Goal: Task Accomplishment & Management: Manage account settings

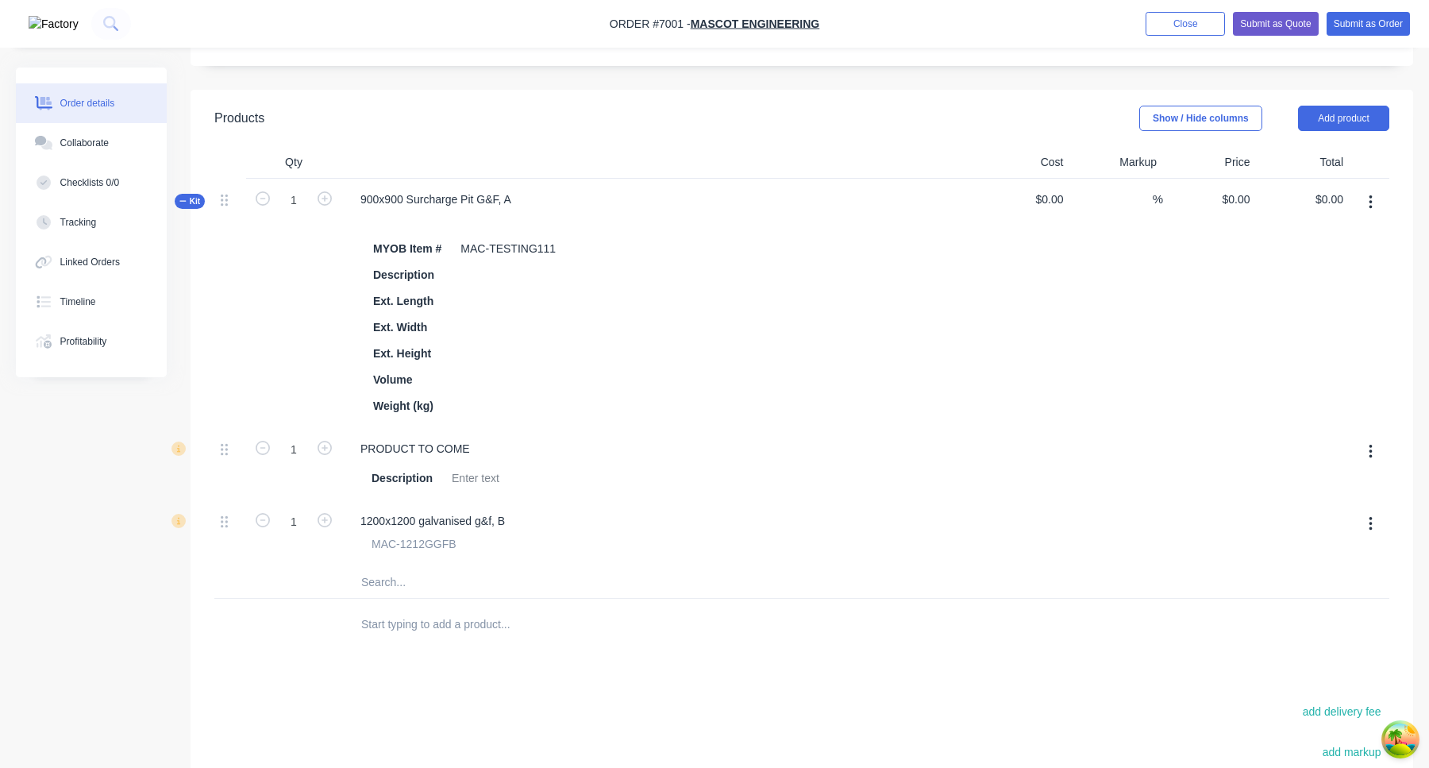
scroll to position [316, 0]
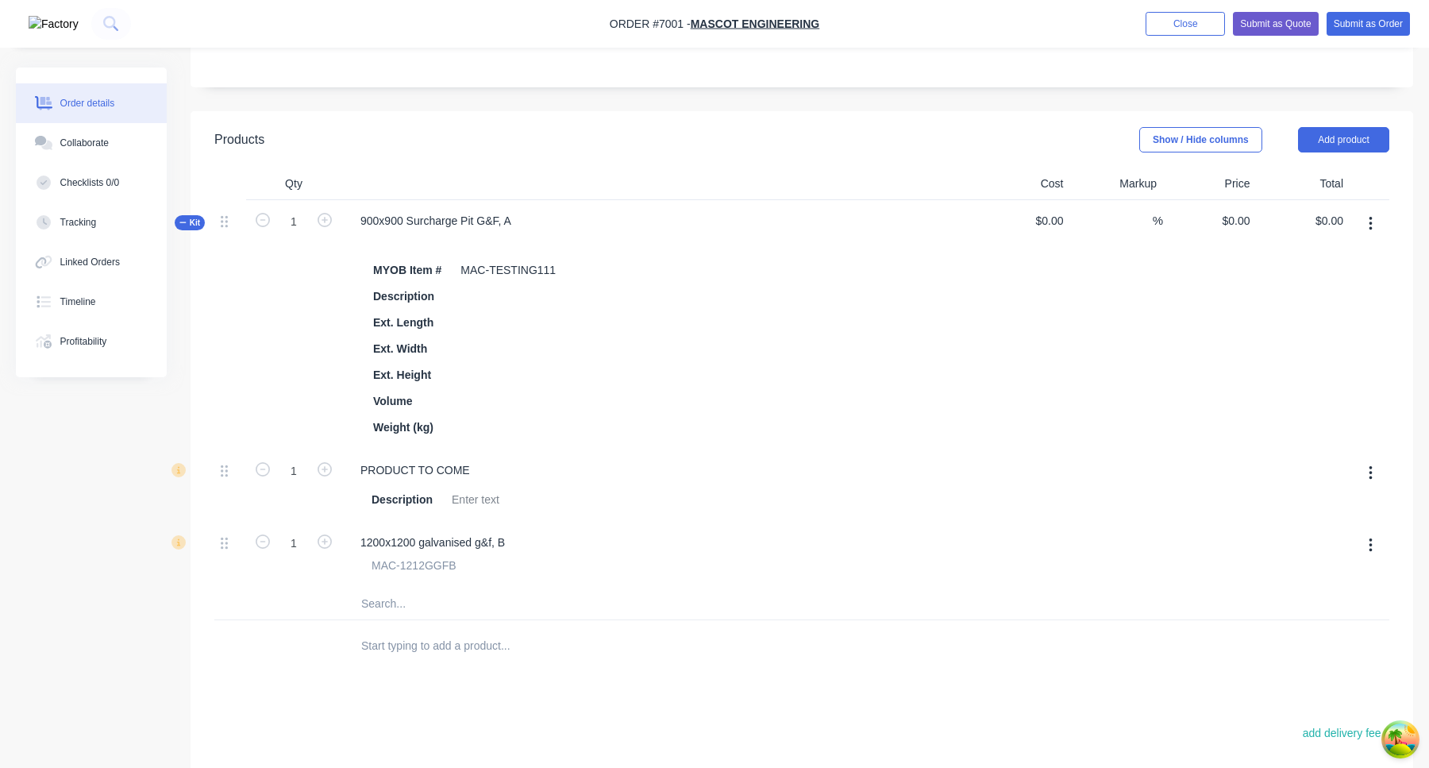
click at [1371, 228] on icon "button" at bounding box center [1369, 224] width 3 height 14
click at [1322, 378] on button "Delete" at bounding box center [1313, 392] width 151 height 32
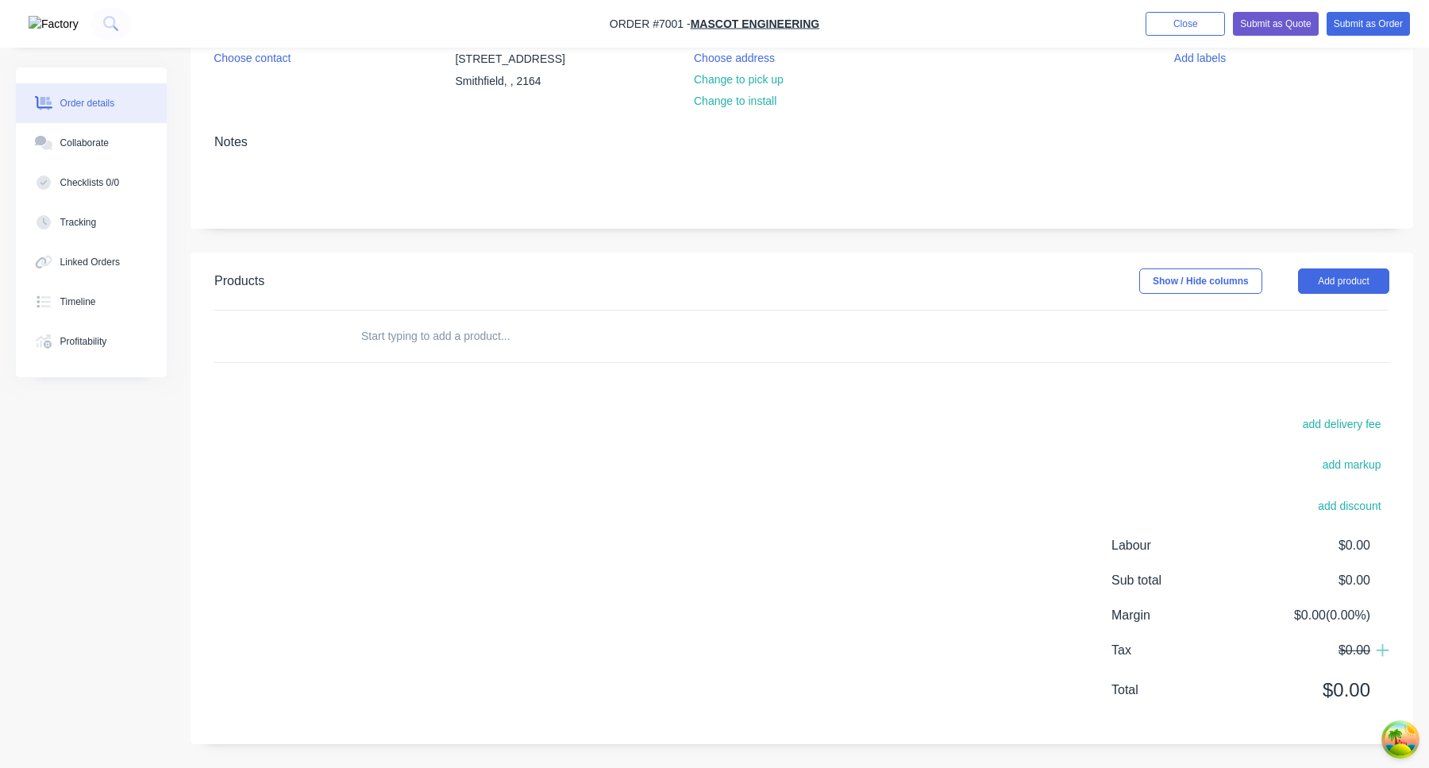
scroll to position [175, 0]
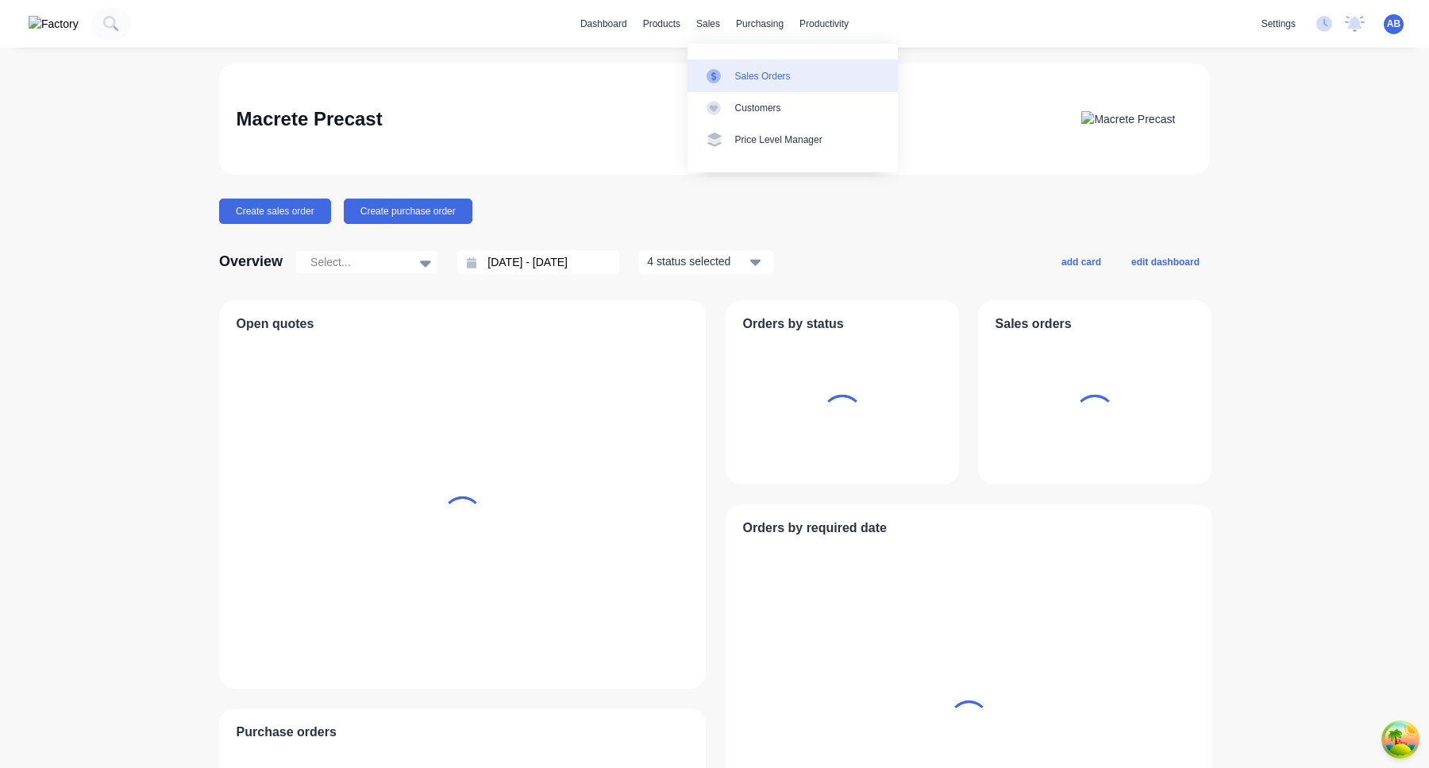
click at [722, 75] on div at bounding box center [718, 76] width 24 height 14
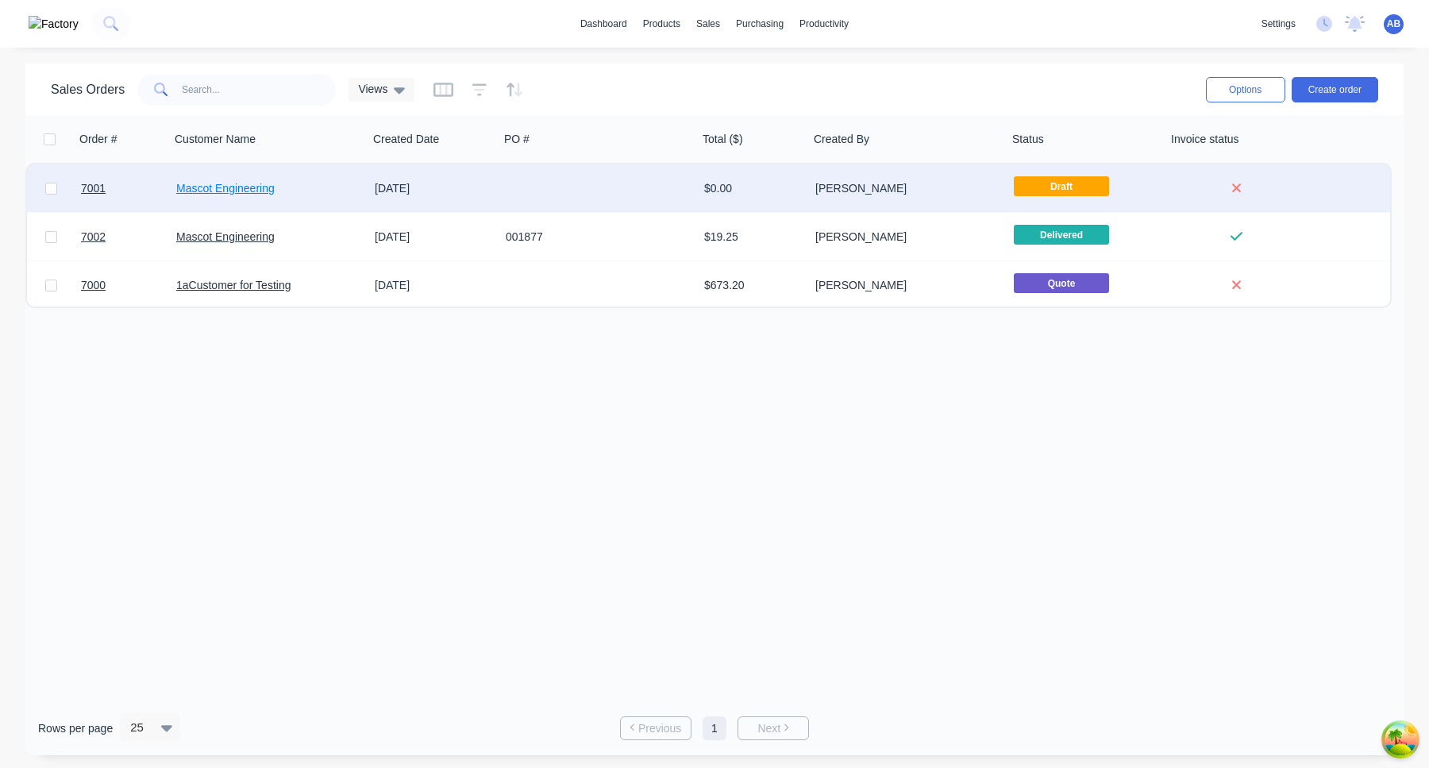
click at [245, 192] on link "Mascot Engineering" at bounding box center [225, 188] width 98 height 13
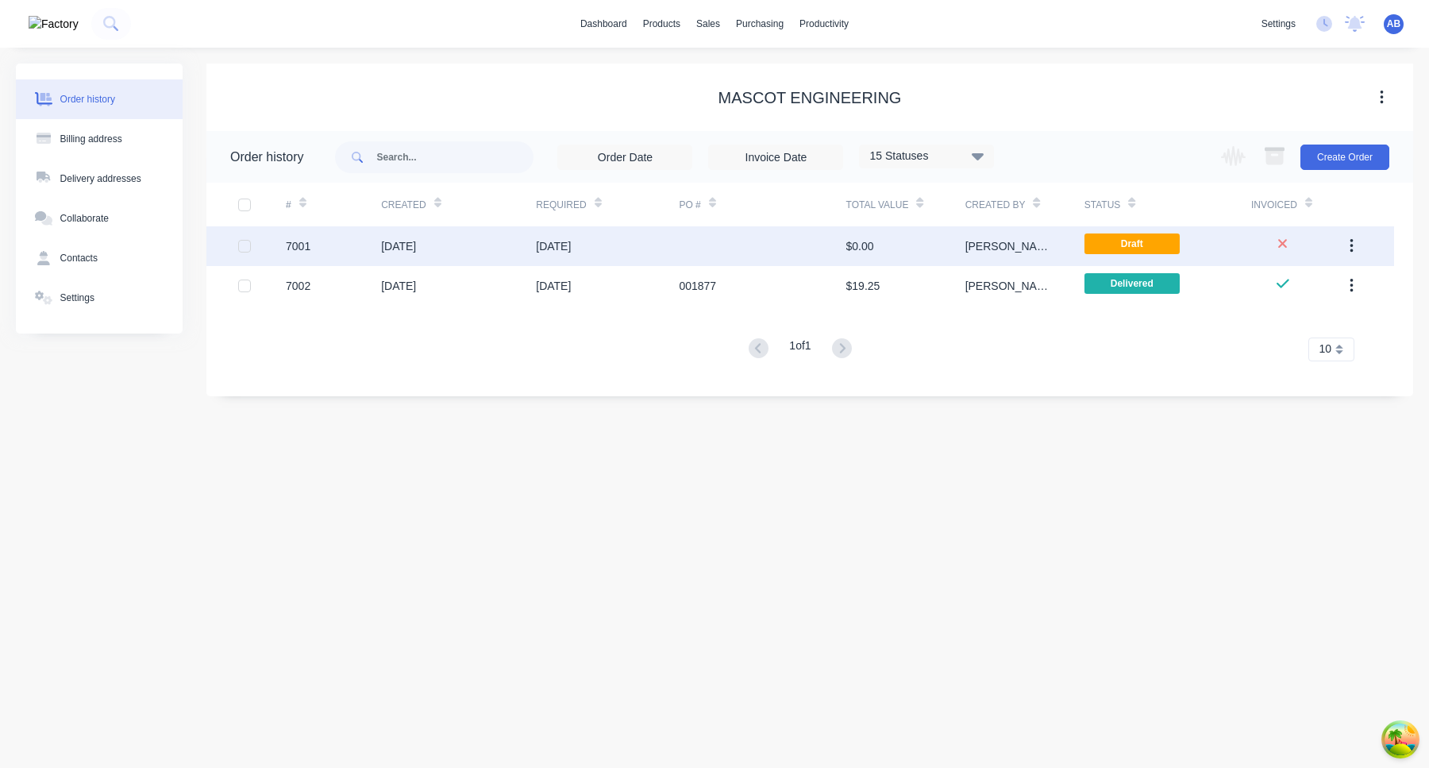
click at [832, 244] on div at bounding box center [762, 246] width 167 height 40
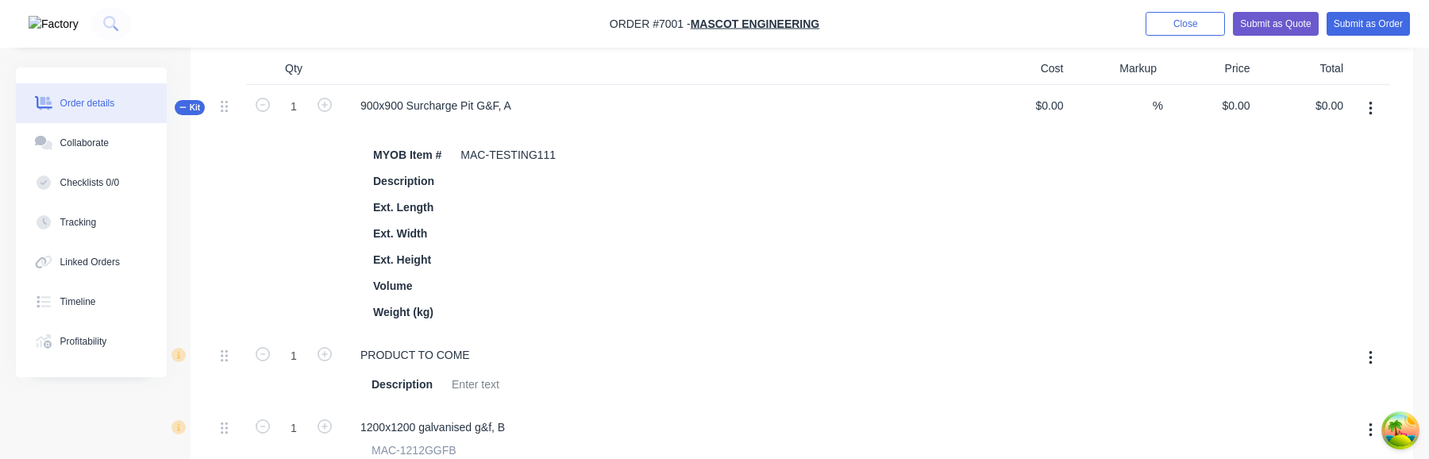
scroll to position [268, 0]
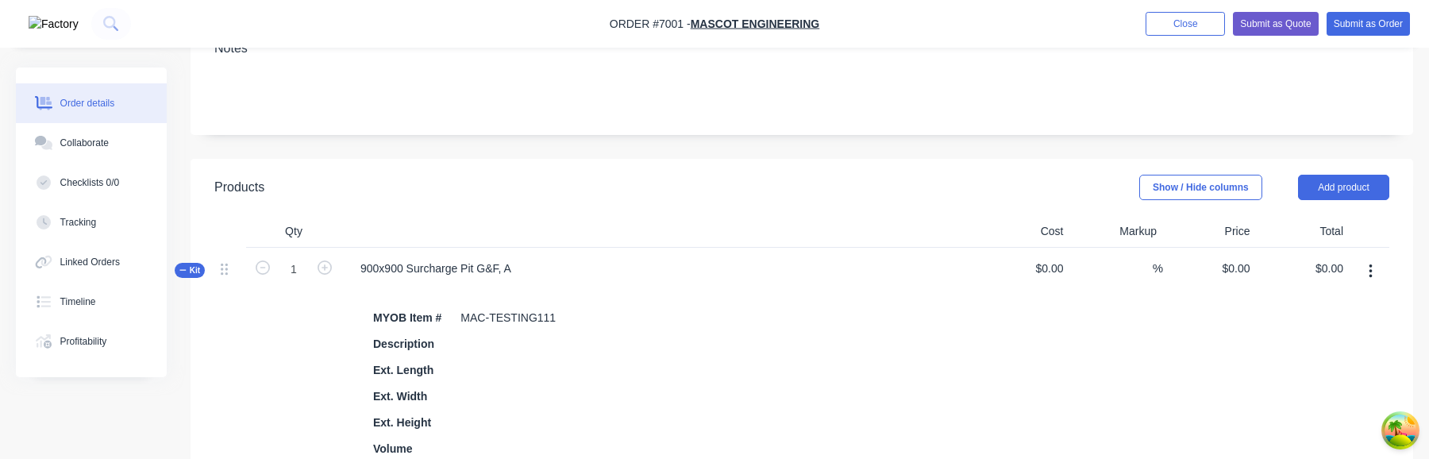
click at [1363, 263] on button "button" at bounding box center [1370, 271] width 37 height 29
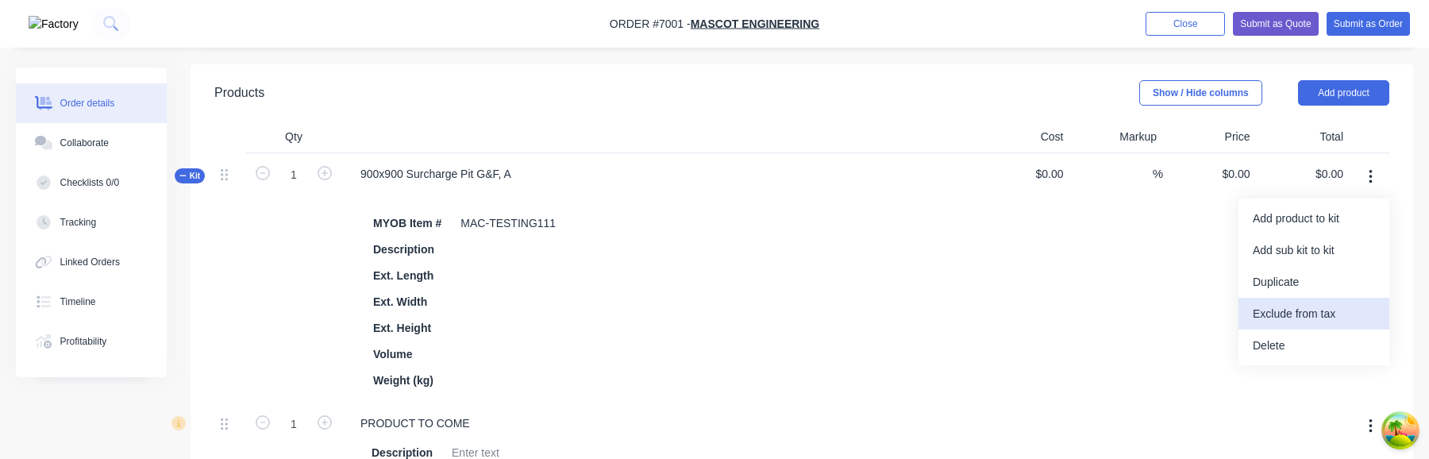
scroll to position [414, 0]
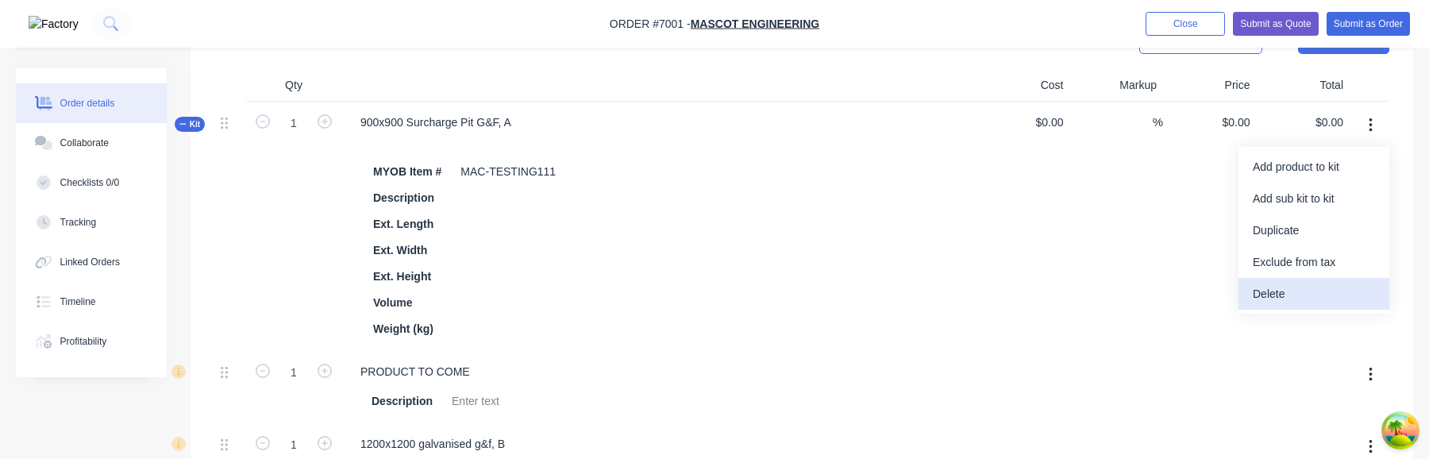
click at [1287, 302] on div "Delete" at bounding box center [1314, 294] width 122 height 23
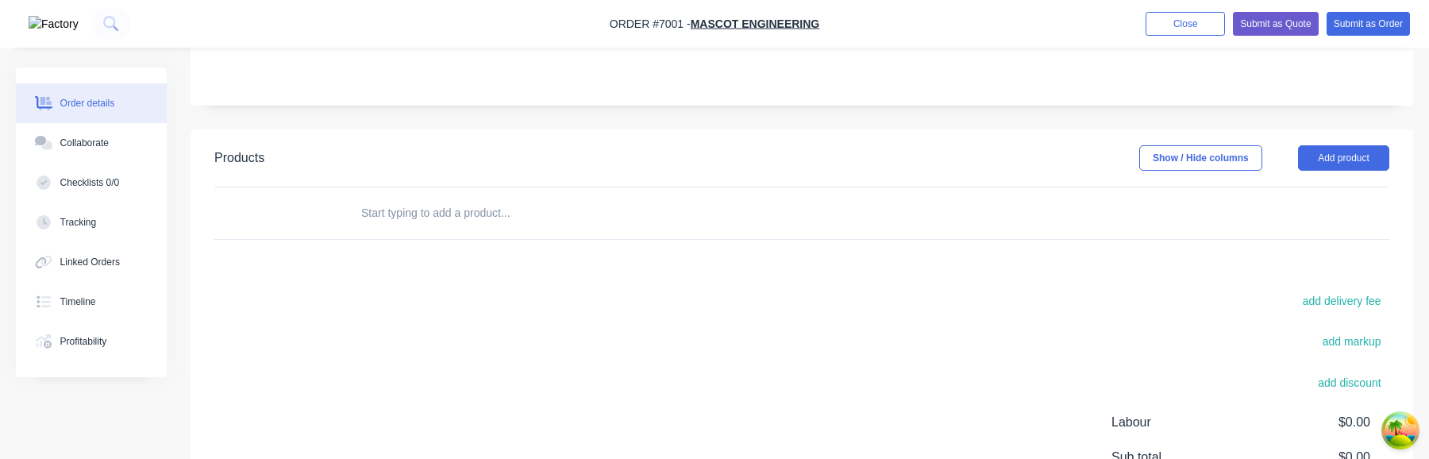
scroll to position [282, 0]
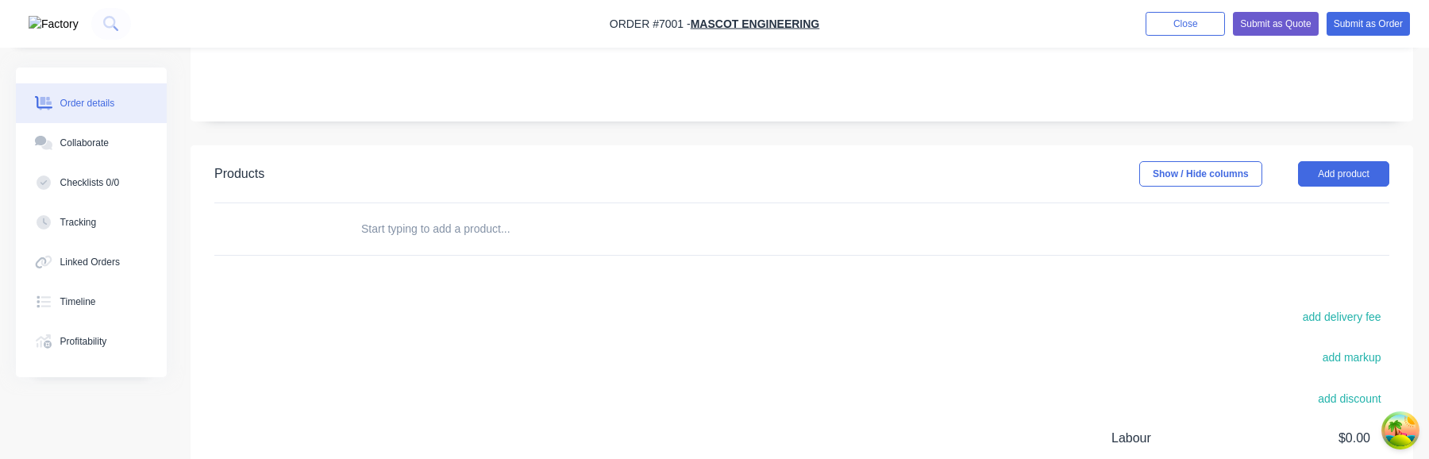
click at [433, 224] on input "text" at bounding box center [518, 229] width 317 height 32
click at [508, 229] on input "MAC-TESTING" at bounding box center [518, 229] width 317 height 32
type input "MAC-TESTING"
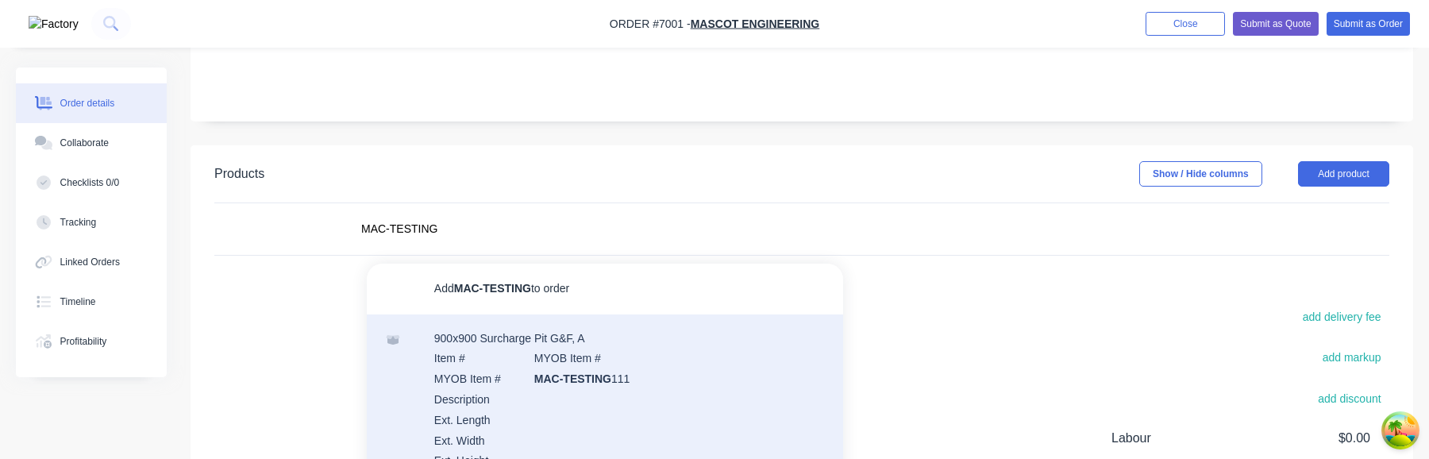
click at [558, 380] on div "900x900 Surcharge Pit G&F, A Item # MYOB Item # MYOB Item # MAC-TESTING 111 Des…" at bounding box center [605, 429] width 476 height 230
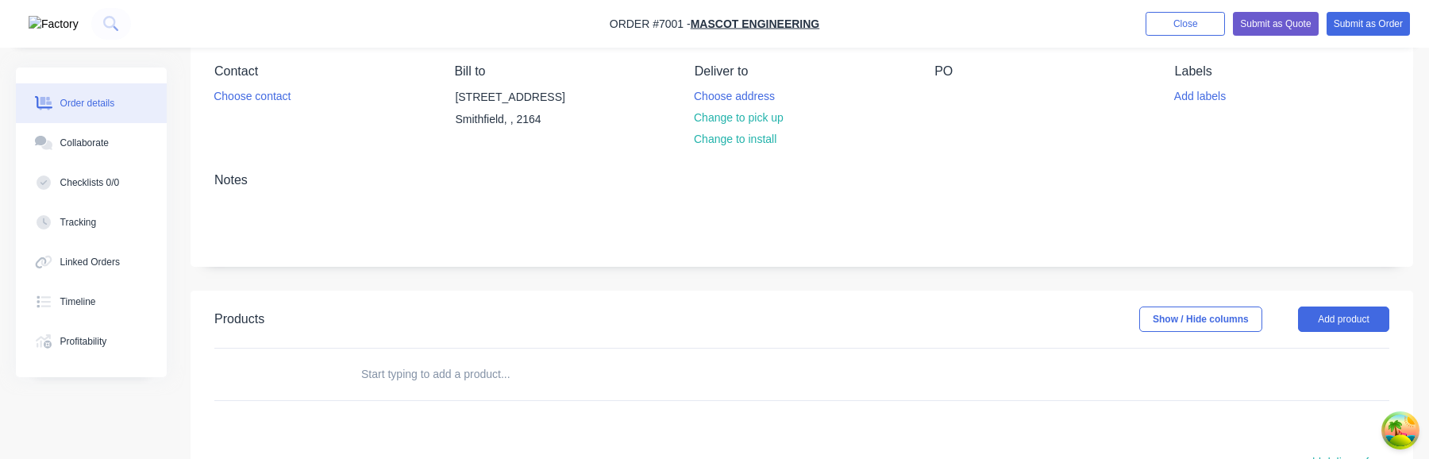
scroll to position [144, 0]
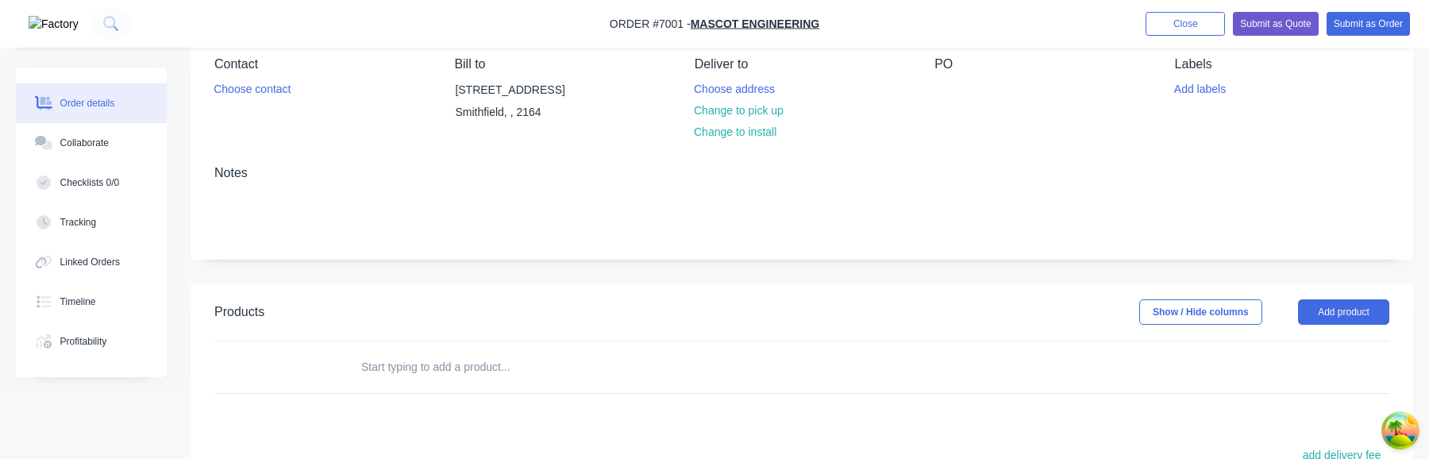
click at [527, 371] on input "text" at bounding box center [518, 367] width 317 height 32
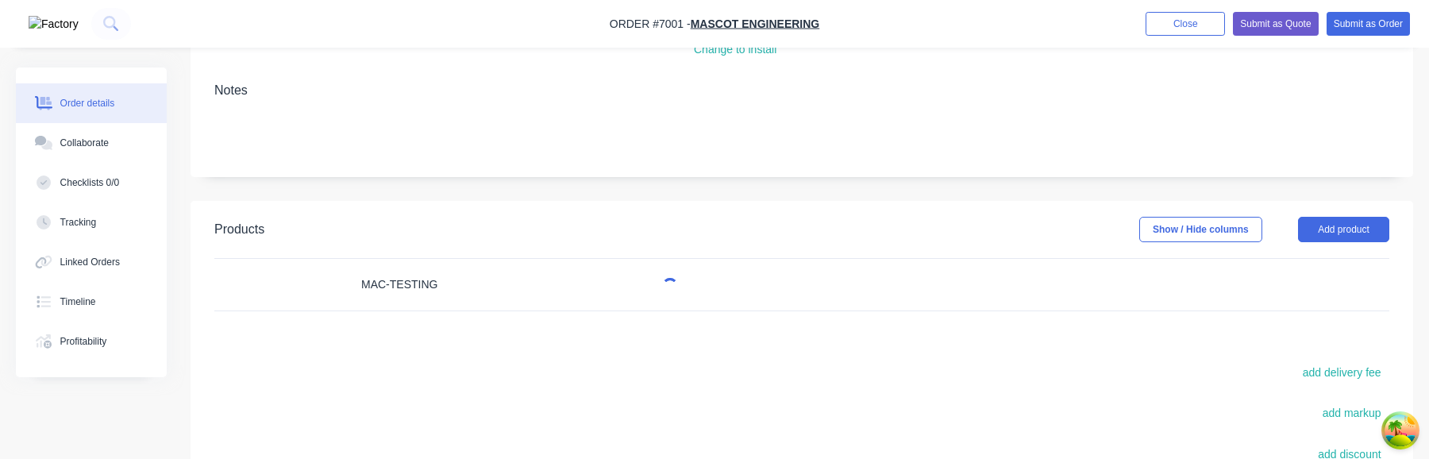
scroll to position [238, 0]
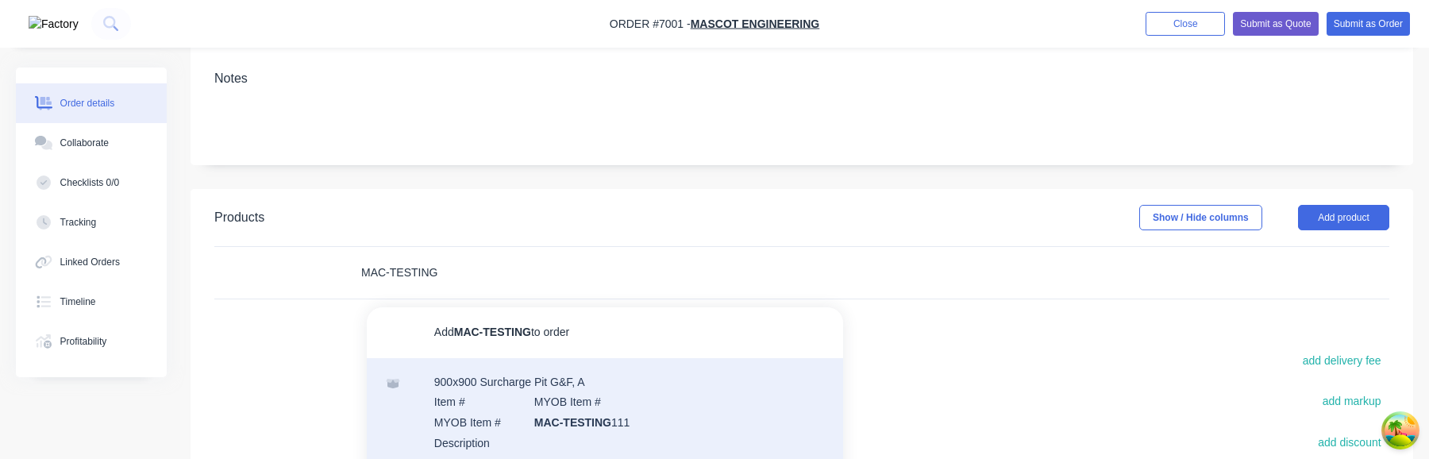
type input "MAC-TESTING"
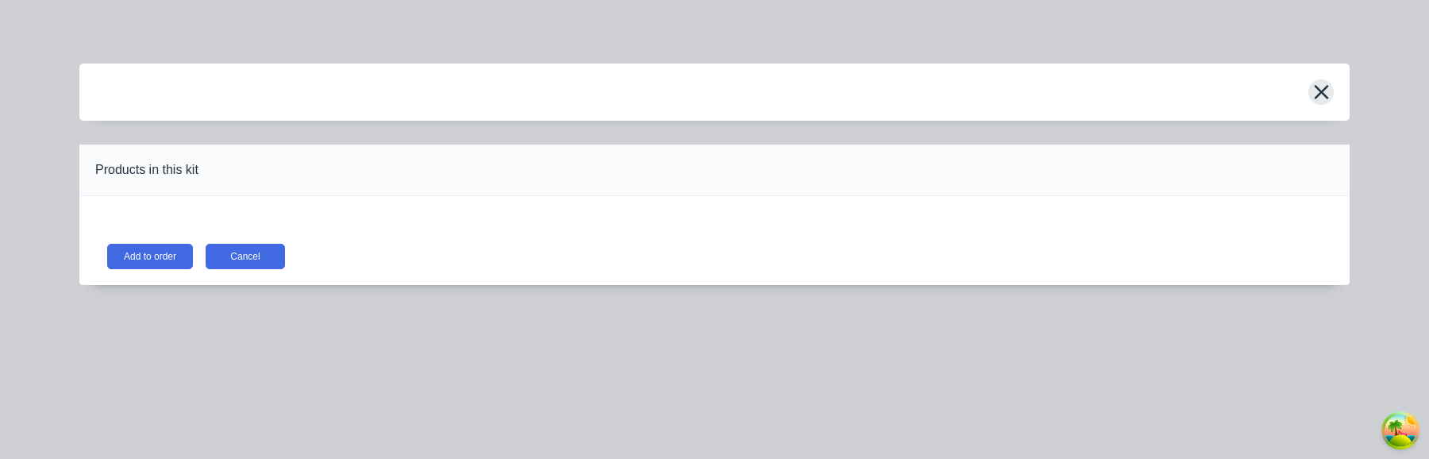
click at [1322, 90] on icon "button" at bounding box center [1321, 92] width 14 height 14
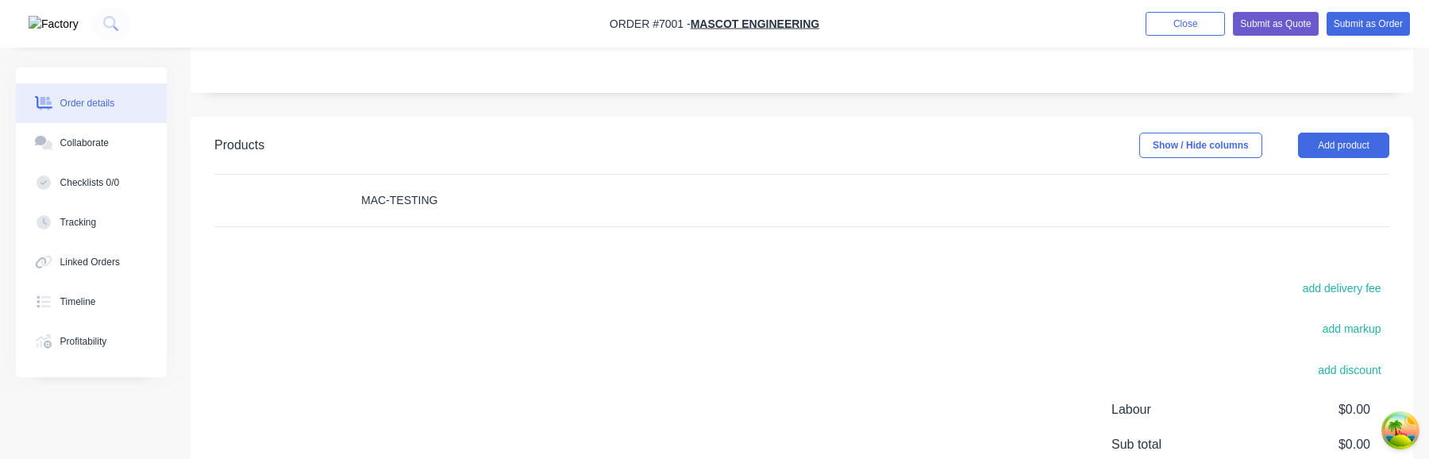
scroll to position [302, 0]
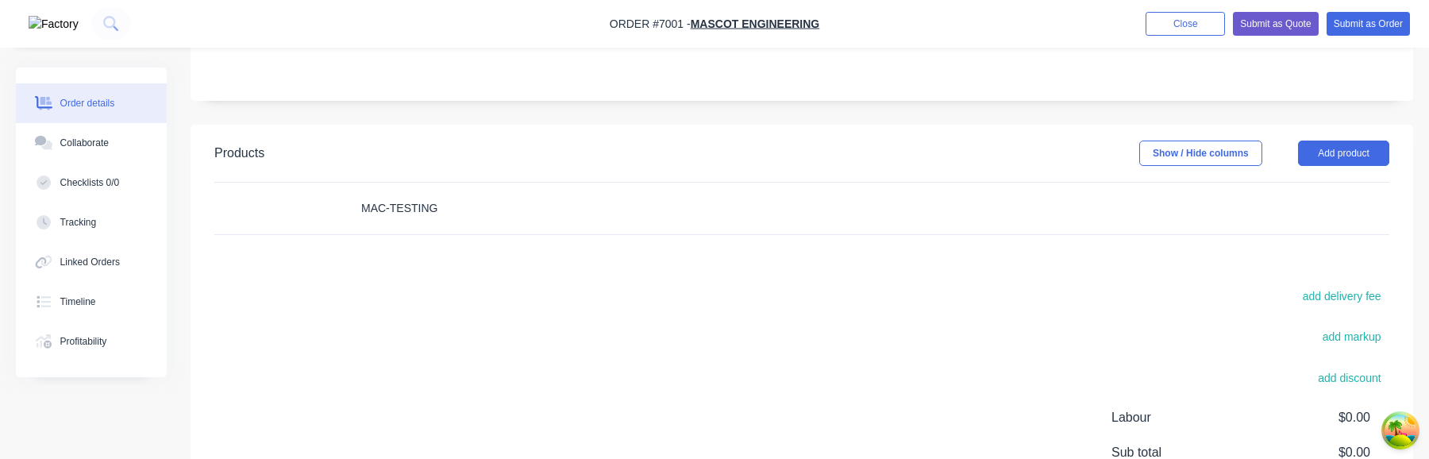
click at [476, 213] on input "MAC-TESTING" at bounding box center [518, 208] width 317 height 32
click at [1338, 161] on button "Add product" at bounding box center [1343, 152] width 91 height 25
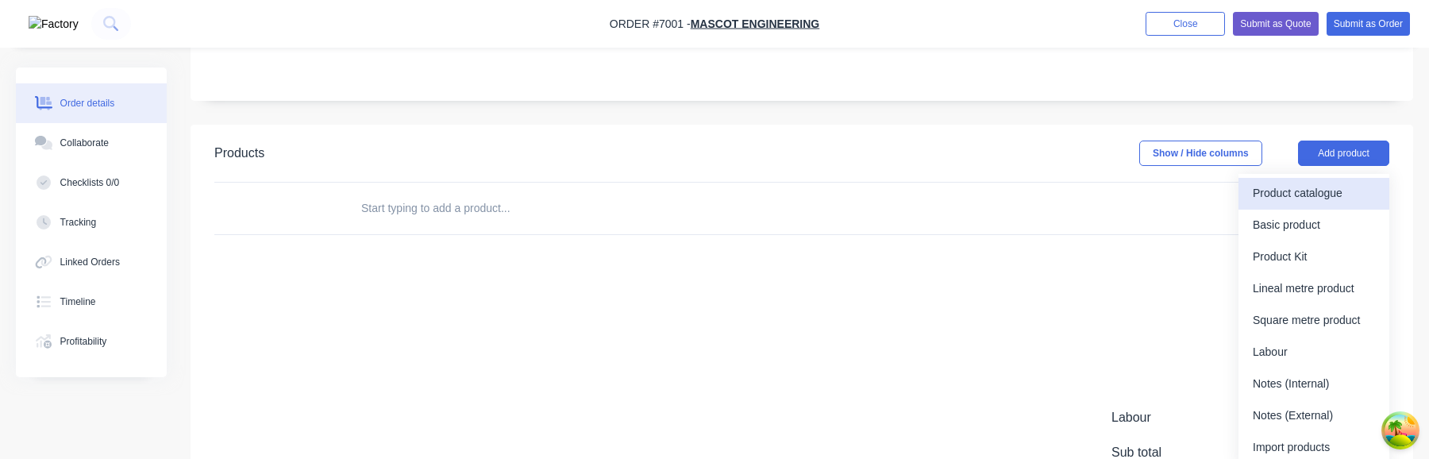
click at [1322, 183] on div "Product catalogue" at bounding box center [1314, 193] width 122 height 23
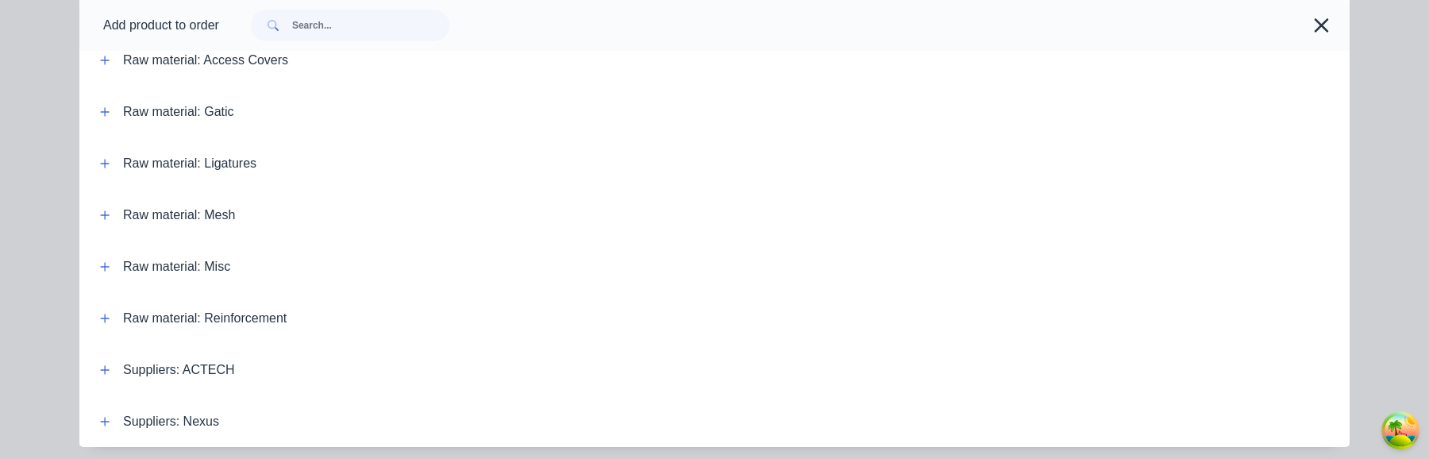
scroll to position [709, 0]
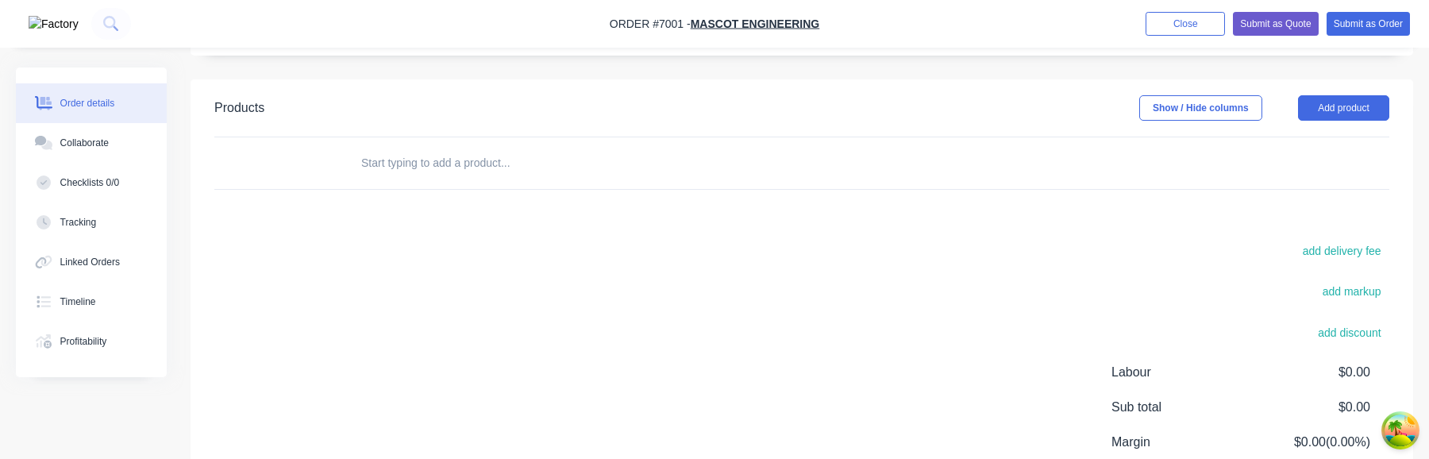
scroll to position [284, 0]
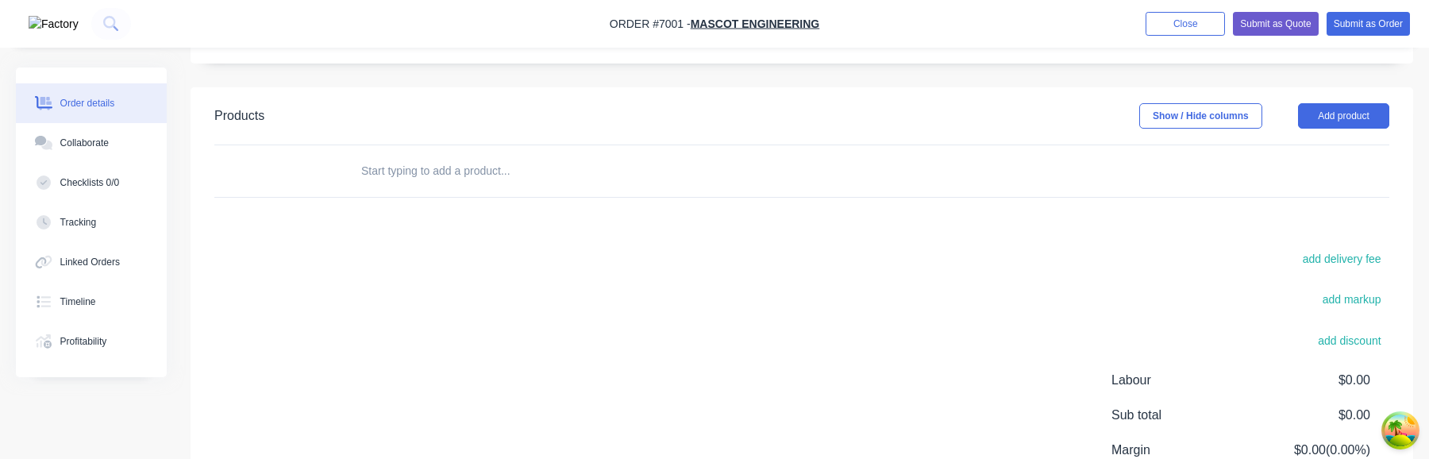
scroll to position [419, 0]
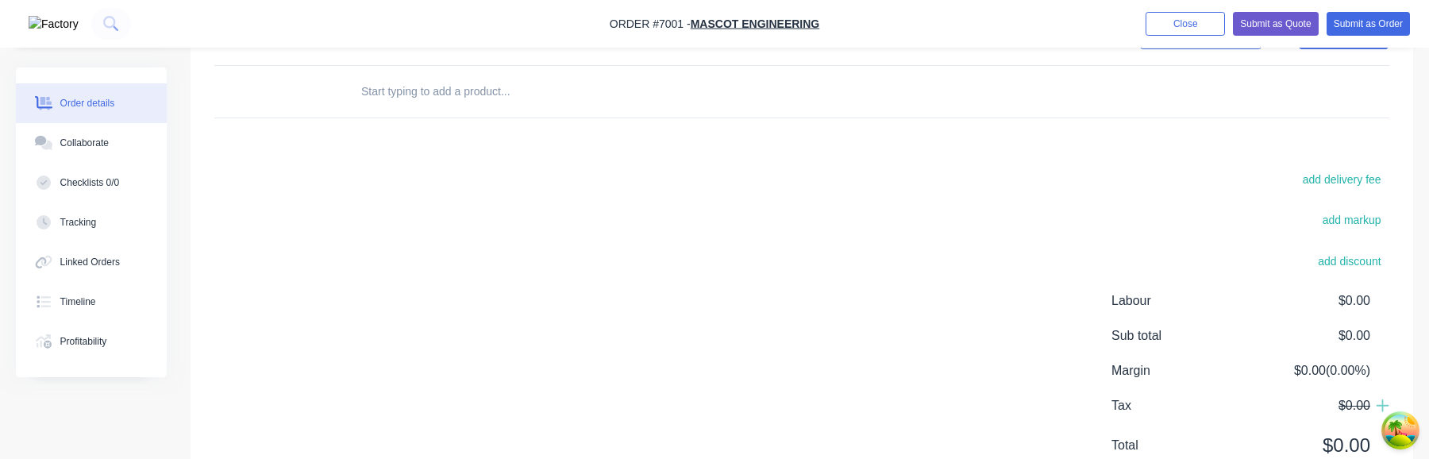
click at [510, 98] on input "text" at bounding box center [518, 91] width 317 height 32
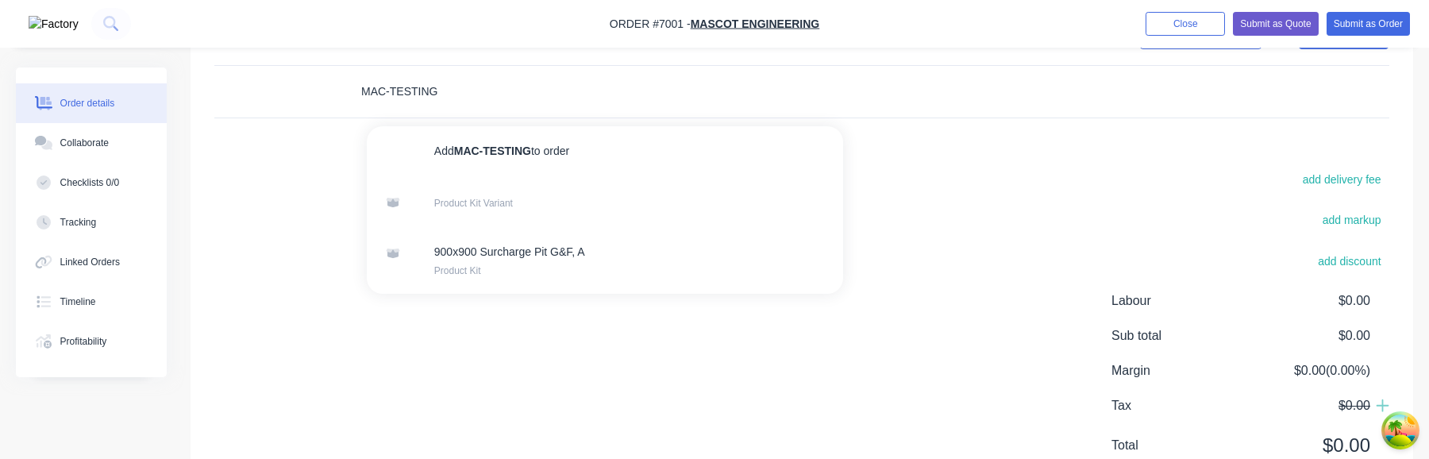
type input "MAC-TESTING"
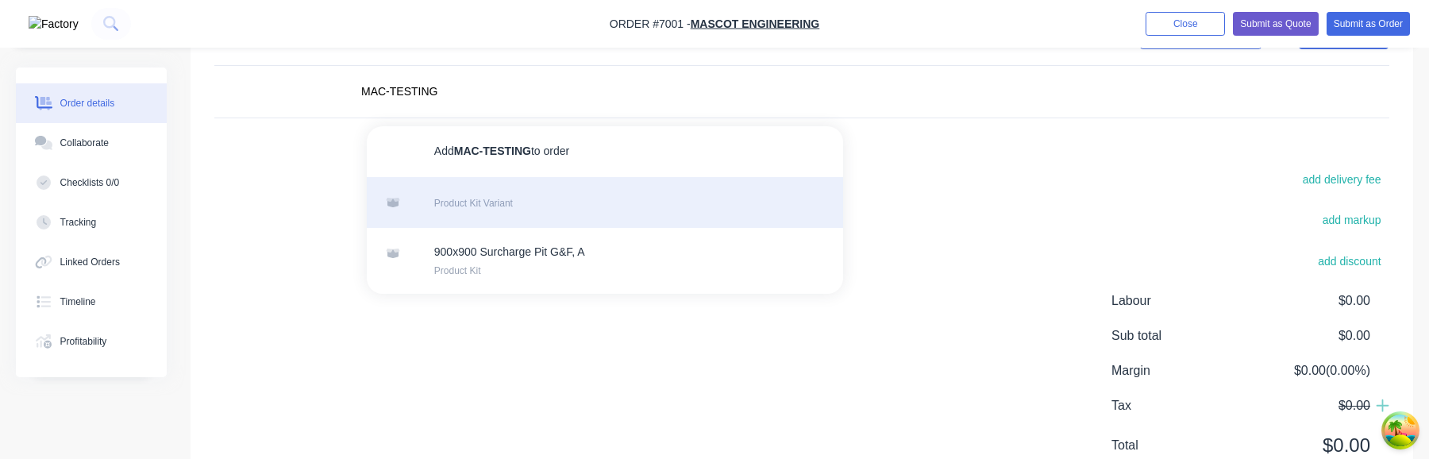
click at [533, 205] on div "Product Kit Variant" at bounding box center [605, 202] width 476 height 51
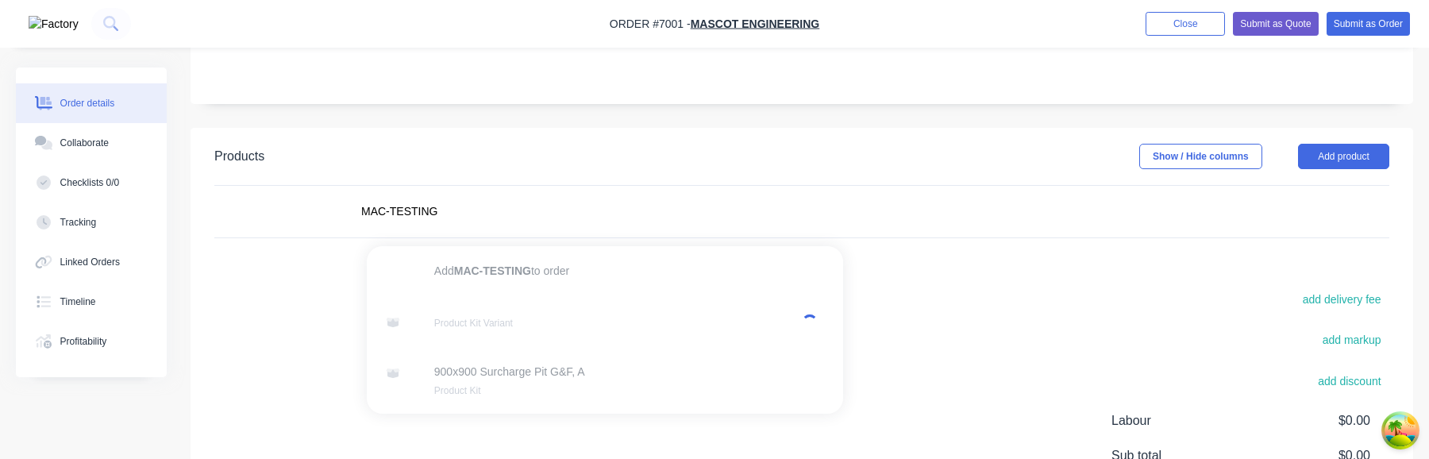
scroll to position [294, 0]
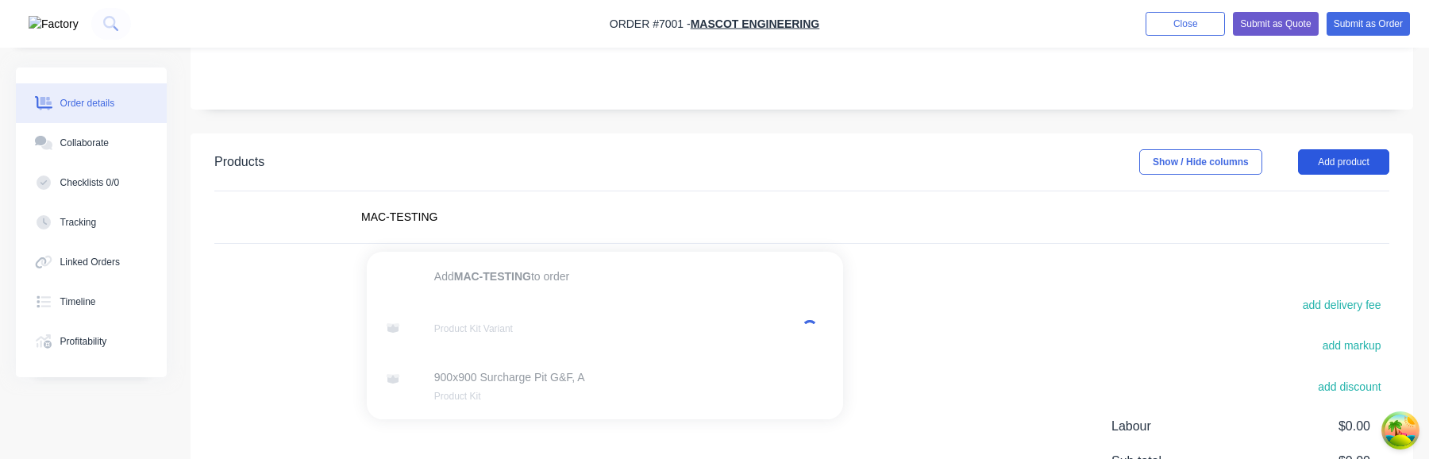
click at [1364, 167] on button "Add product" at bounding box center [1343, 161] width 91 height 25
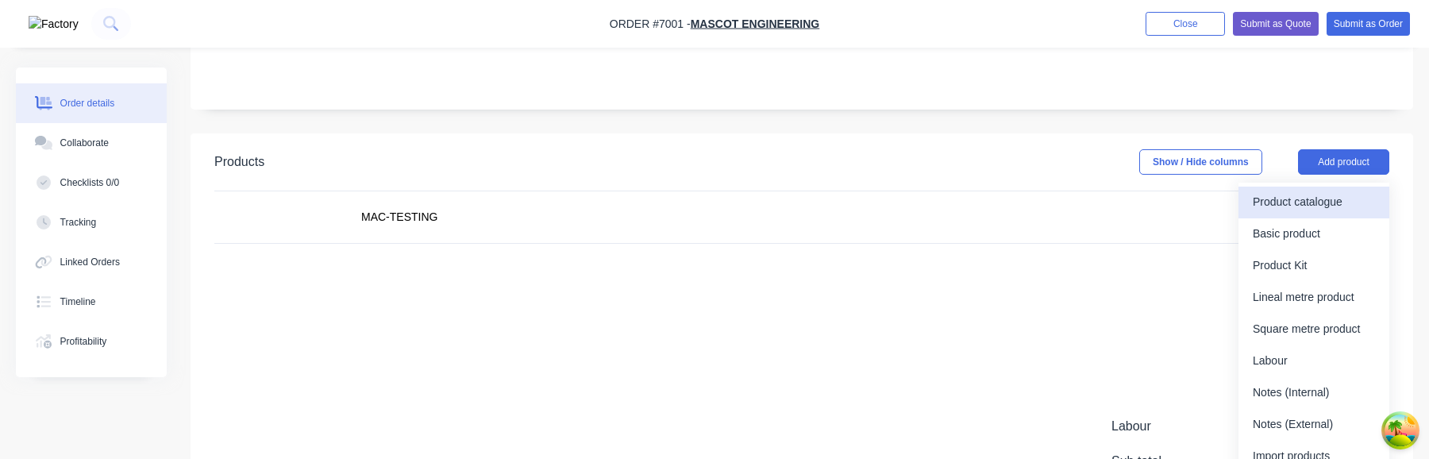
click at [1346, 195] on div "Product catalogue" at bounding box center [1314, 201] width 122 height 23
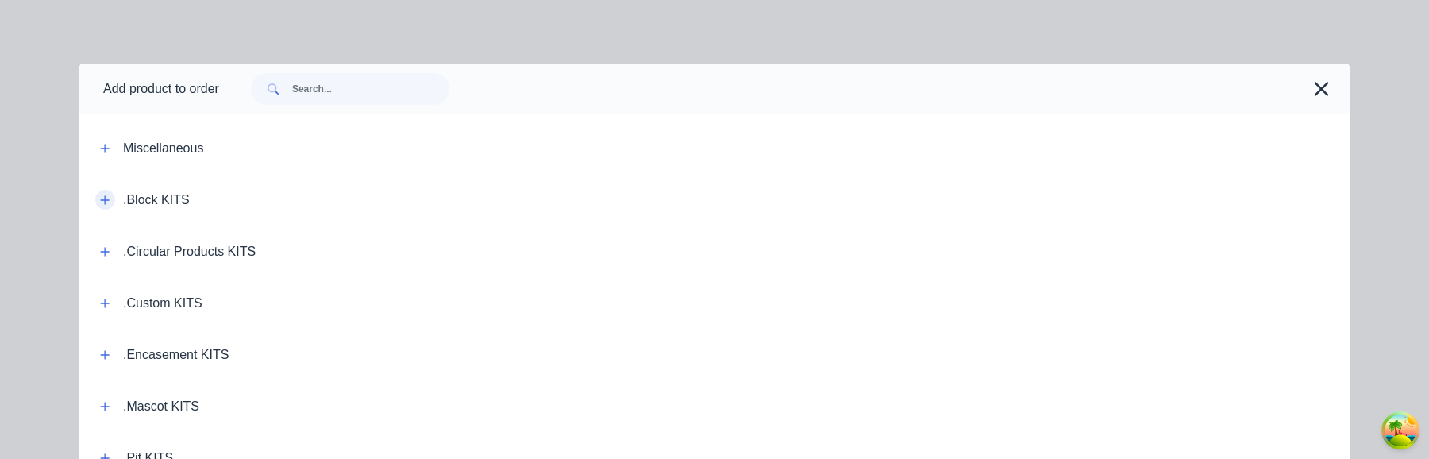
click at [97, 195] on button "button" at bounding box center [105, 200] width 20 height 20
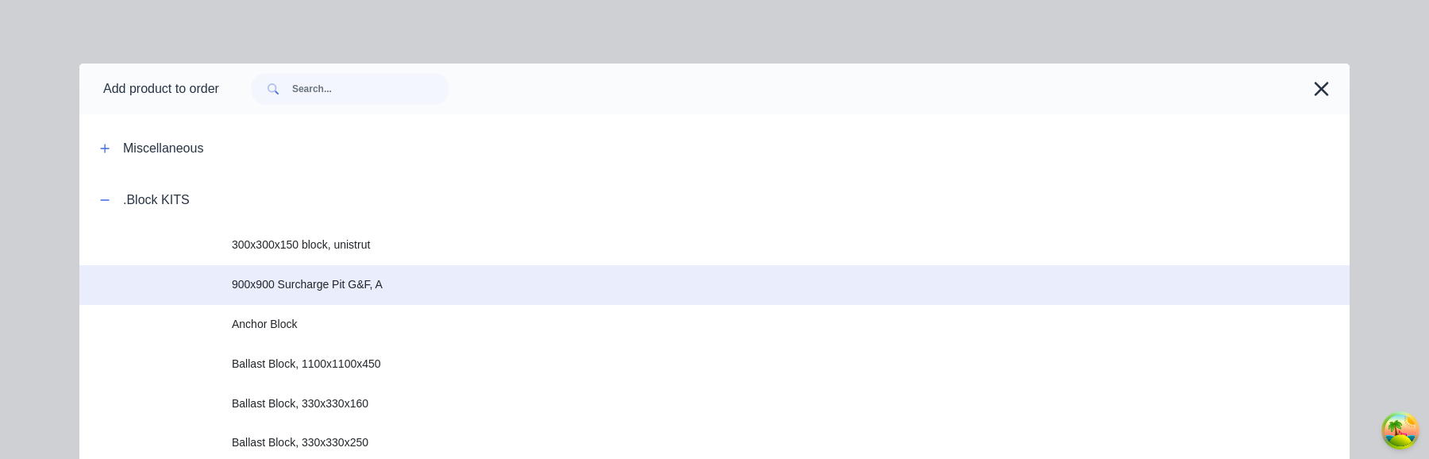
click at [357, 279] on span "900x900 Surcharge Pit G&F, A" at bounding box center [679, 284] width 894 height 17
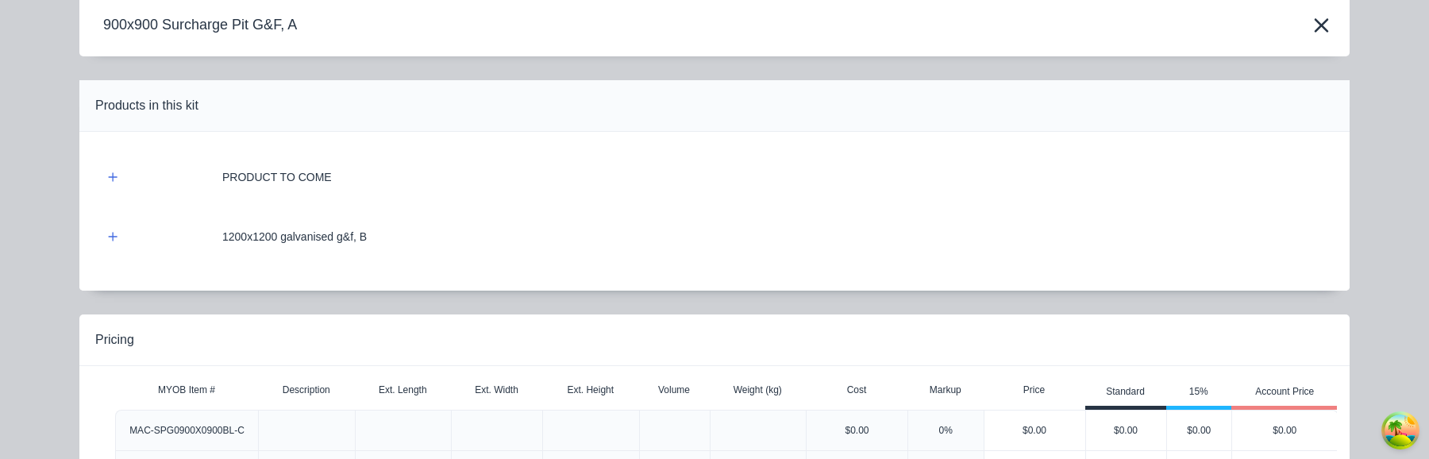
scroll to position [194, 0]
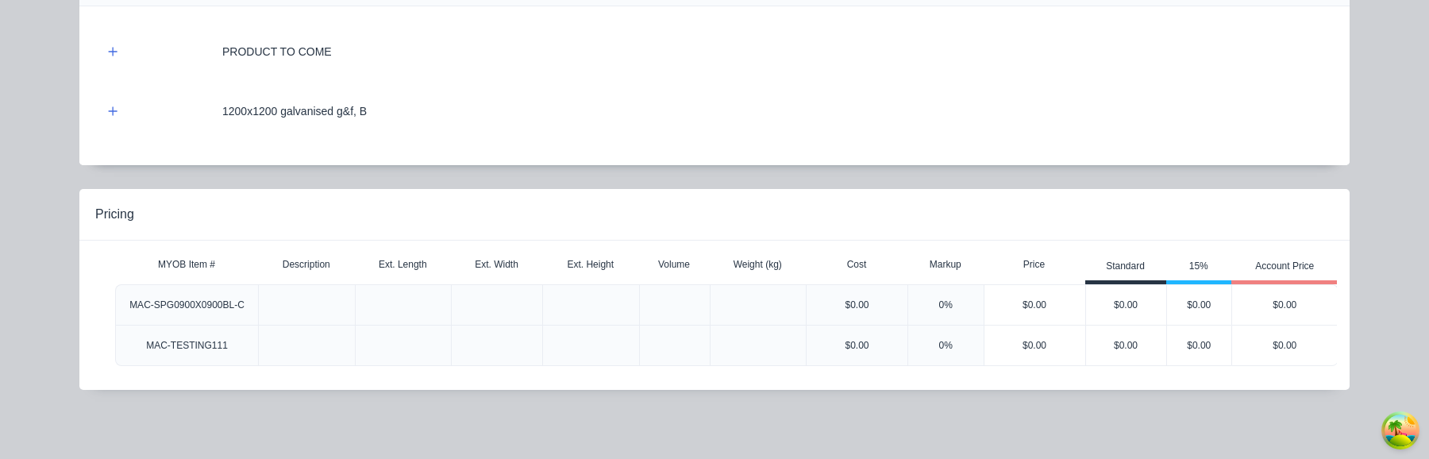
click at [1290, 358] on div "$0.00" at bounding box center [1285, 345] width 106 height 40
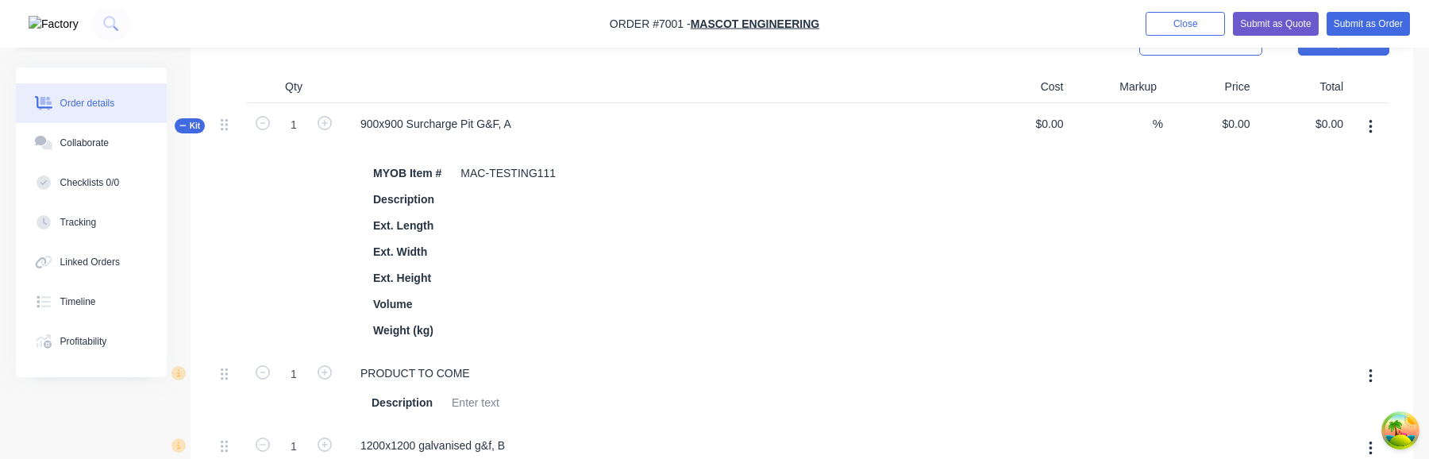
scroll to position [417, 0]
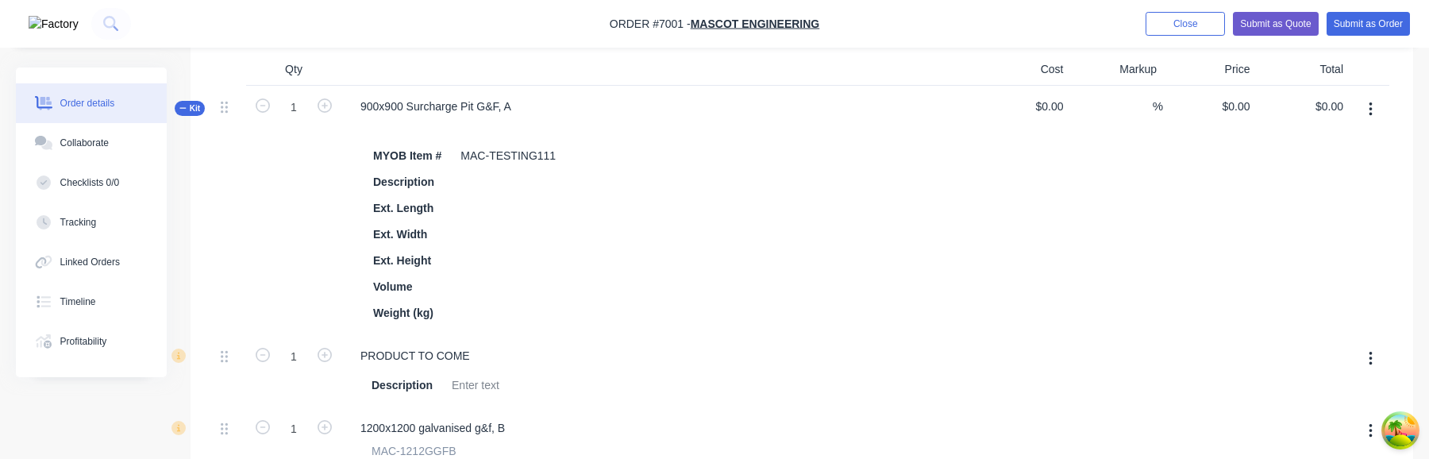
scroll to position [391, 0]
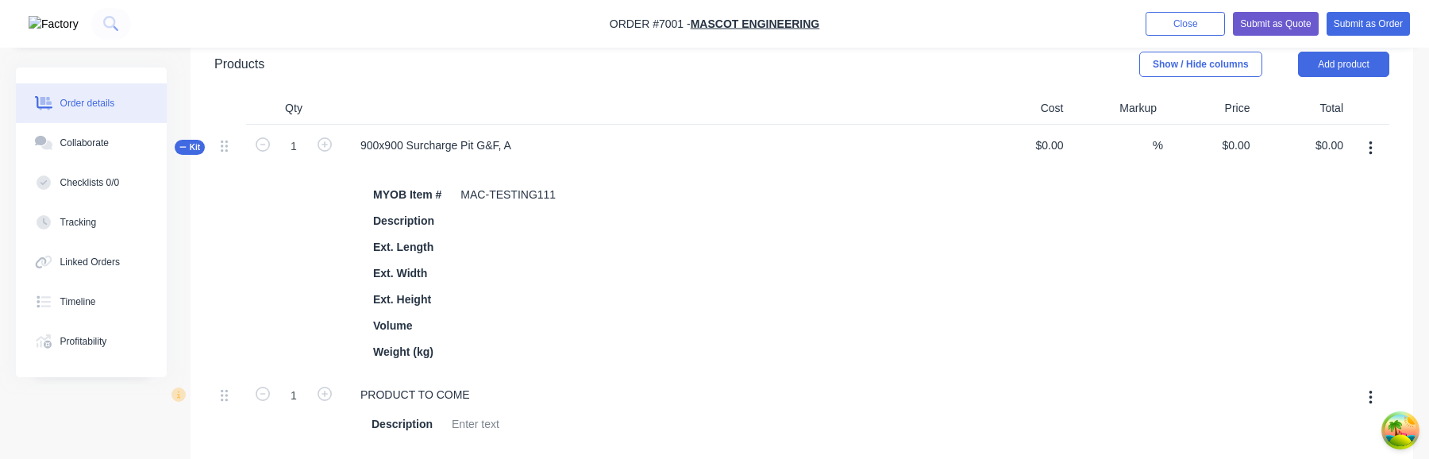
click at [1370, 148] on icon "button" at bounding box center [1369, 148] width 3 height 14
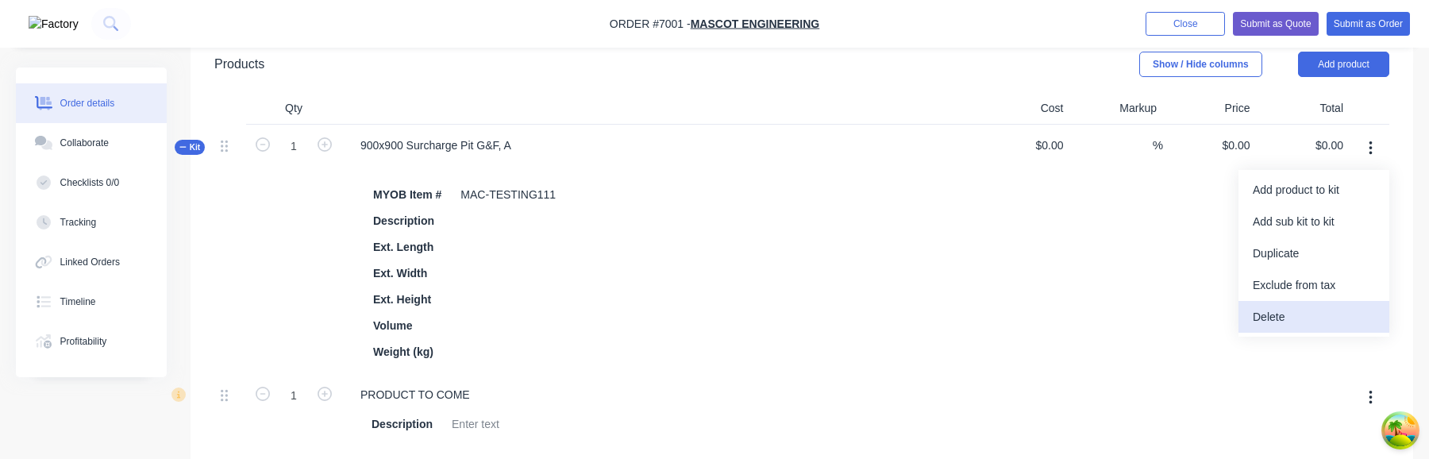
click at [1282, 321] on div "Delete" at bounding box center [1314, 317] width 122 height 23
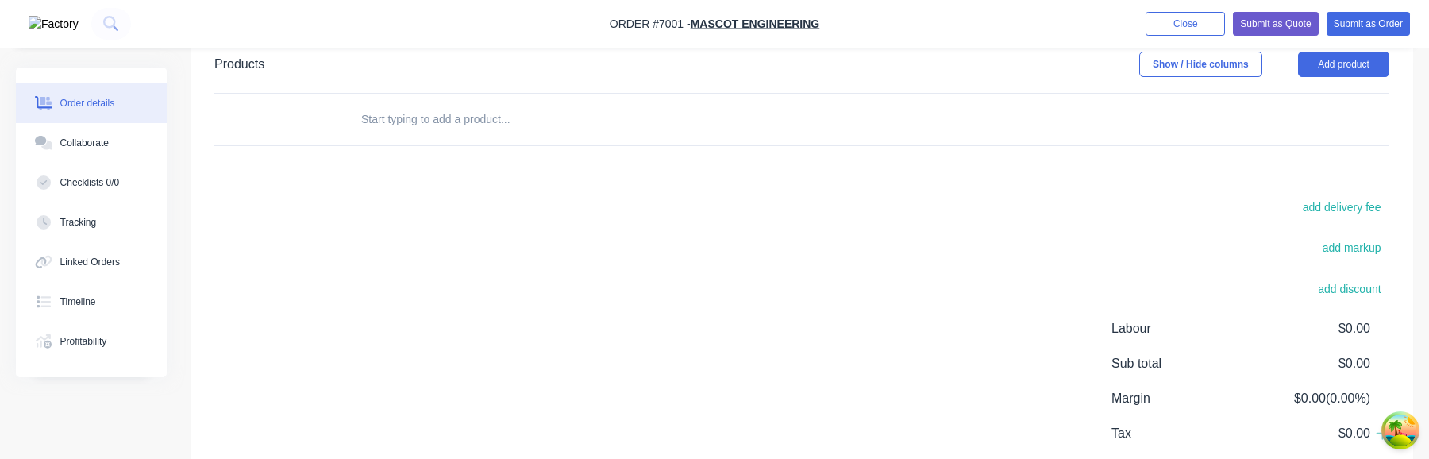
click at [473, 114] on input "text" at bounding box center [518, 119] width 317 height 32
type input "P"
click at [473, 114] on input "MAC" at bounding box center [518, 119] width 317 height 32
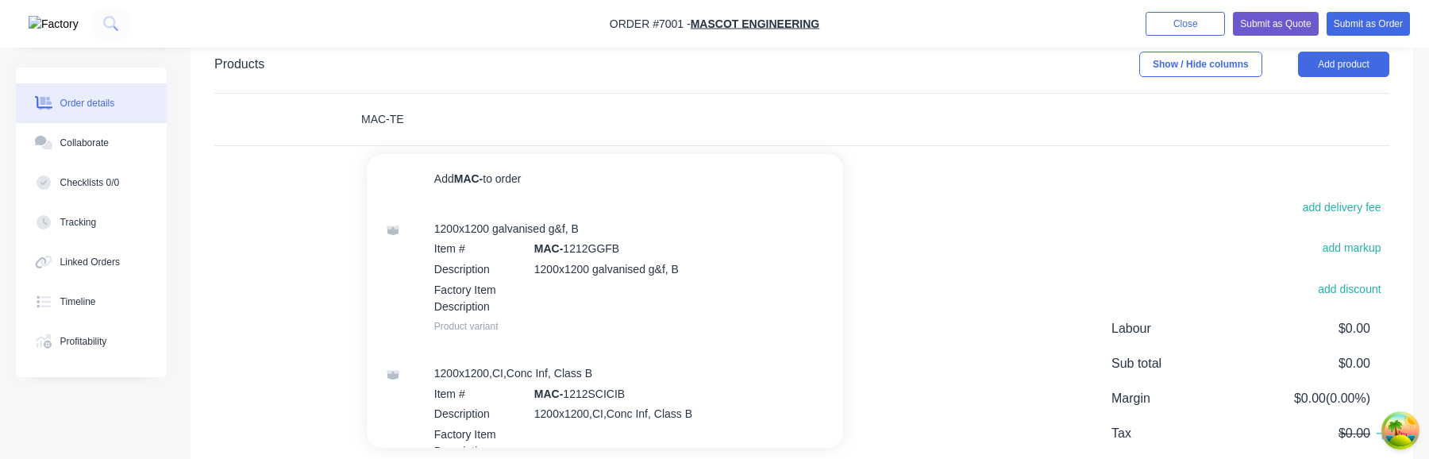
type input "MAC-TES"
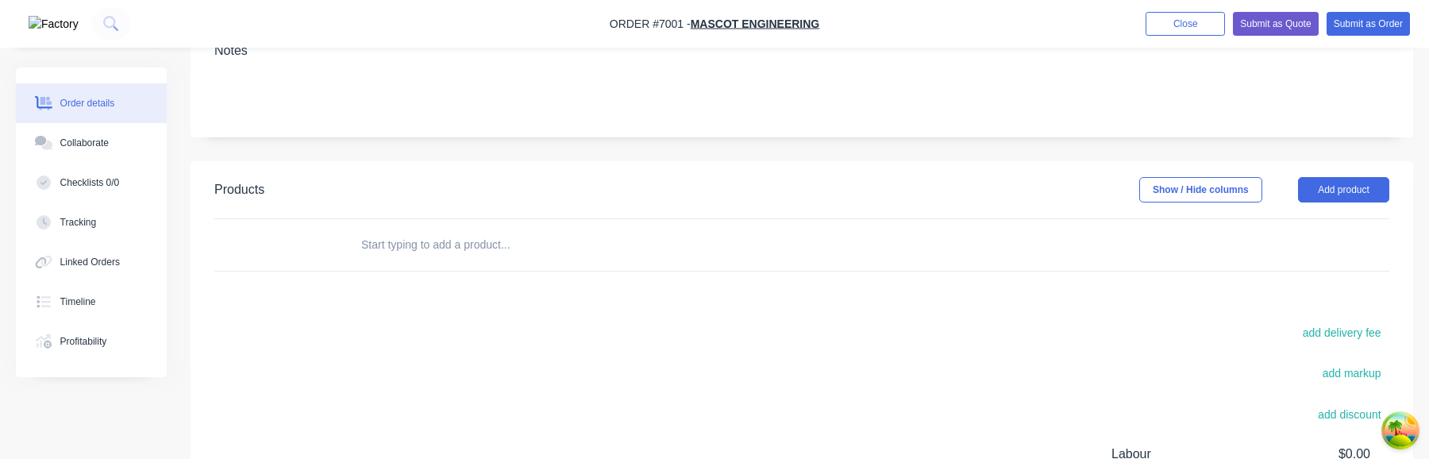
scroll to position [271, 0]
click at [472, 235] on input "text" at bounding box center [518, 240] width 317 height 32
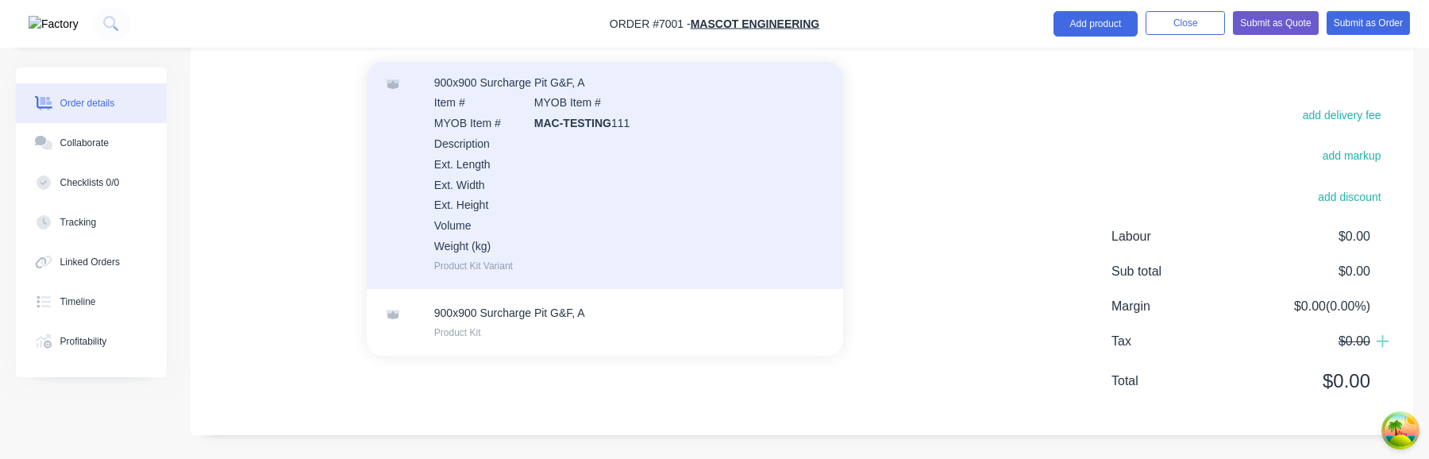
scroll to position [0, 0]
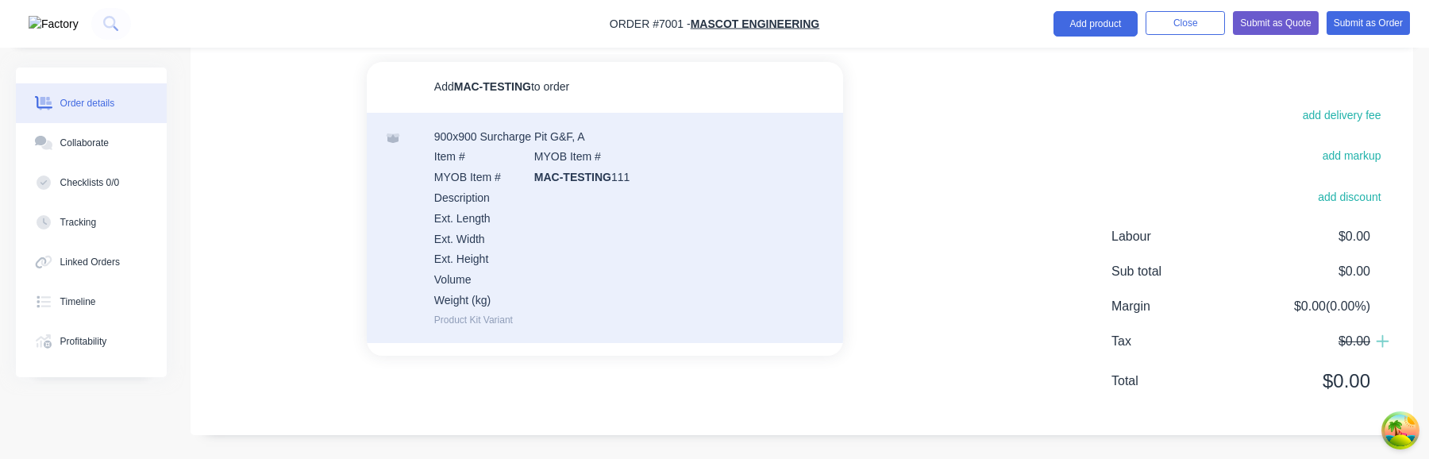
type input "MAC-TESTING"
click at [585, 183] on div "900x900 Surcharge Pit G&F, A Item # MYOB Item # MYOB Item # MAC-TESTING 111 Des…" at bounding box center [605, 228] width 476 height 230
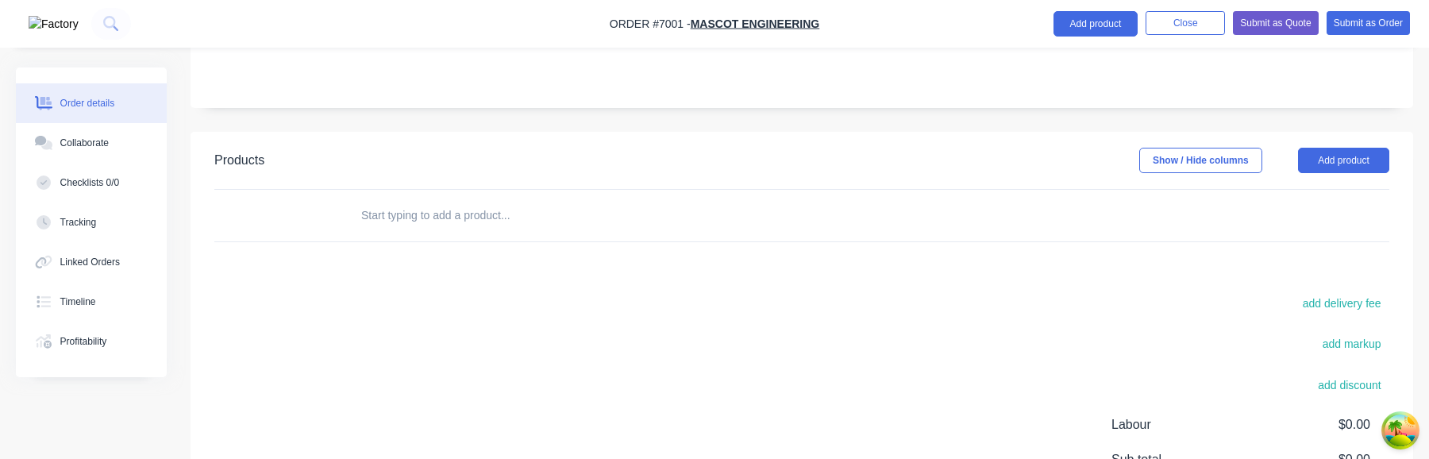
scroll to position [250, 0]
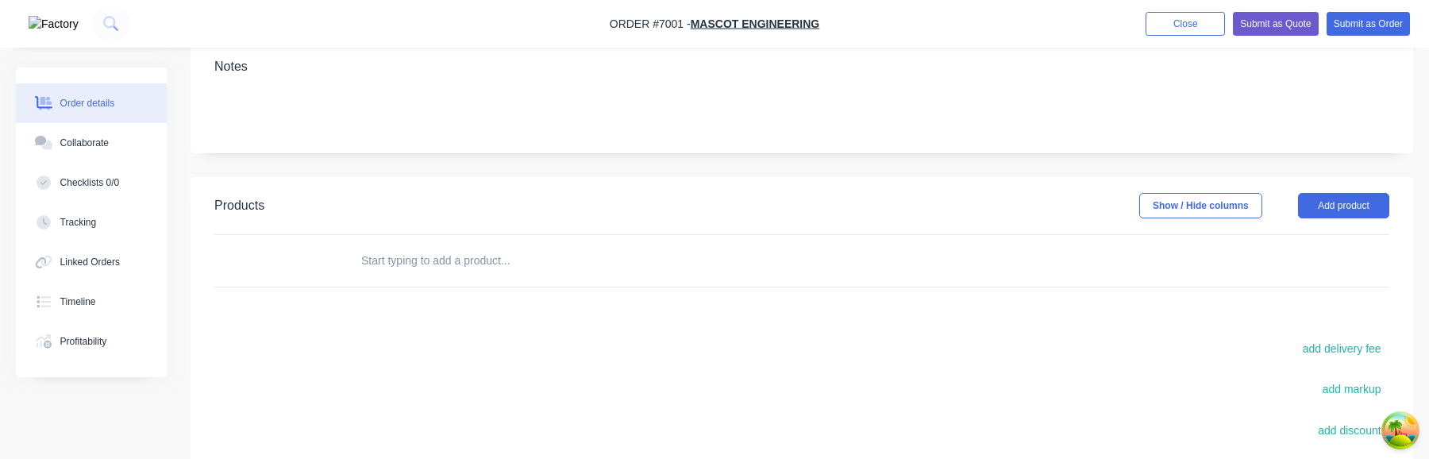
click at [518, 263] on input "text" at bounding box center [518, 260] width 317 height 32
type input "MAC-T"
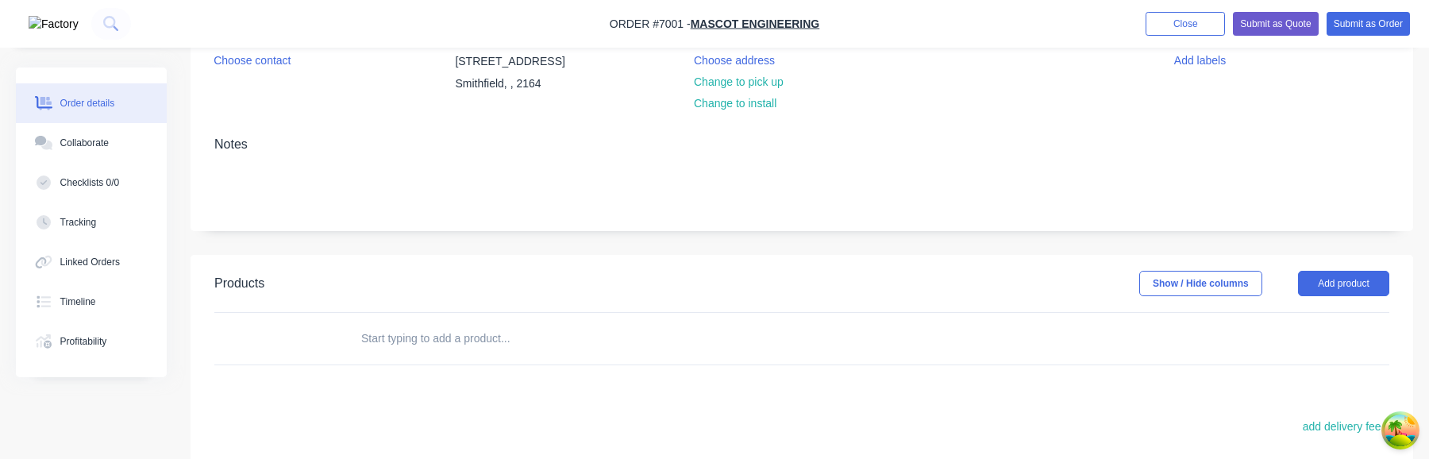
scroll to position [215, 0]
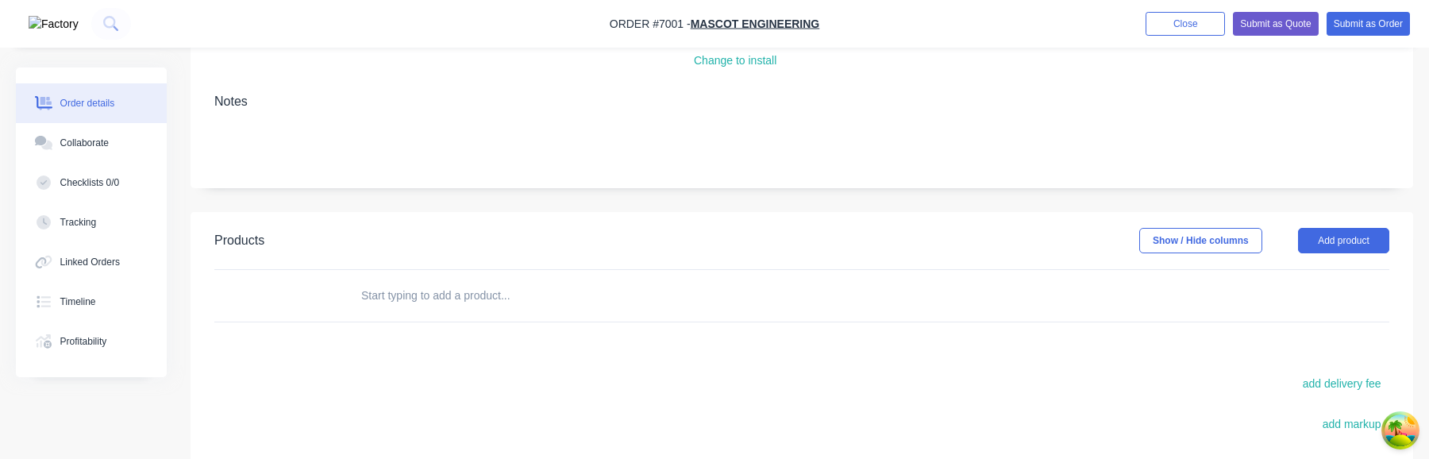
click at [527, 274] on div at bounding box center [626, 296] width 571 height 52
click at [505, 287] on input "text" at bounding box center [518, 295] width 317 height 32
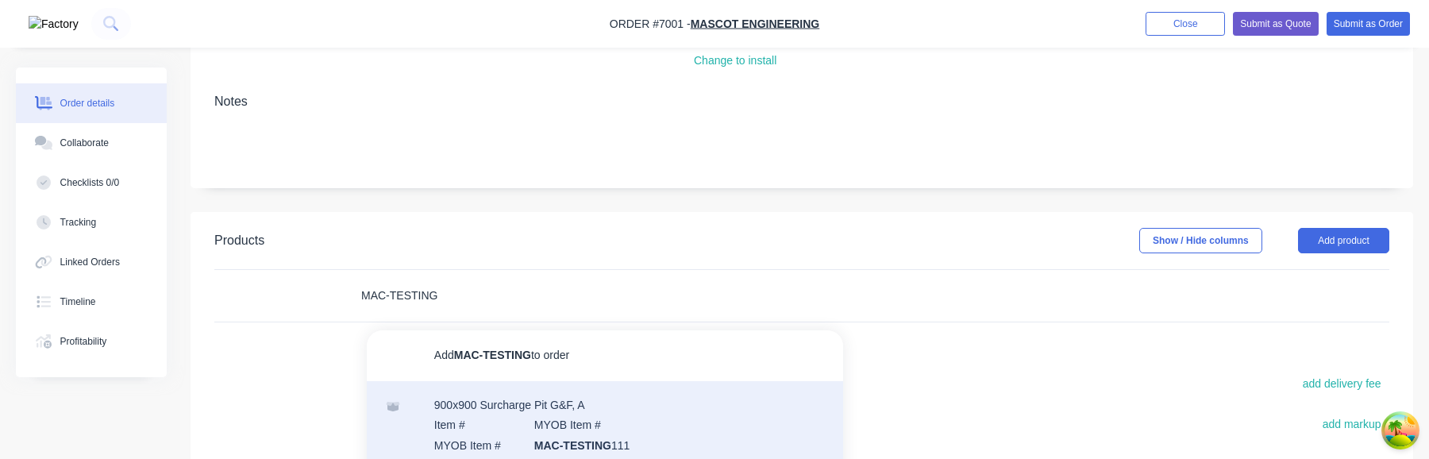
type input "MAC-TESTING"
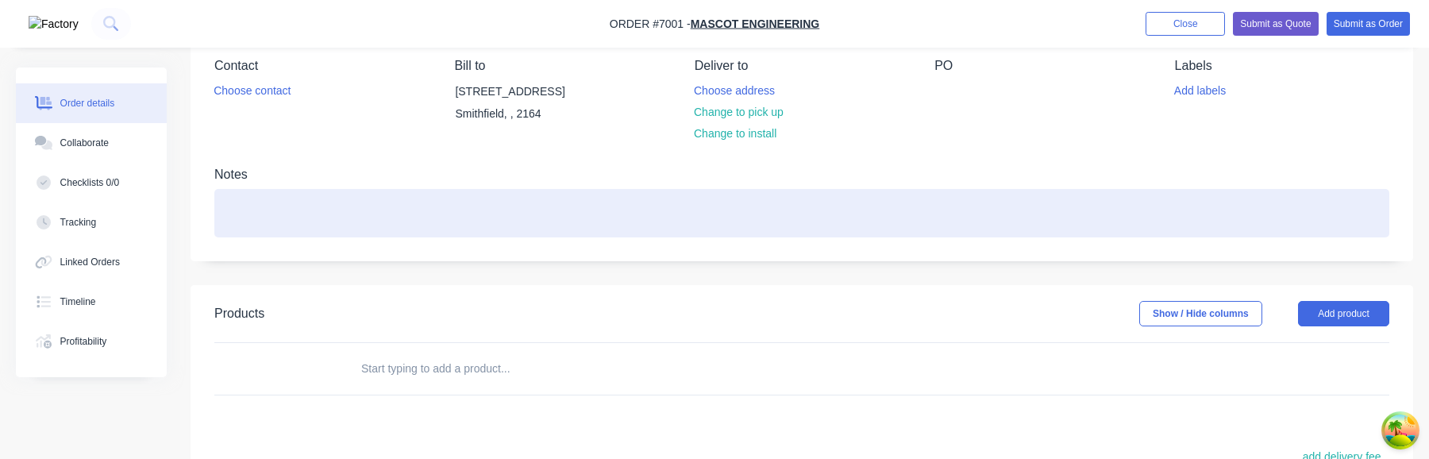
scroll to position [139, 0]
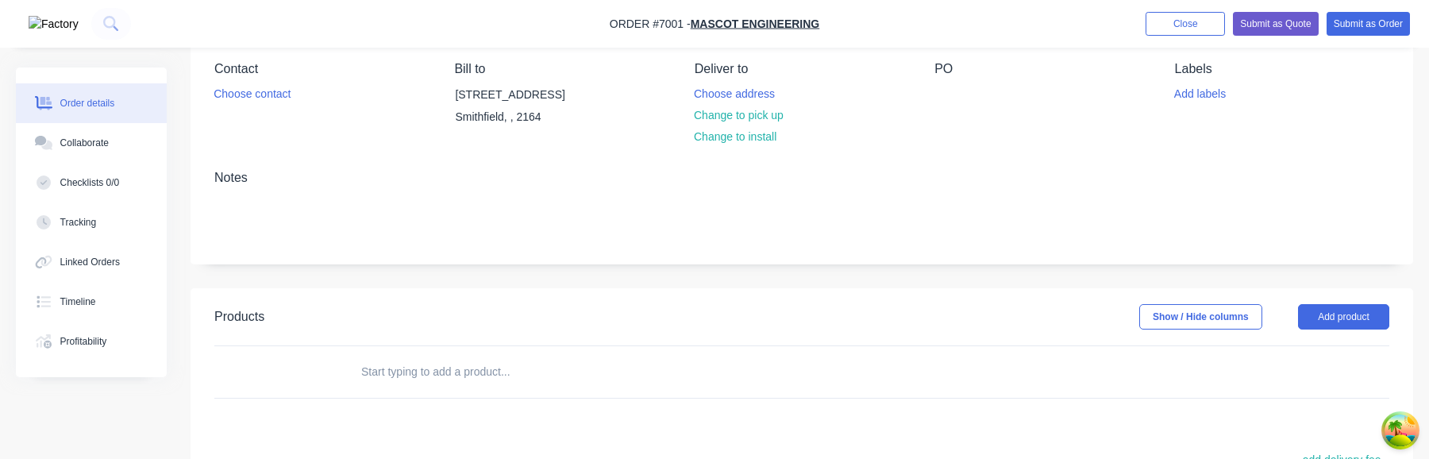
click at [437, 368] on input "text" at bounding box center [518, 372] width 317 height 32
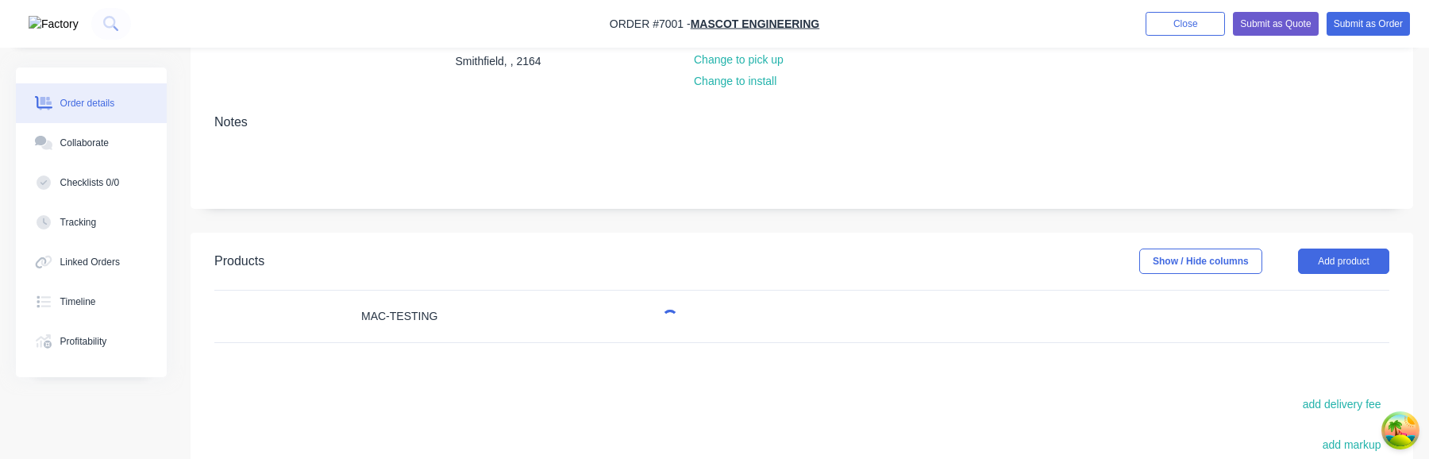
scroll to position [232, 0]
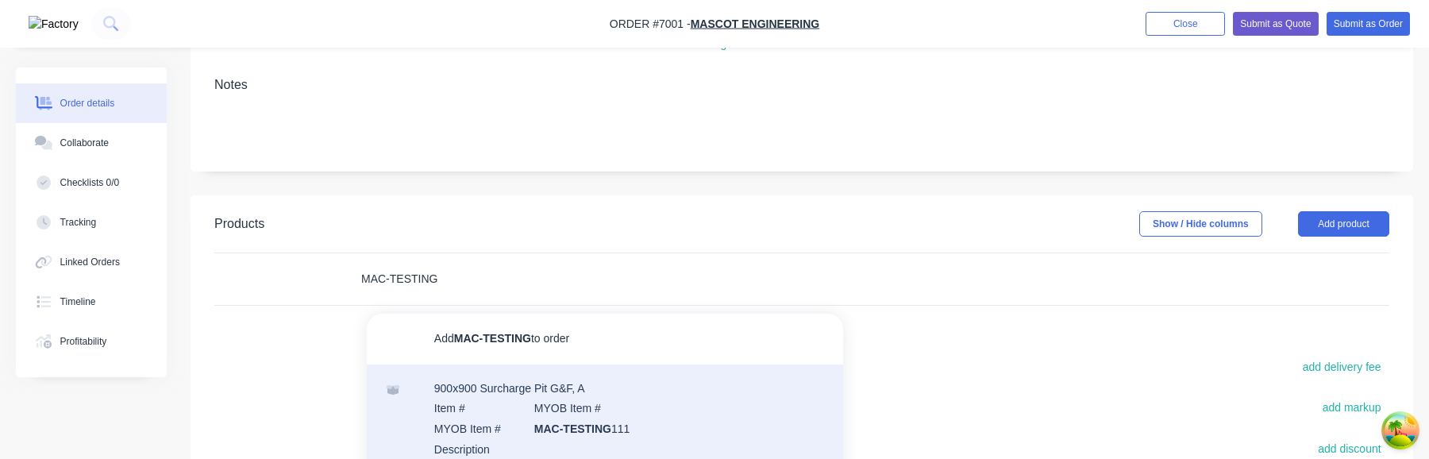
type input "MAC-TESTING"
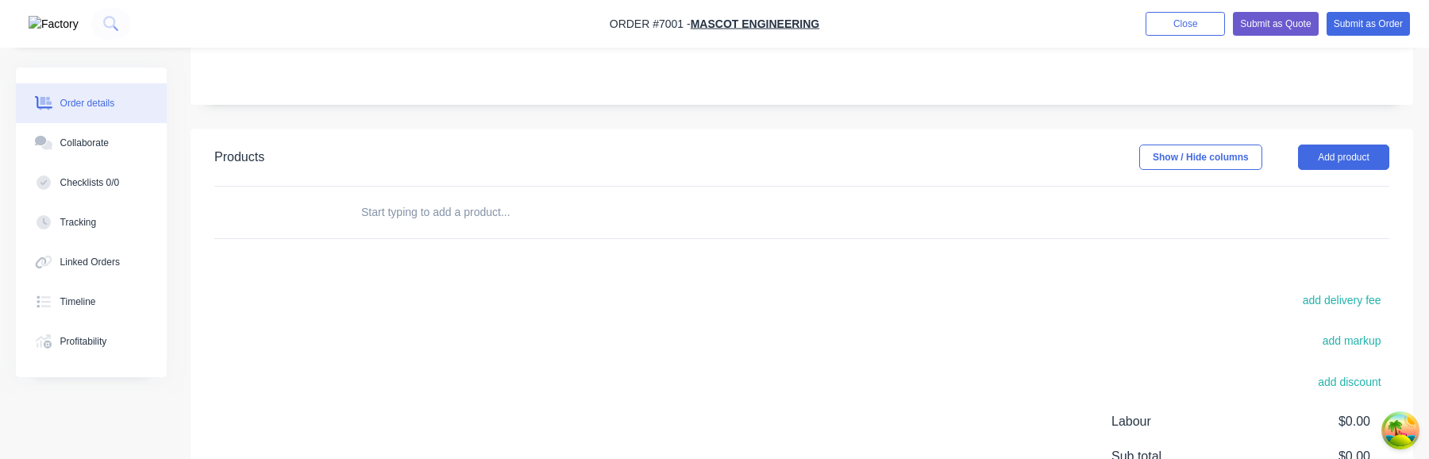
scroll to position [312, 0]
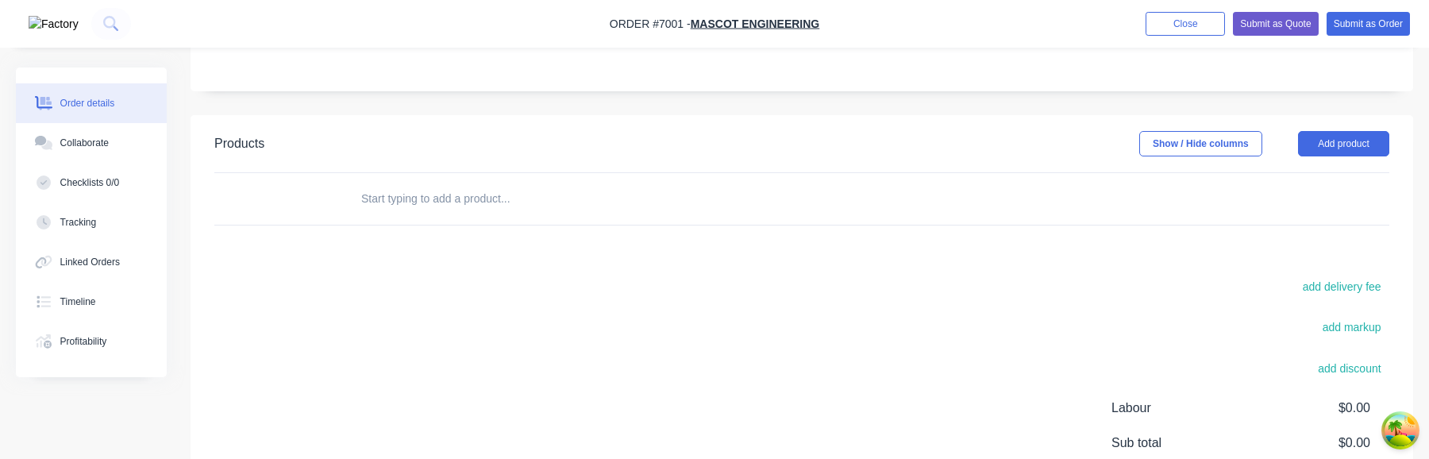
click at [504, 184] on input "text" at bounding box center [518, 199] width 317 height 32
type input "P"
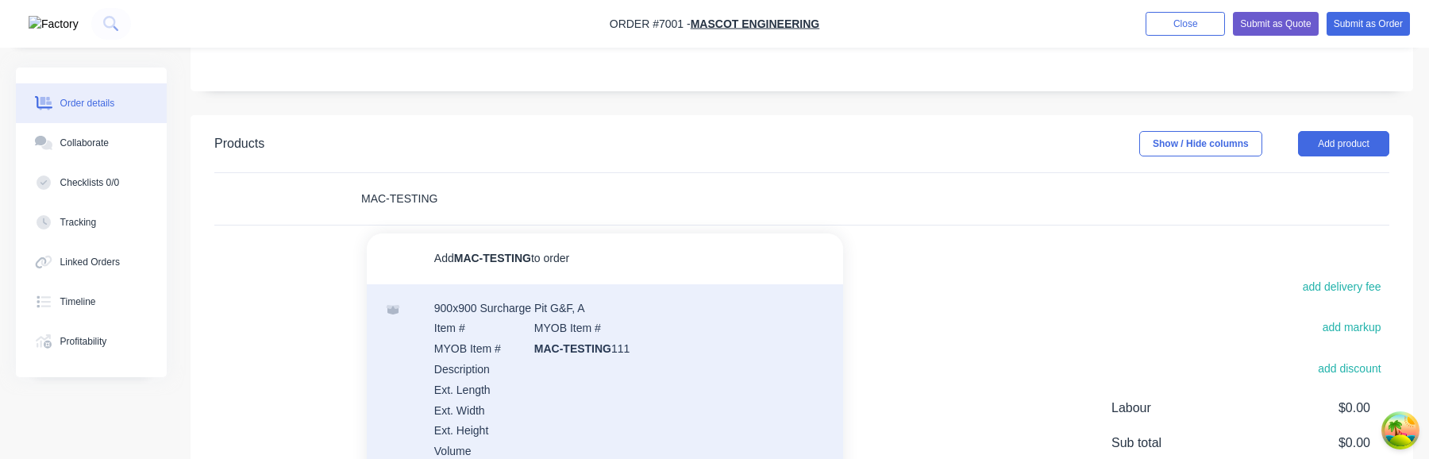
type input "MAC-TESTING"
click at [544, 363] on div "900x900 Surcharge Pit G&F, A Item # MYOB Item # MYOB Item # MAC-TESTING 111 Des…" at bounding box center [605, 399] width 476 height 230
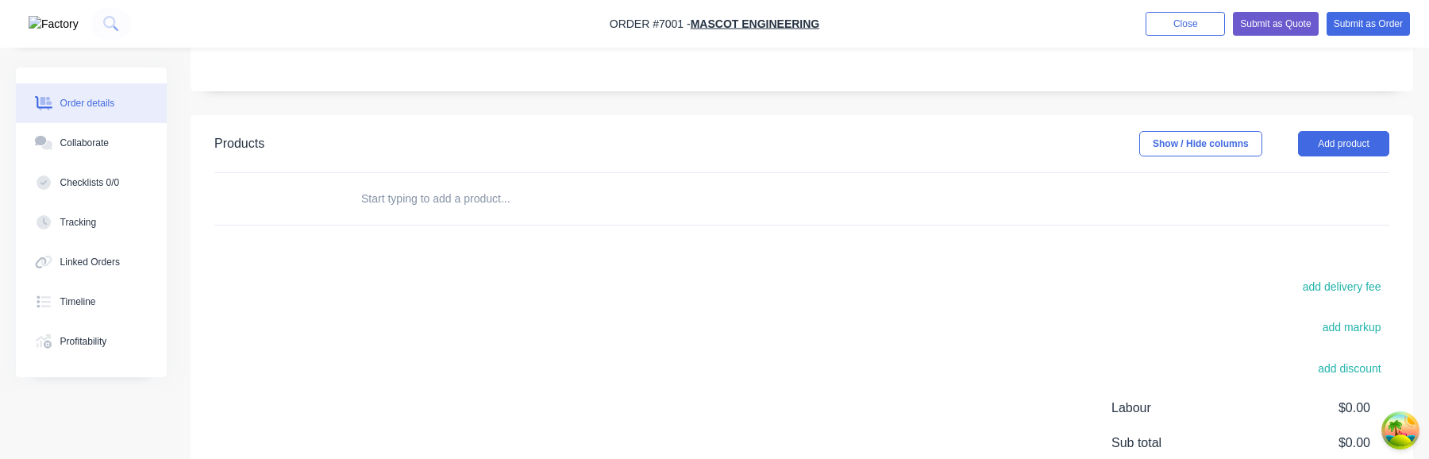
click at [456, 206] on input "text" at bounding box center [518, 199] width 317 height 32
type input "P"
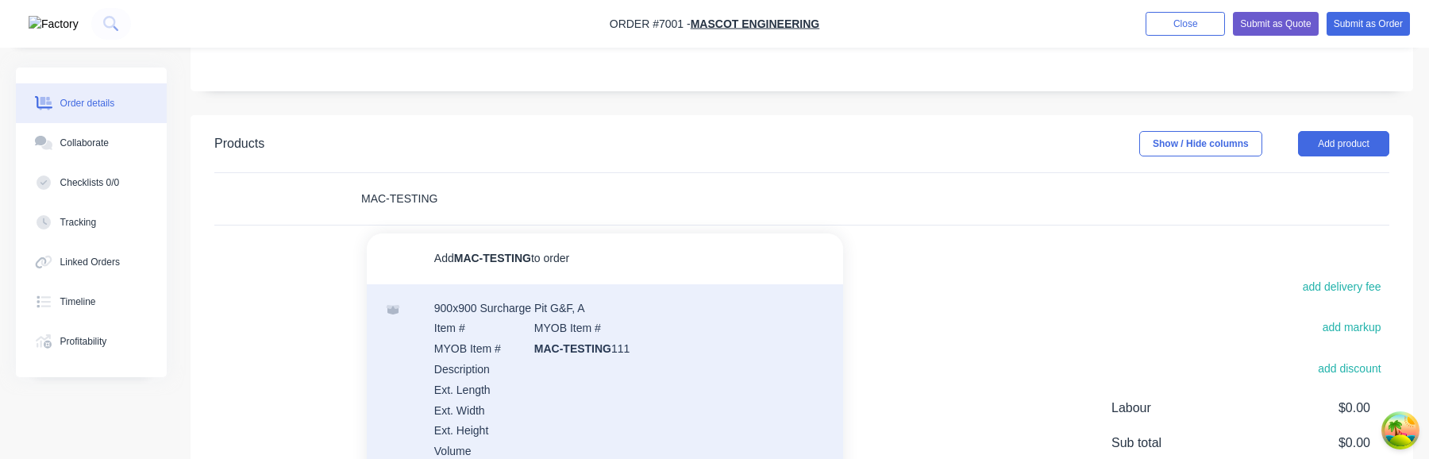
type input "MAC-TESTING"
click at [547, 368] on div "900x900 Surcharge Pit G&F, A Item # MYOB Item # MYOB Item # MAC-TESTING 111 Des…" at bounding box center [605, 399] width 476 height 230
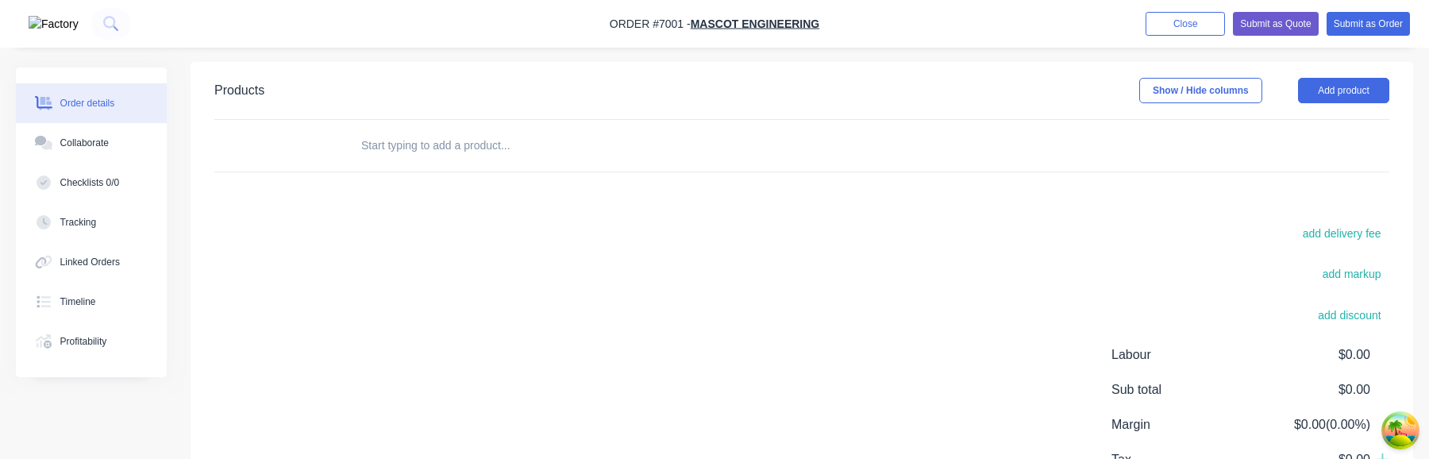
scroll to position [346, 0]
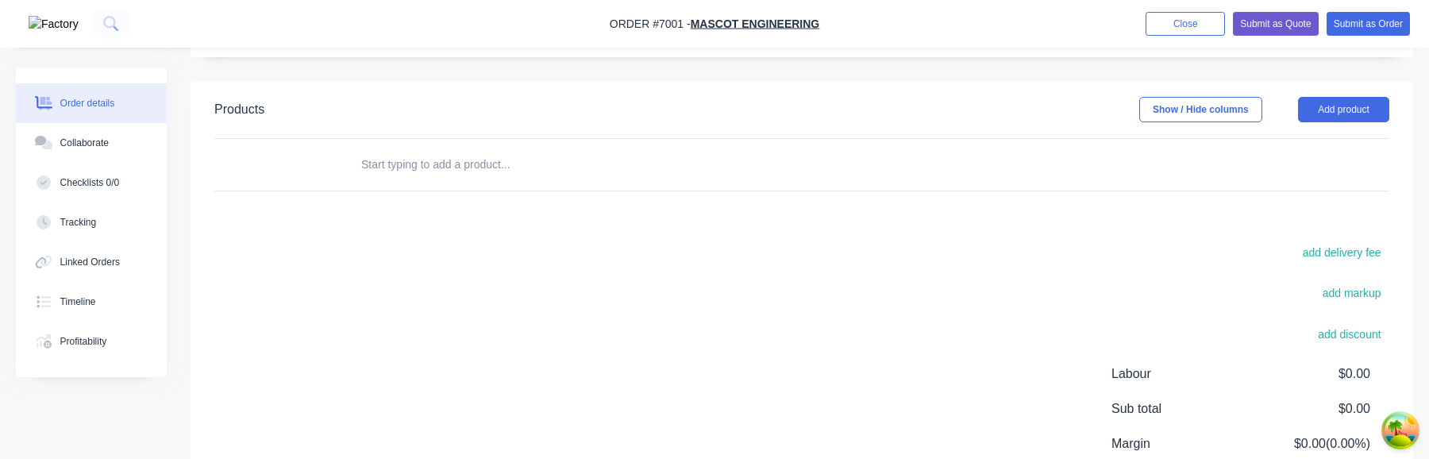
click at [478, 164] on input "text" at bounding box center [518, 164] width 317 height 32
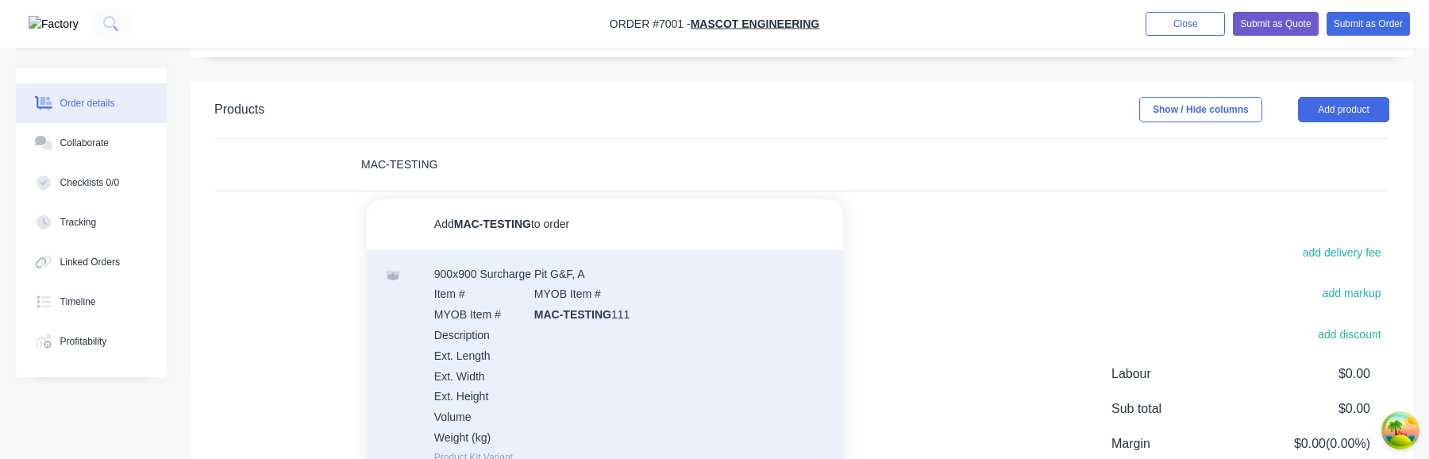
type input "MAC-TESTING"
click at [566, 314] on div "900x900 Surcharge Pit G&F, A Item # MYOB Item # MYOB Item # MAC-TESTING 111 Des…" at bounding box center [605, 365] width 476 height 230
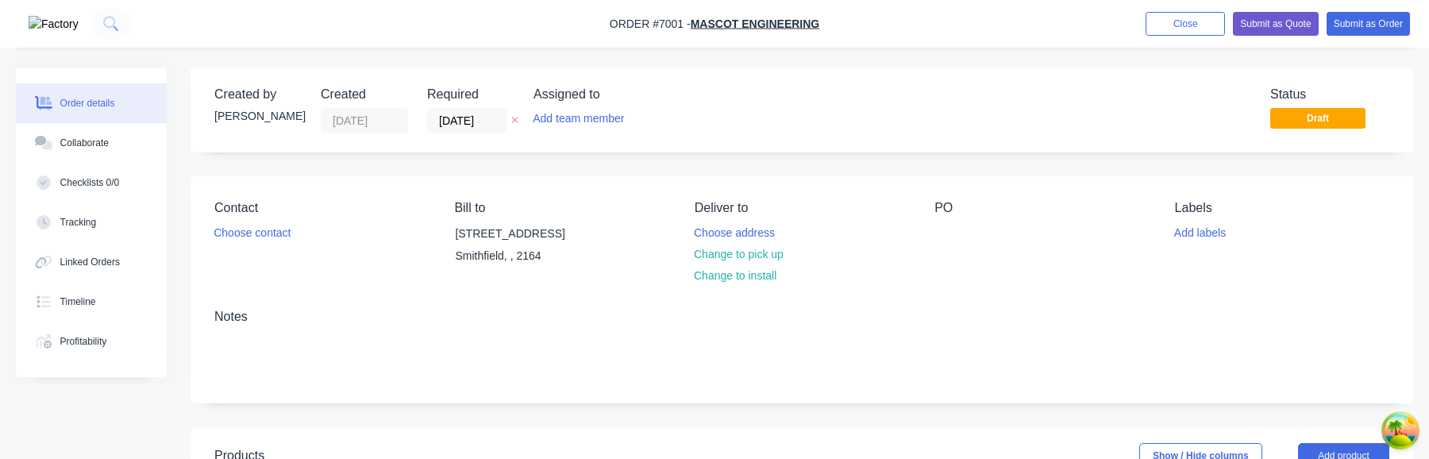
scroll to position [333, 0]
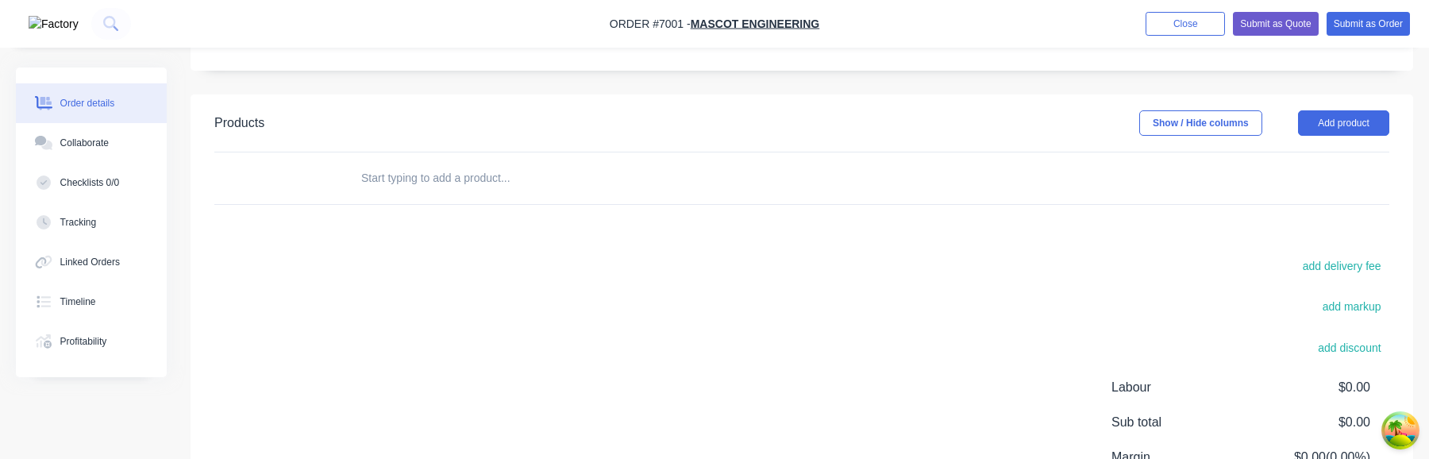
click at [427, 174] on input "text" at bounding box center [518, 178] width 317 height 32
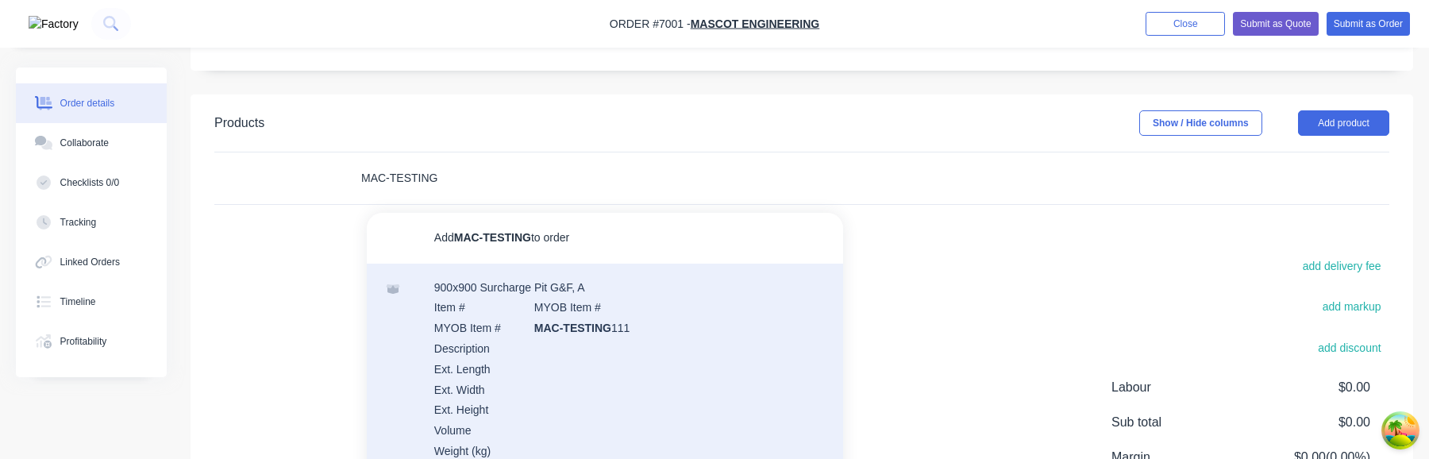
type input "MAC-TESTING"
click at [504, 325] on div "900x900 Surcharge Pit G&F, A Item # MYOB Item # MYOB Item # MAC-TESTING 111 Des…" at bounding box center [605, 379] width 476 height 230
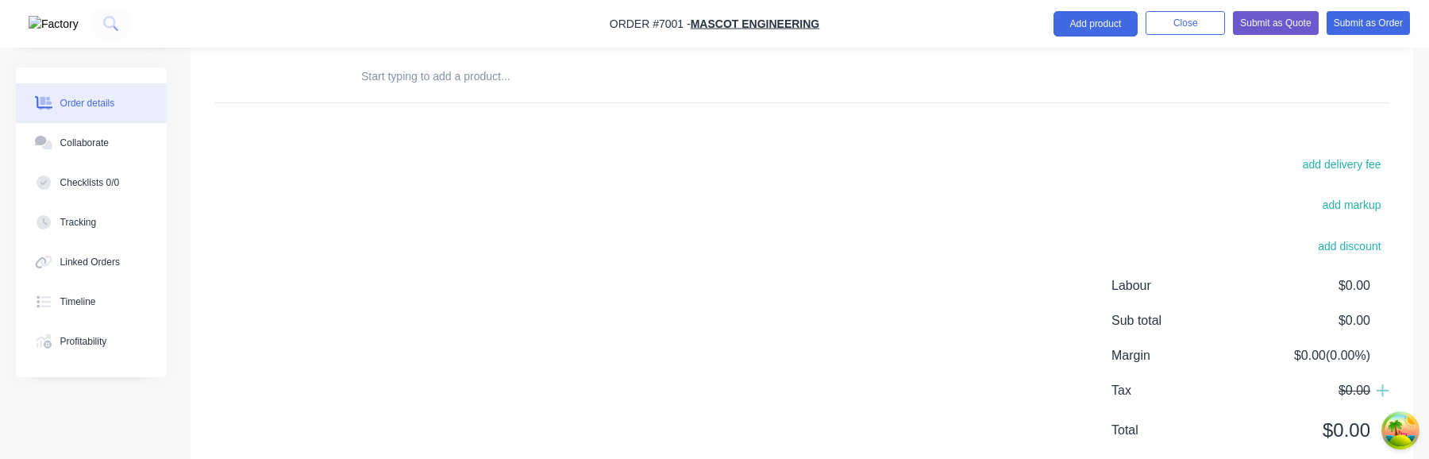
scroll to position [203, 0]
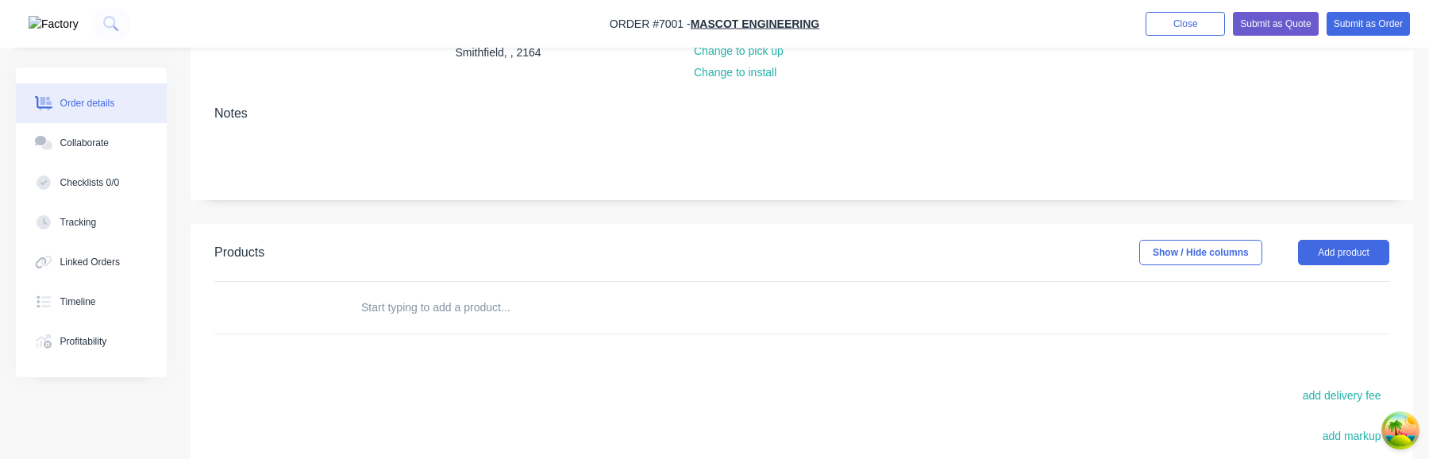
click at [469, 298] on input "text" at bounding box center [518, 307] width 317 height 32
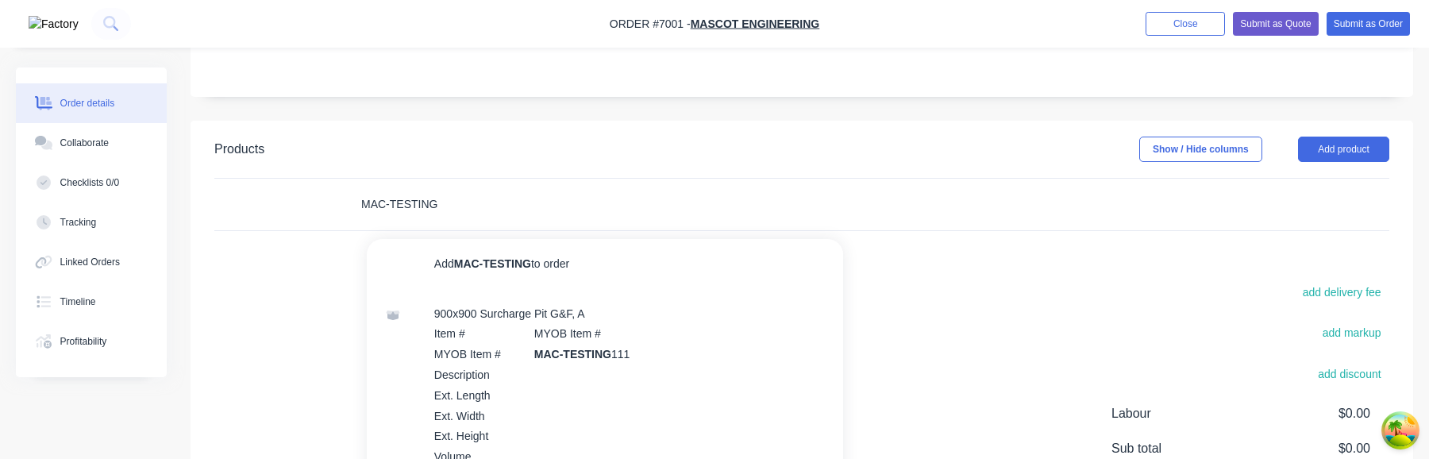
scroll to position [342, 0]
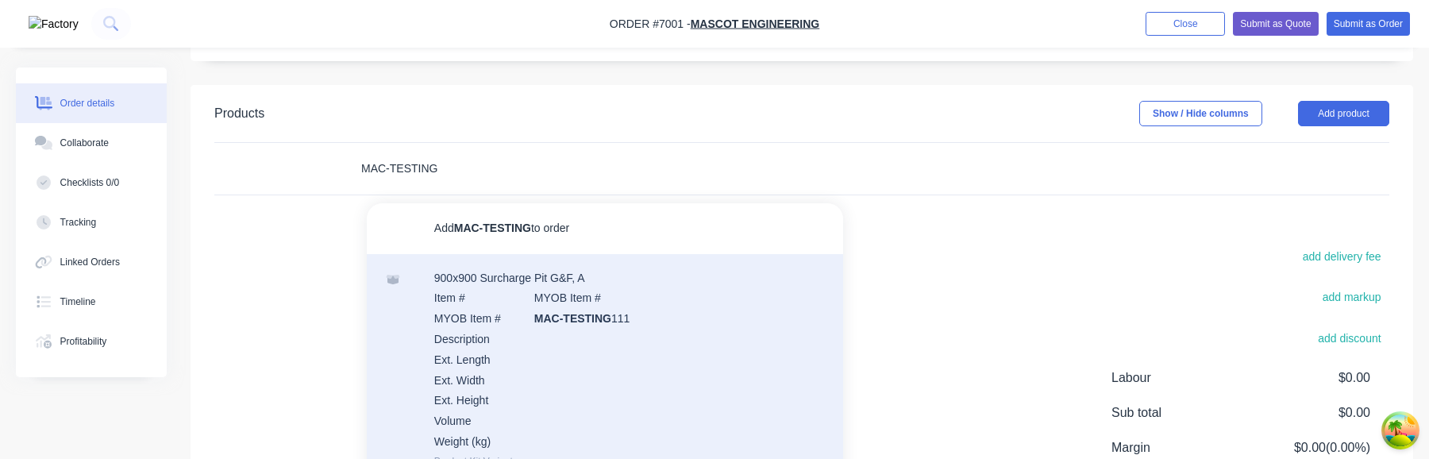
type input "MAC-TESTING"
click at [575, 324] on div "900x900 Surcharge Pit G&F, A Item # MYOB Item # MYOB Item # MAC-TESTING 111 Des…" at bounding box center [605, 369] width 476 height 230
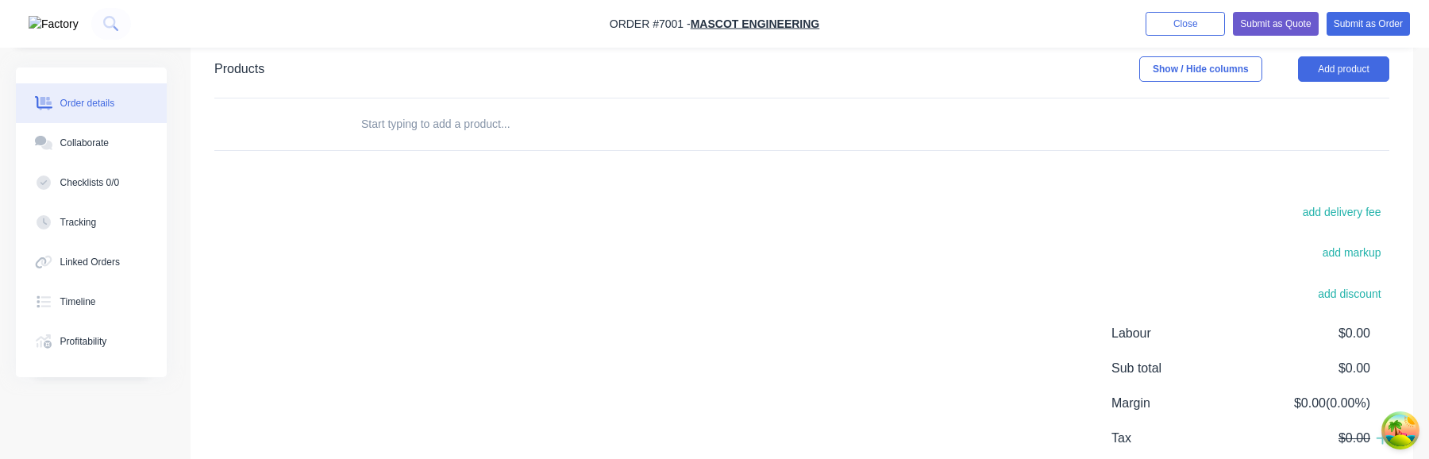
scroll to position [259, 0]
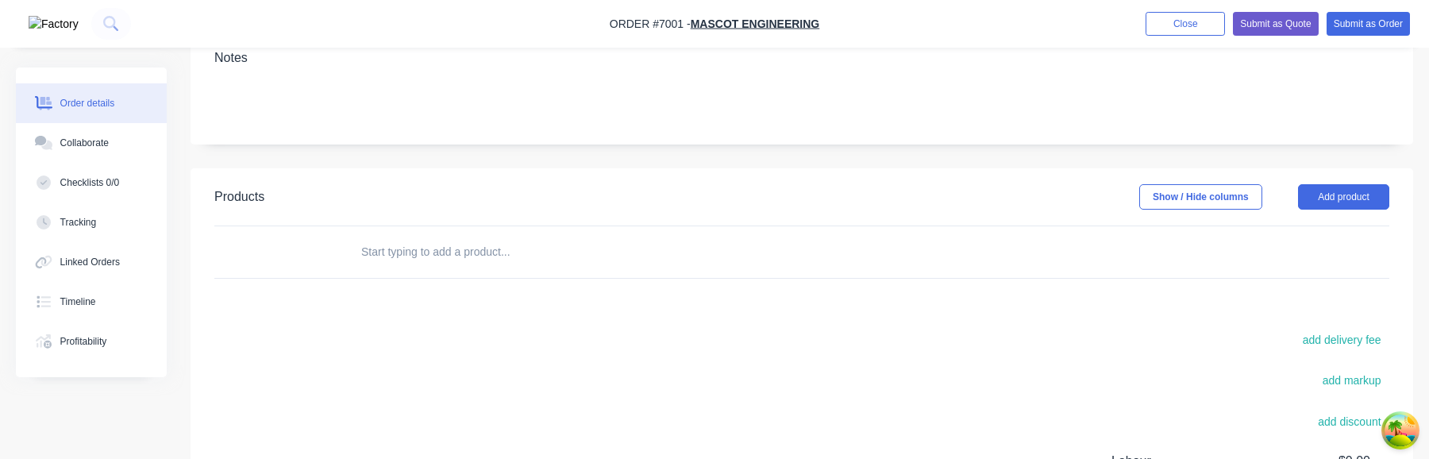
click at [468, 236] on input "text" at bounding box center [518, 252] width 317 height 32
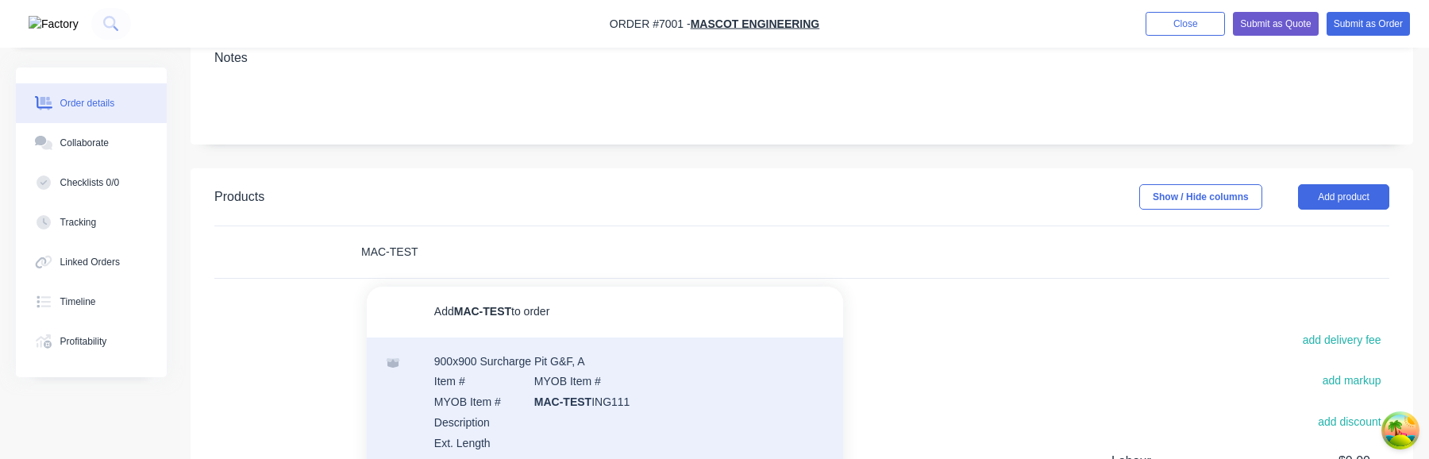
type input "MAC-TEST"
click at [506, 394] on div "900x900 Surcharge Pit G&F, A Item # MYOB Item # MYOB Item # MAC-TEST ING111 Des…" at bounding box center [605, 452] width 476 height 230
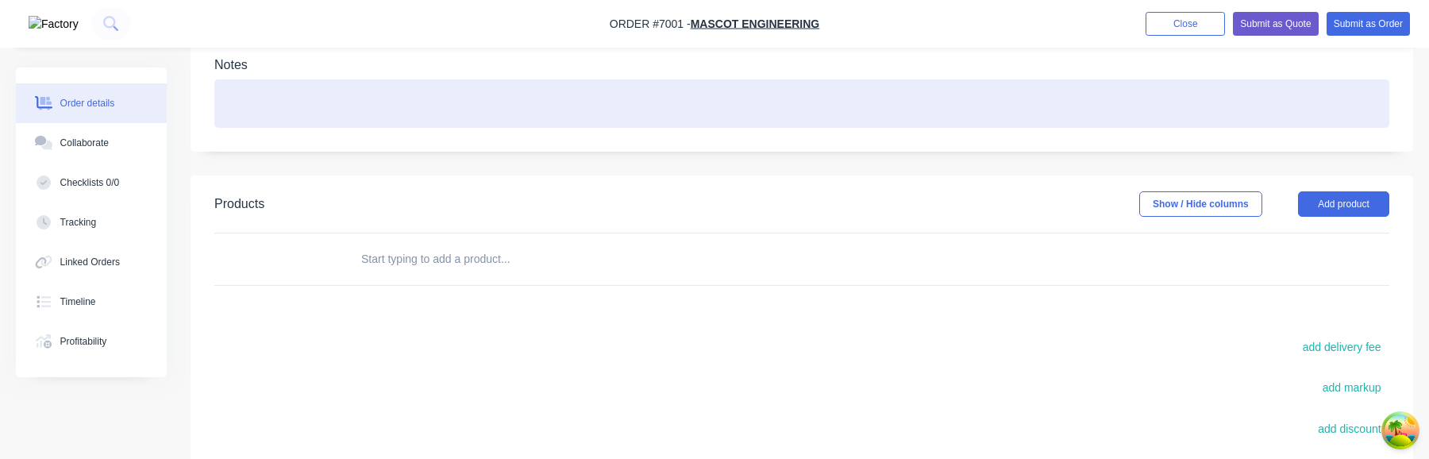
scroll to position [226, 0]
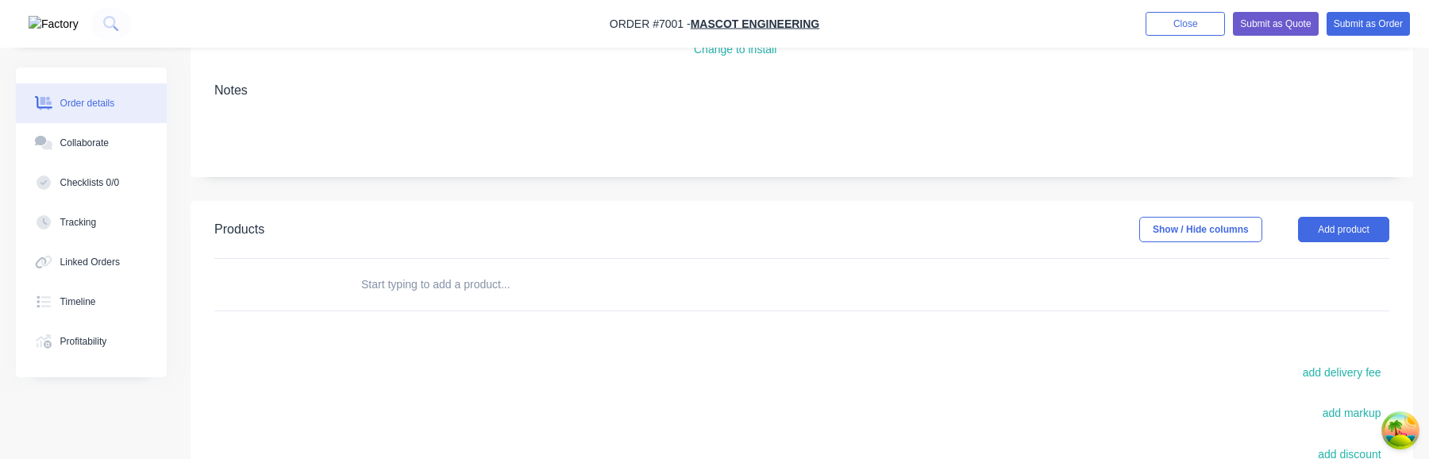
click at [1357, 242] on header "Products Show / Hide columns Add product" at bounding box center [801, 229] width 1222 height 57
click at [1330, 237] on button "Add product" at bounding box center [1343, 229] width 91 height 25
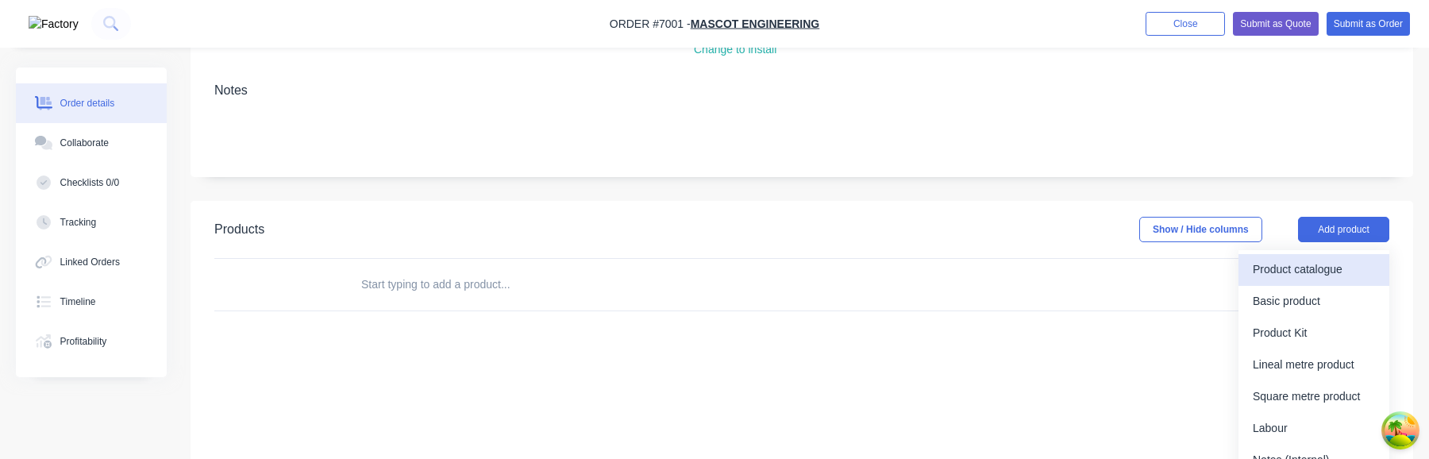
click at [1306, 279] on div "Product catalogue" at bounding box center [1314, 269] width 122 height 23
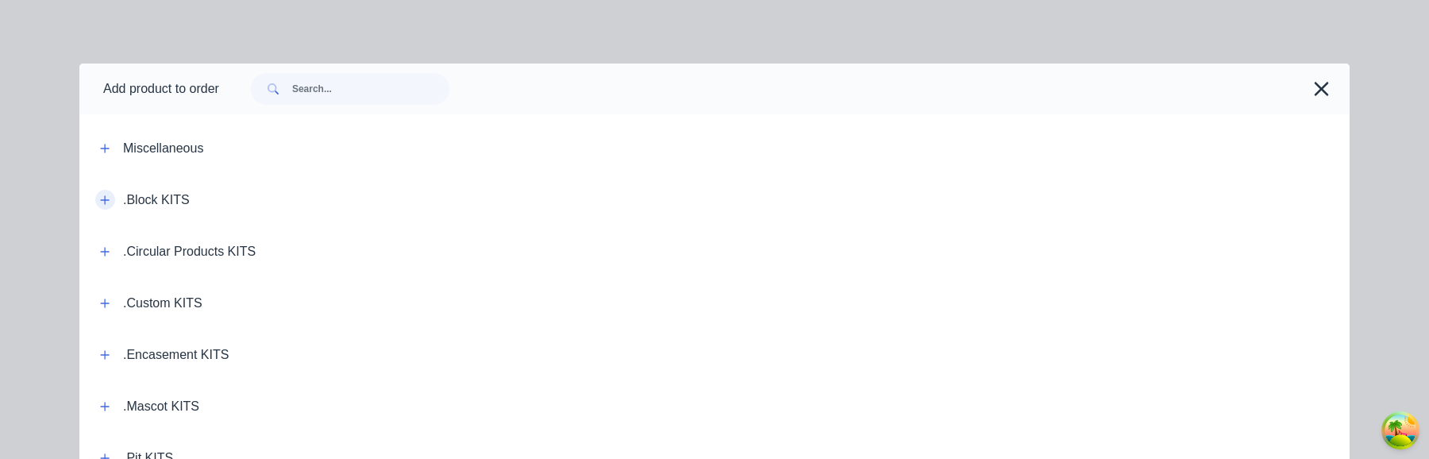
click at [110, 204] on icon "button" at bounding box center [105, 199] width 10 height 11
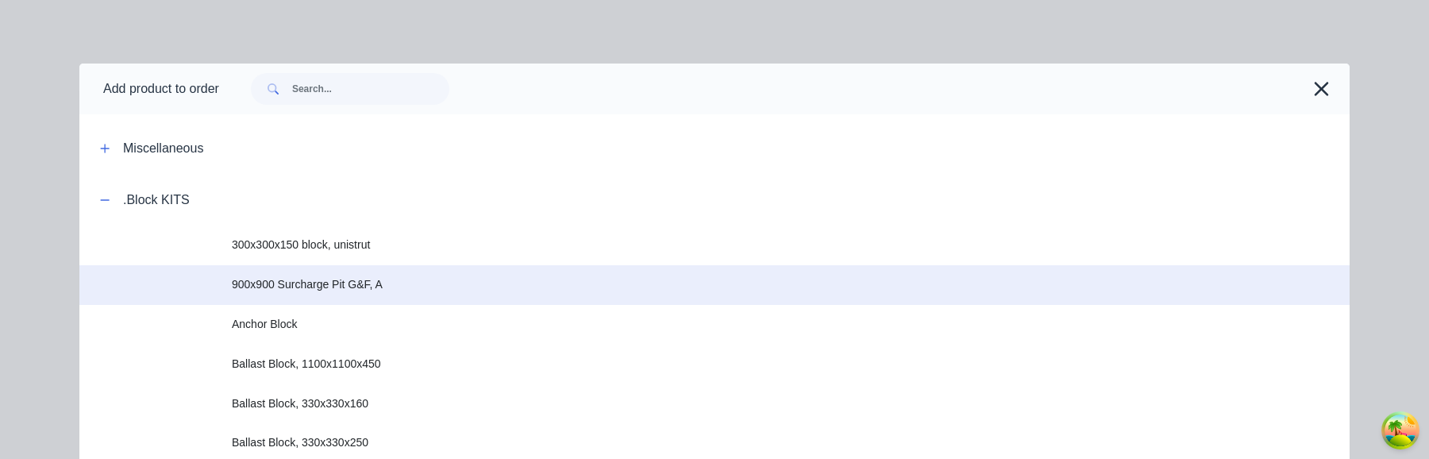
click at [339, 287] on span "900x900 Surcharge Pit G&F, A" at bounding box center [679, 284] width 894 height 17
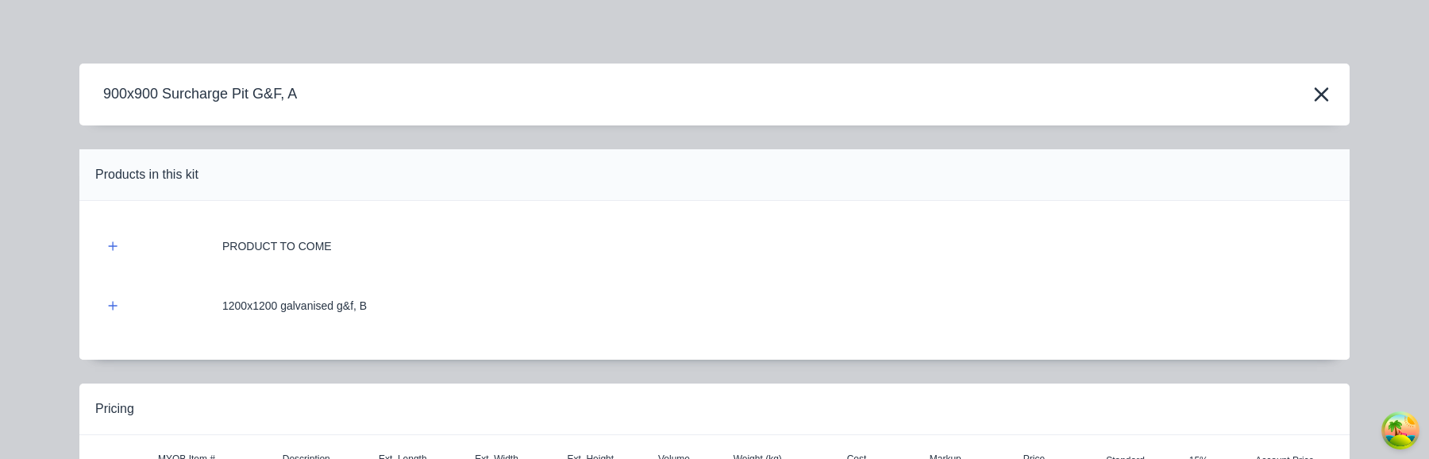
scroll to position [189, 0]
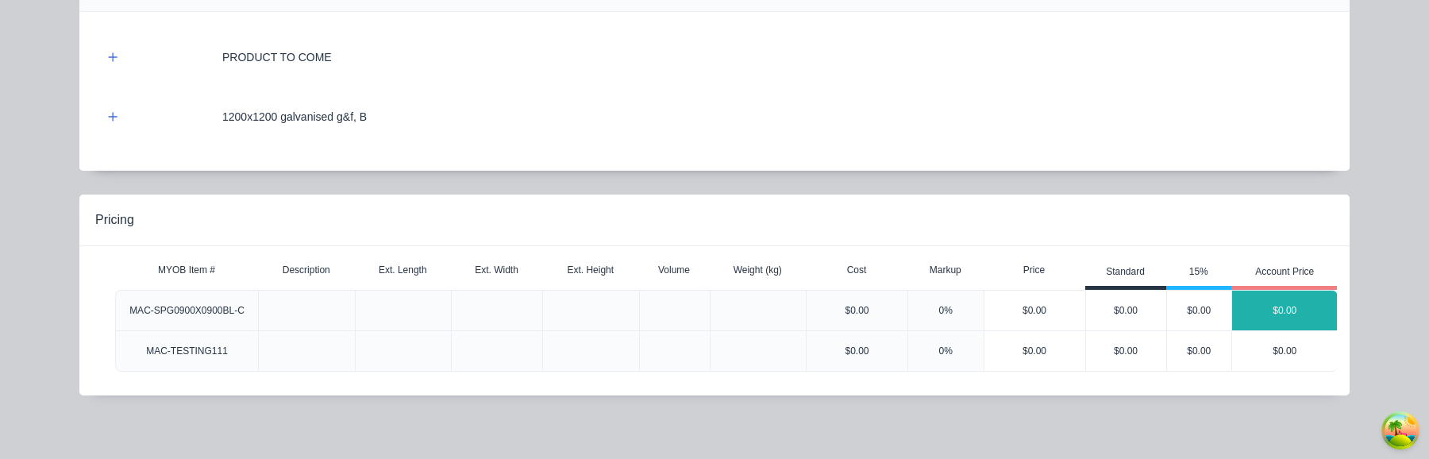
click at [1277, 322] on div "$0.00" at bounding box center [1285, 311] width 106 height 40
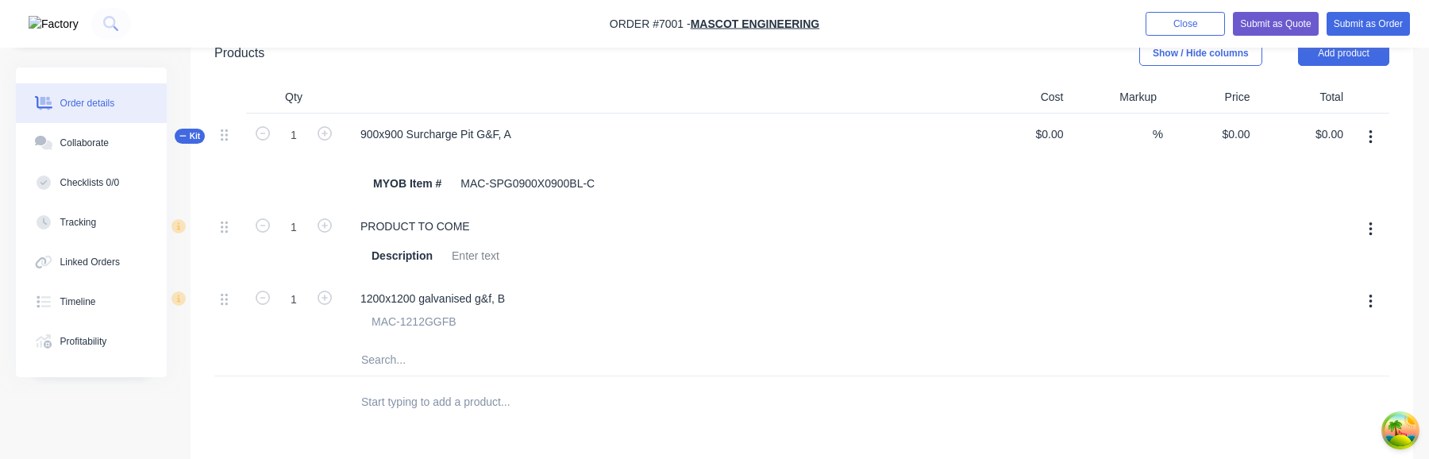
scroll to position [419, 0]
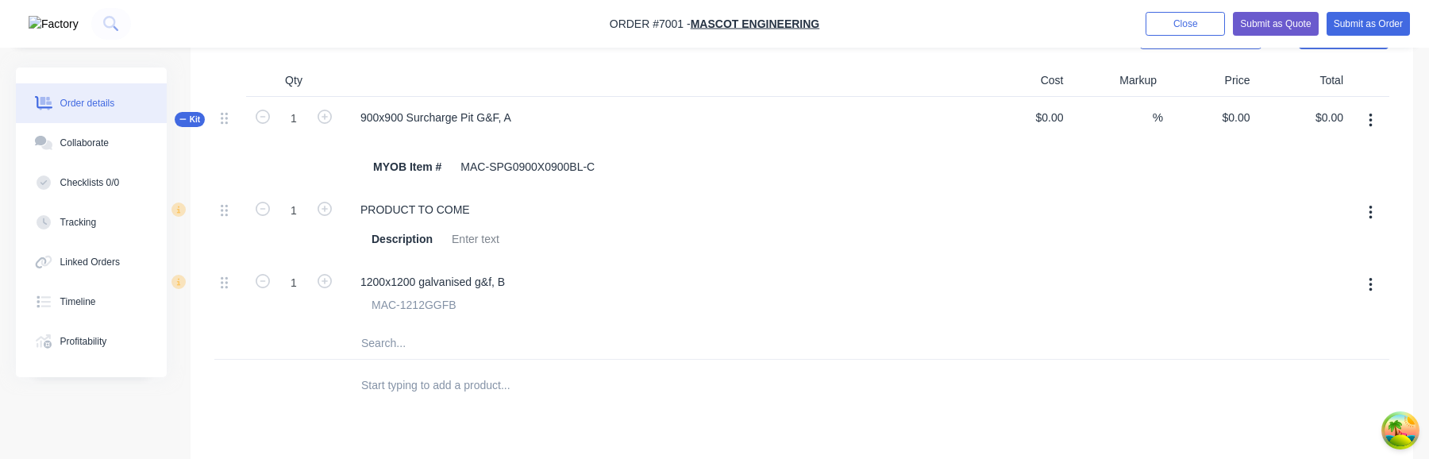
click at [1375, 125] on button "button" at bounding box center [1370, 120] width 37 height 29
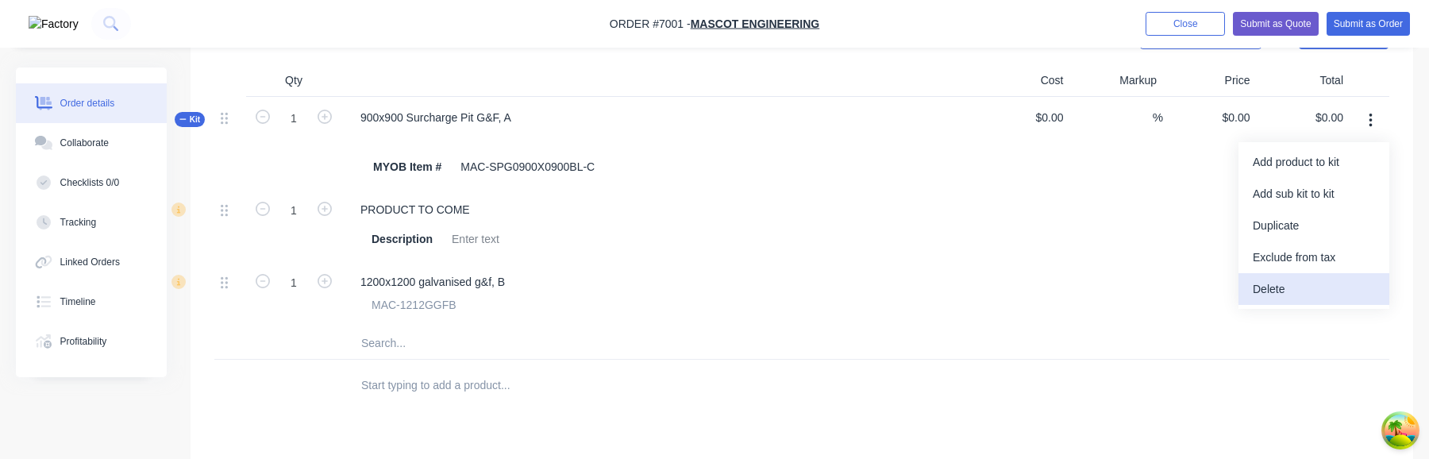
click at [1303, 284] on div "Delete" at bounding box center [1314, 289] width 122 height 23
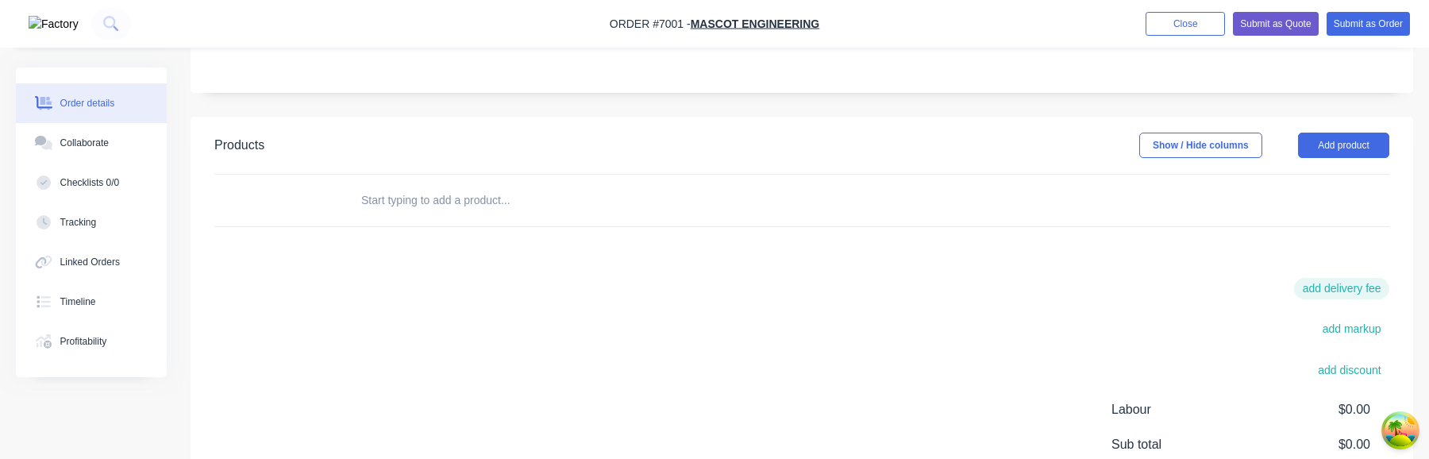
scroll to position [283, 0]
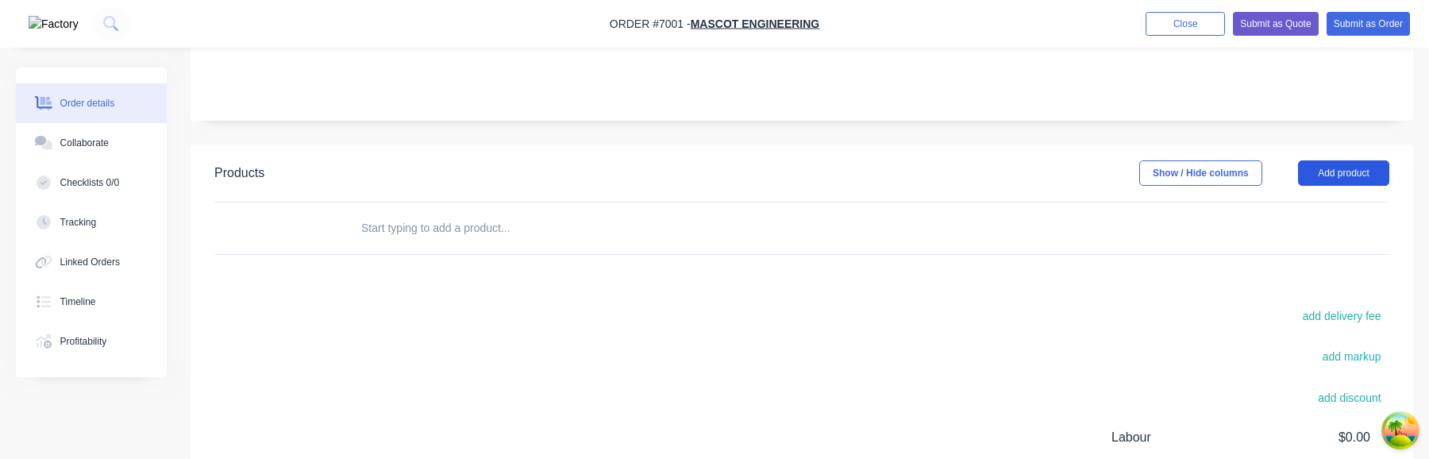
click at [1338, 179] on button "Add product" at bounding box center [1343, 172] width 91 height 25
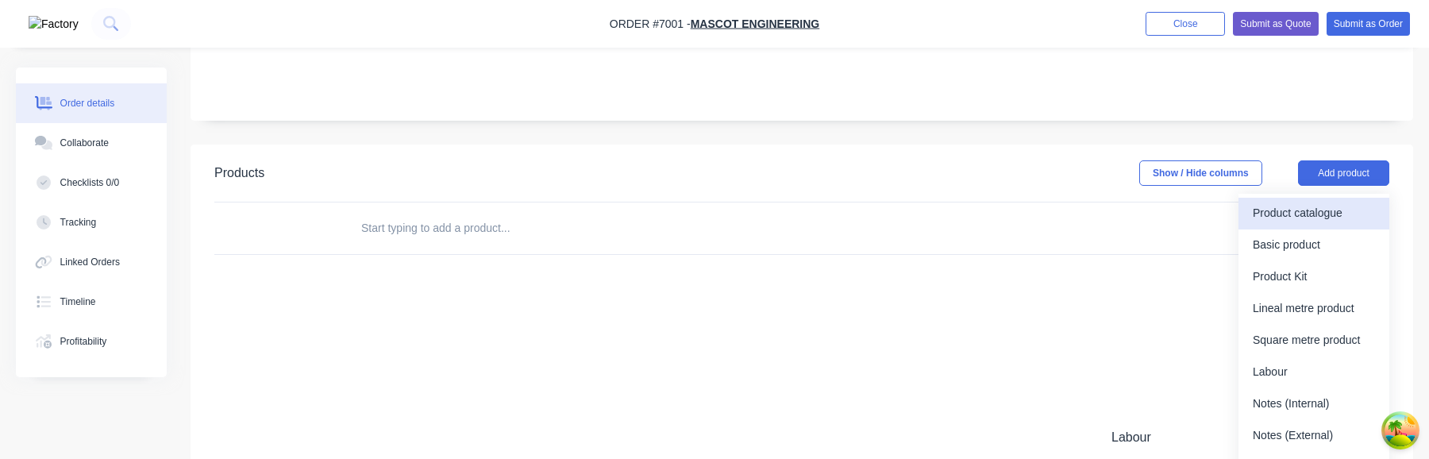
click at [1322, 221] on div "Product catalogue" at bounding box center [1314, 213] width 122 height 23
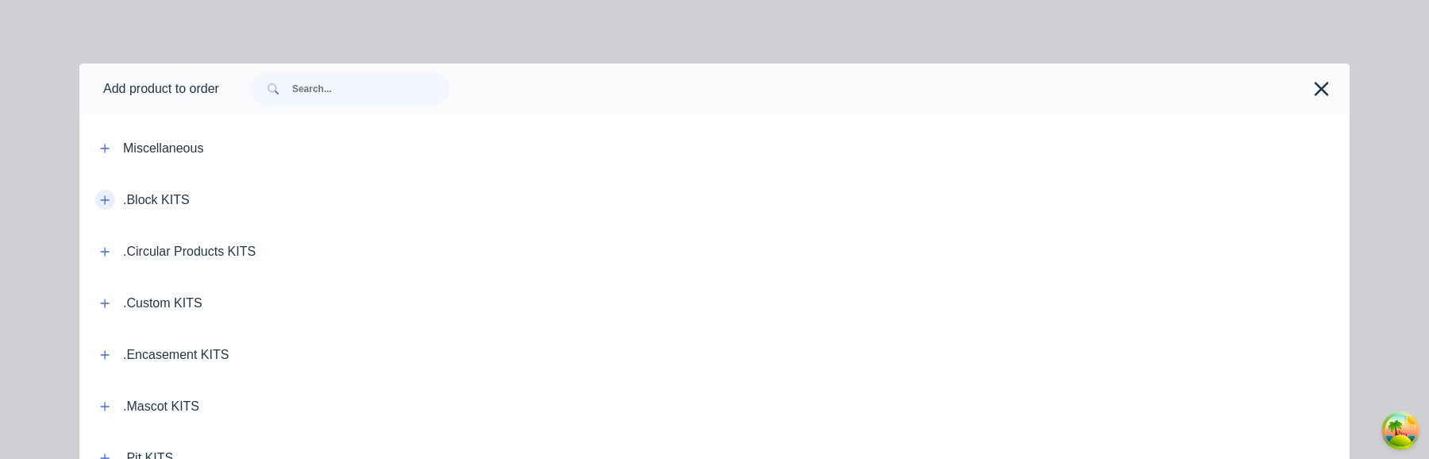
click at [106, 202] on icon "button" at bounding box center [105, 199] width 10 height 11
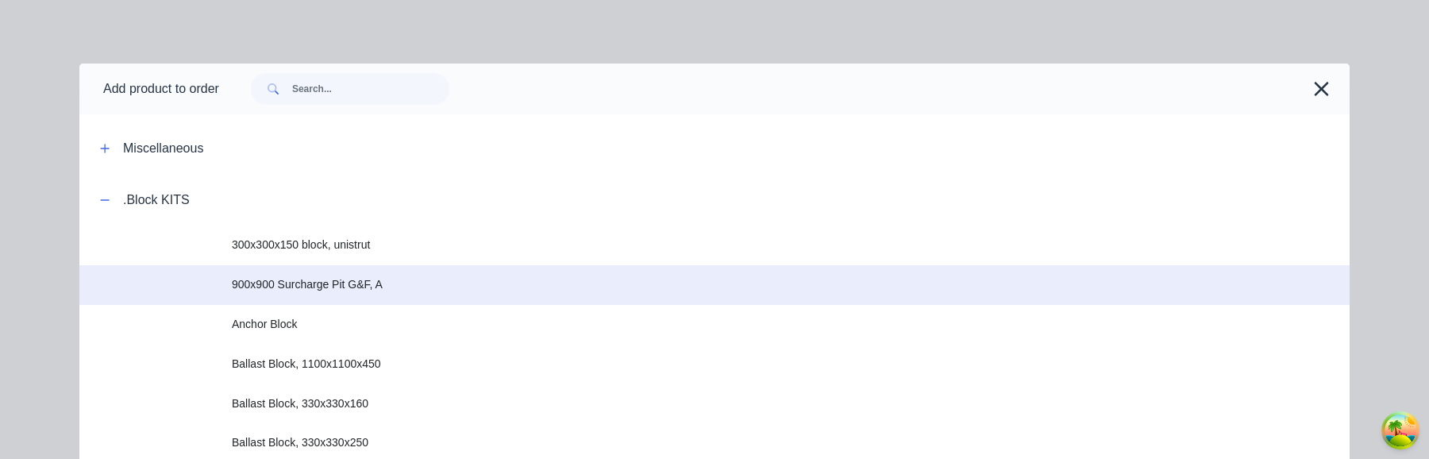
click at [398, 279] on span "900x900 Surcharge Pit G&F, A" at bounding box center [679, 284] width 894 height 17
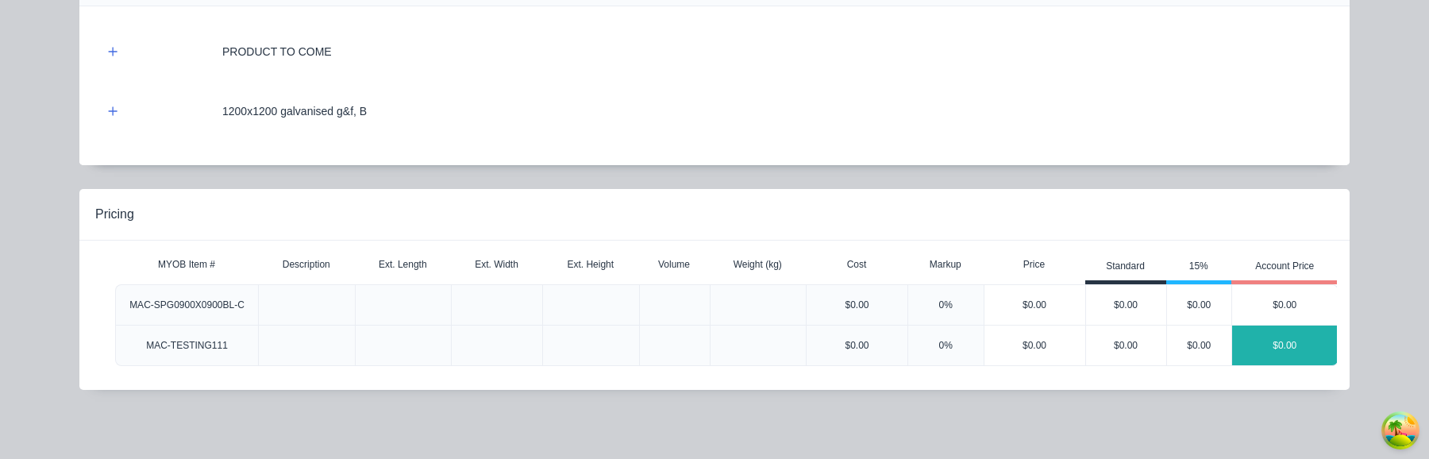
scroll to position [0, 1]
click at [1300, 352] on div "$0.00" at bounding box center [1284, 345] width 106 height 40
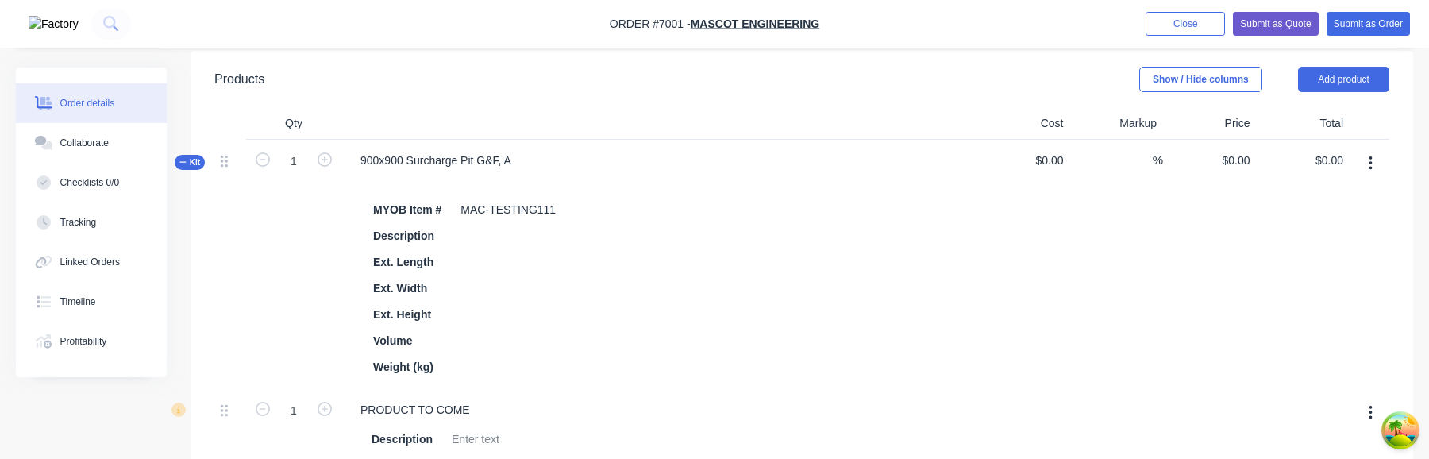
scroll to position [344, 0]
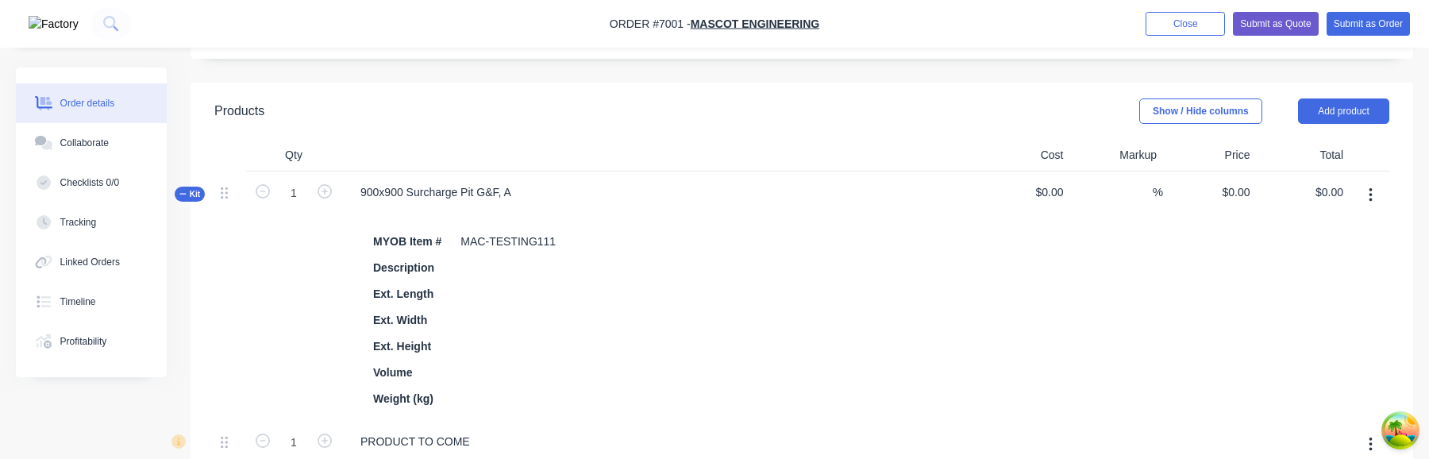
click at [1370, 198] on icon "button" at bounding box center [1369, 195] width 3 height 14
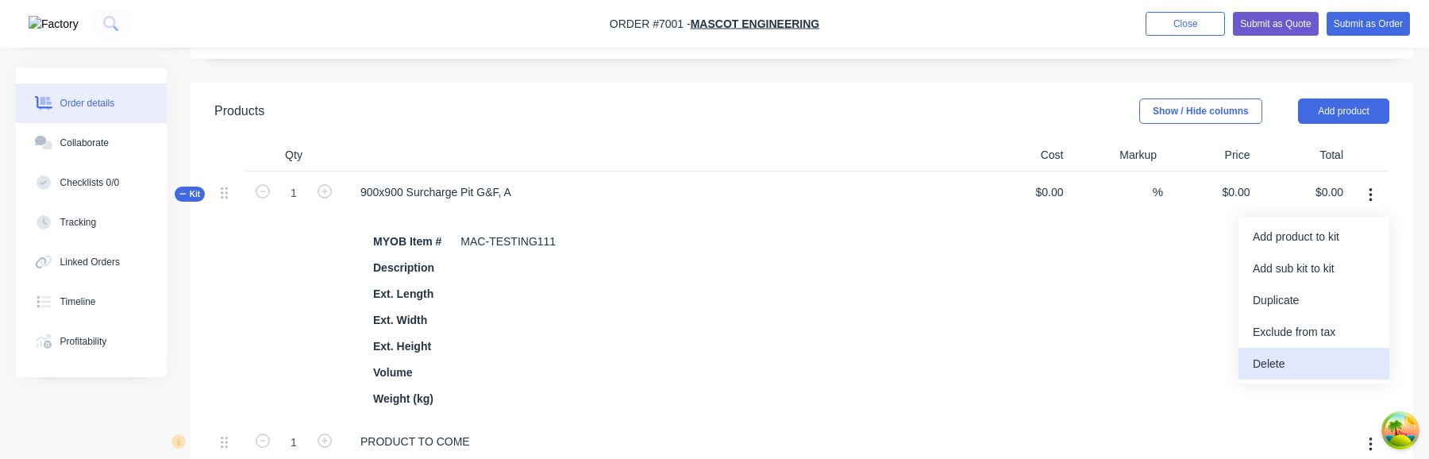
click at [1285, 373] on div "Delete" at bounding box center [1314, 363] width 122 height 23
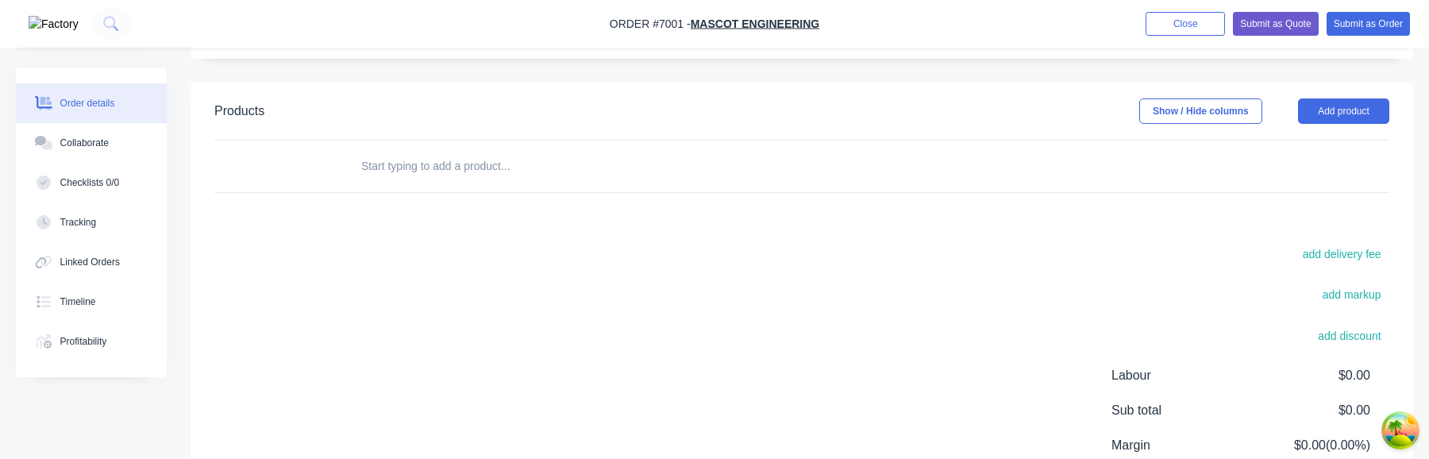
click at [466, 175] on input "text" at bounding box center [518, 166] width 317 height 32
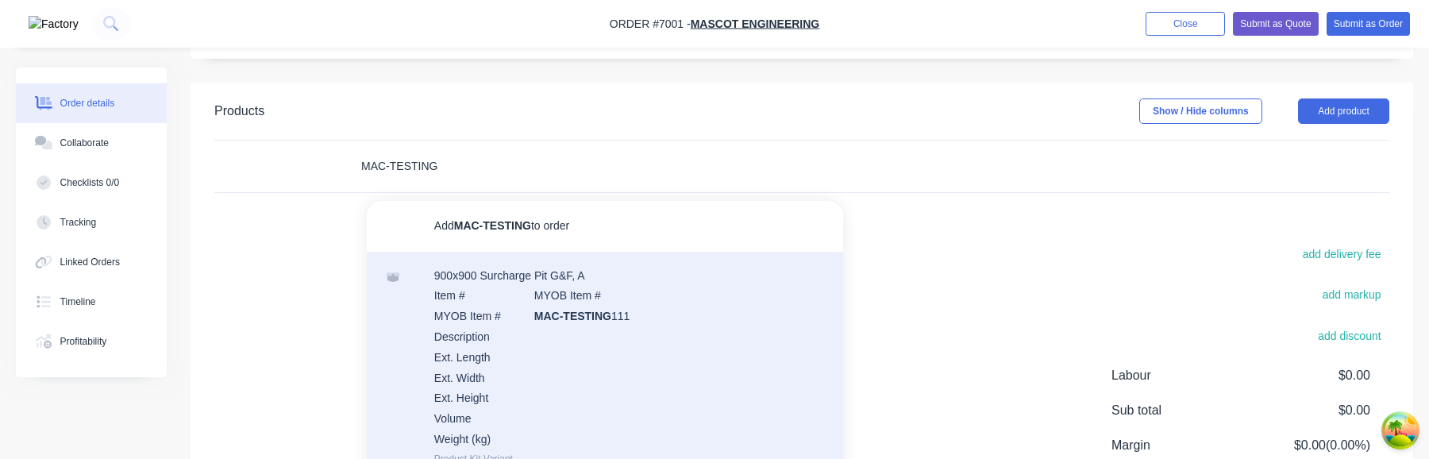
type input "MAC-TESTING"
click at [465, 321] on div "900x900 Surcharge Pit G&F, A Item # MYOB Item # MYOB Item # MAC-TESTING 111 Des…" at bounding box center [605, 367] width 476 height 230
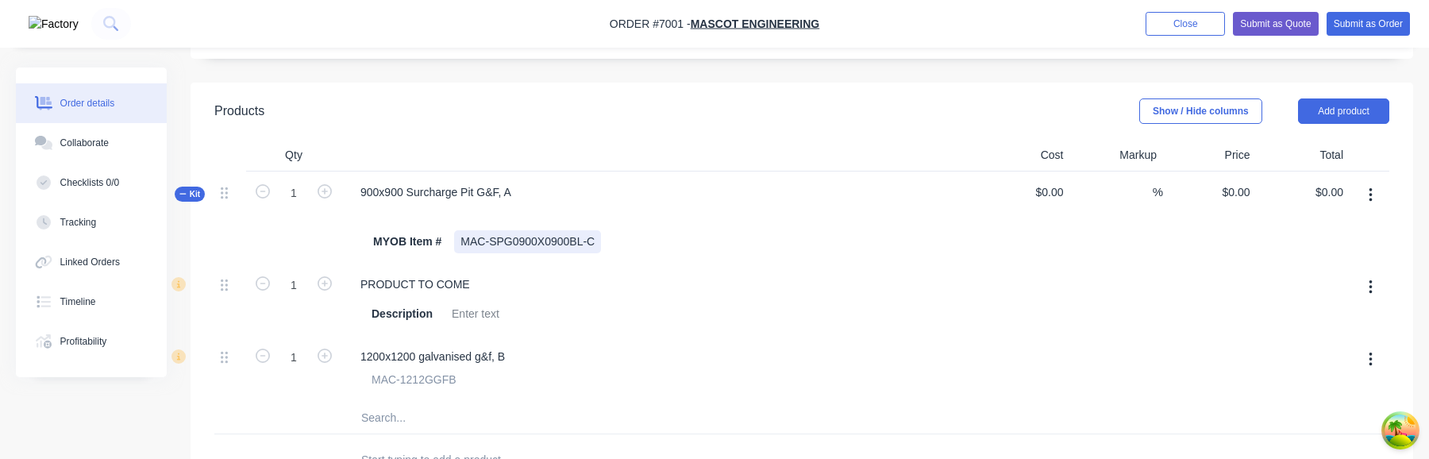
click at [519, 245] on div "MAC-SPG0900X0900BL-C" at bounding box center [527, 241] width 147 height 23
click at [466, 284] on div "PRODUCT TO COME" at bounding box center [415, 284] width 135 height 23
click at [459, 350] on div "1200x1200 galvanised g&f, B" at bounding box center [433, 356] width 170 height 23
click at [459, 293] on div "PRODUCT TO COME" at bounding box center [415, 284] width 135 height 23
click at [1370, 188] on icon "button" at bounding box center [1369, 195] width 3 height 14
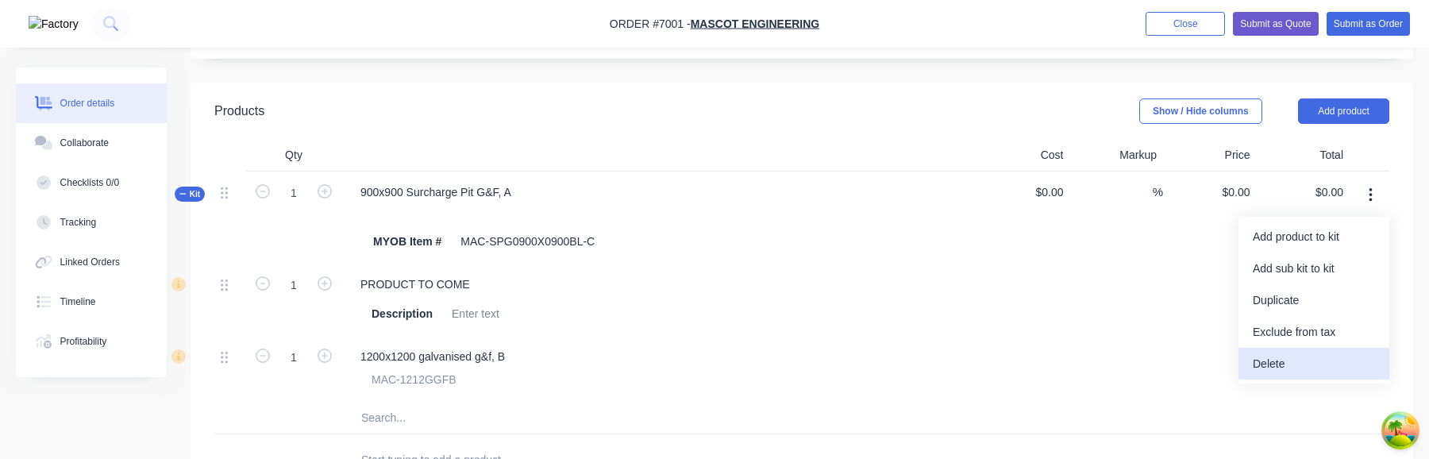
click at [1291, 362] on div "Delete" at bounding box center [1314, 363] width 122 height 23
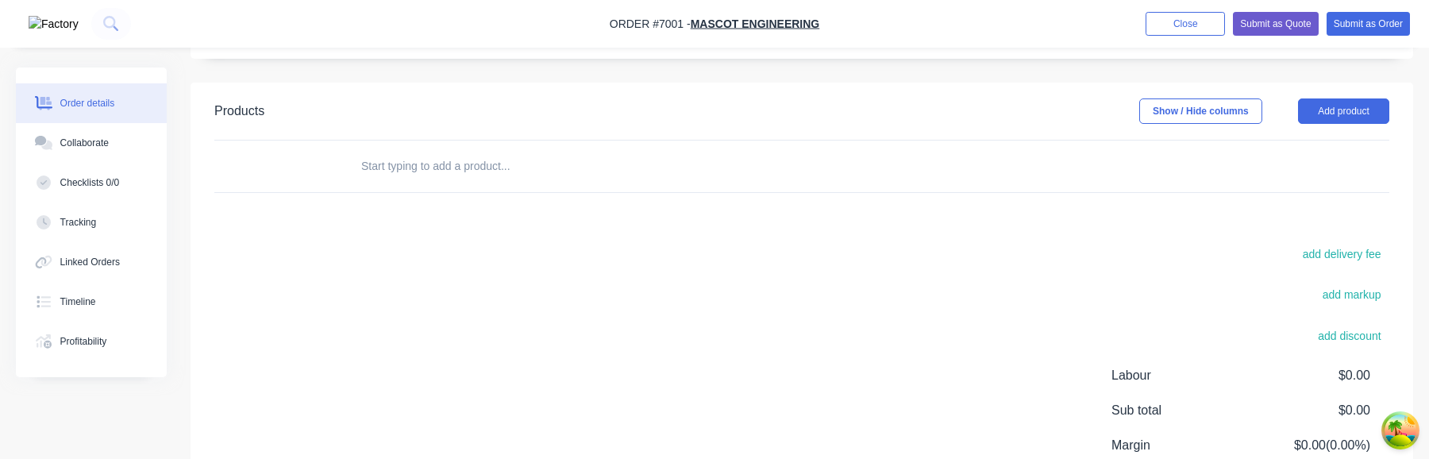
click at [399, 161] on input "text" at bounding box center [518, 166] width 317 height 32
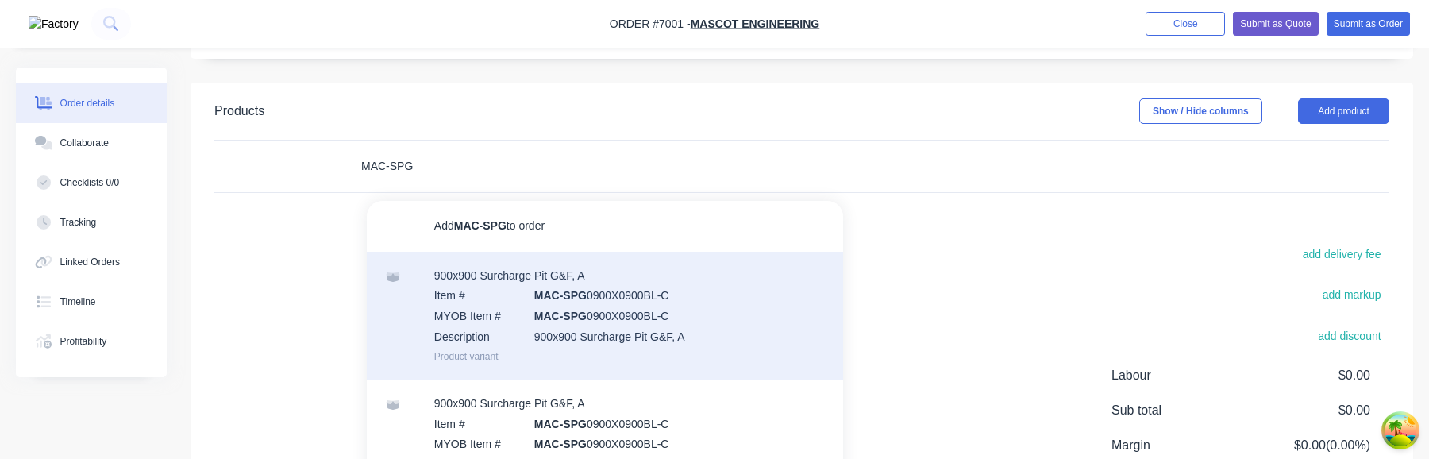
type input "MAC-SPG"
click at [603, 325] on div "900x900 Surcharge Pit G&F, A Item # MAC-SPG 0900X0900BL-C MYOB Item # MAC-SPG 0…" at bounding box center [605, 316] width 476 height 128
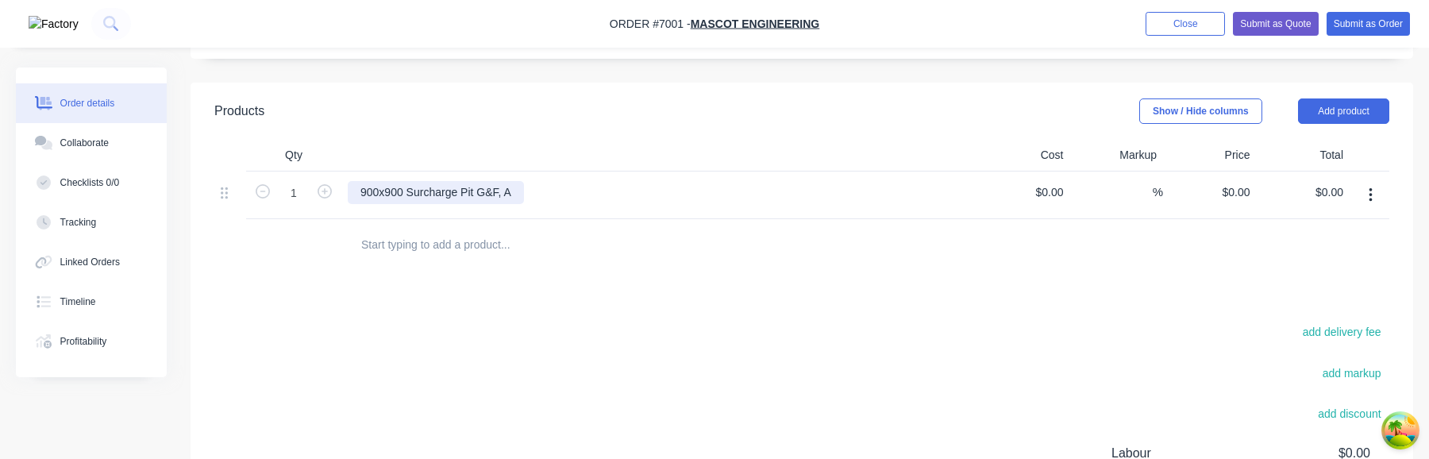
click at [506, 192] on div "900x900 Surcharge Pit G&F, A" at bounding box center [436, 192] width 176 height 23
click at [1370, 194] on icon "button" at bounding box center [1369, 195] width 3 height 14
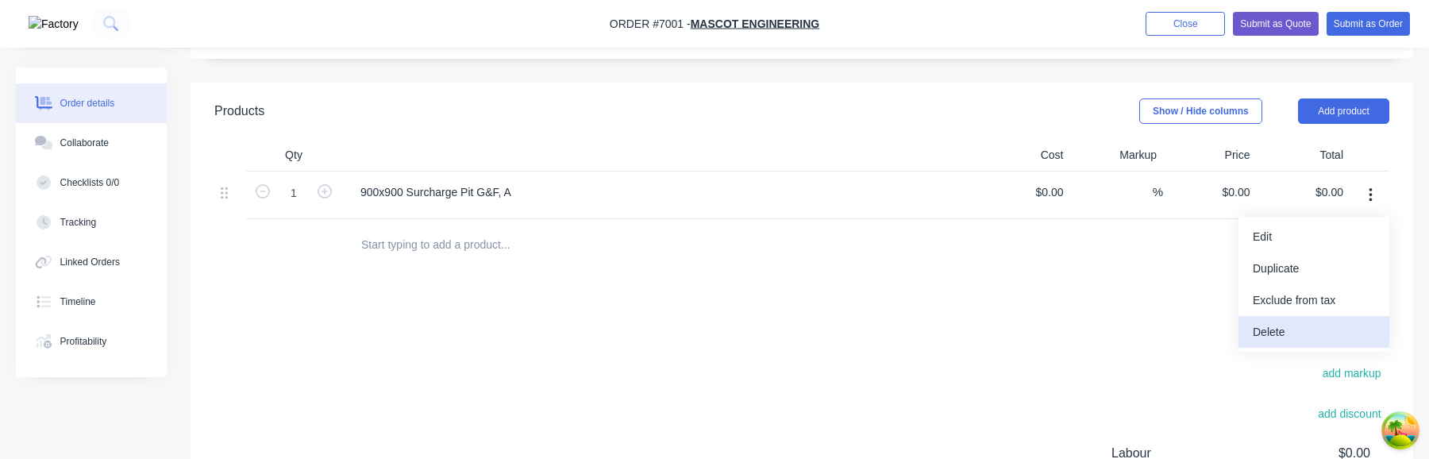
click at [1302, 332] on div "Delete" at bounding box center [1314, 332] width 122 height 23
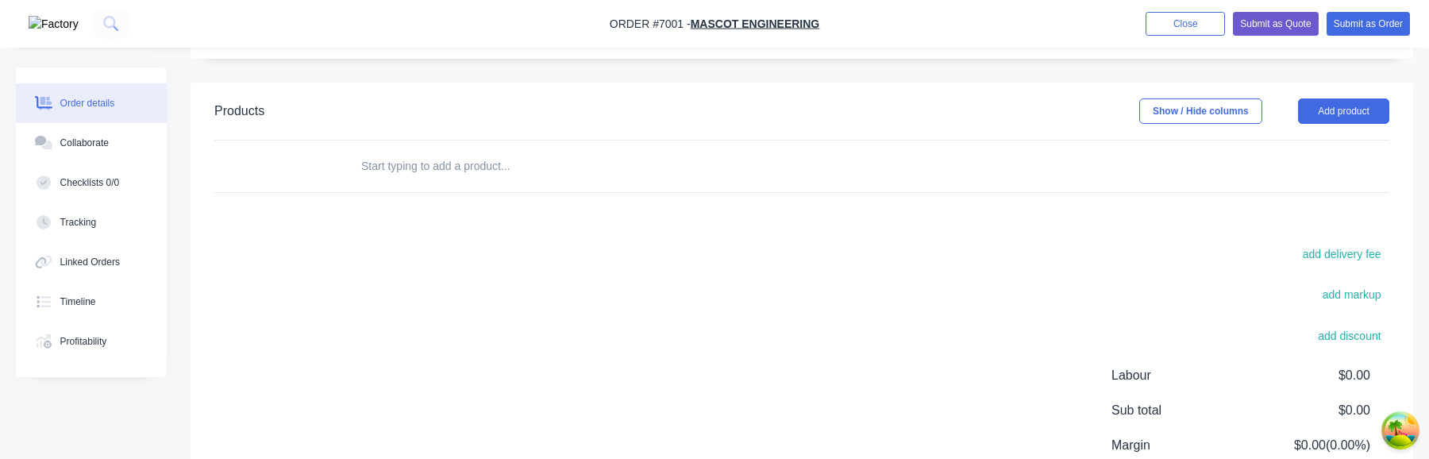
click at [424, 164] on input "text" at bounding box center [518, 166] width 317 height 32
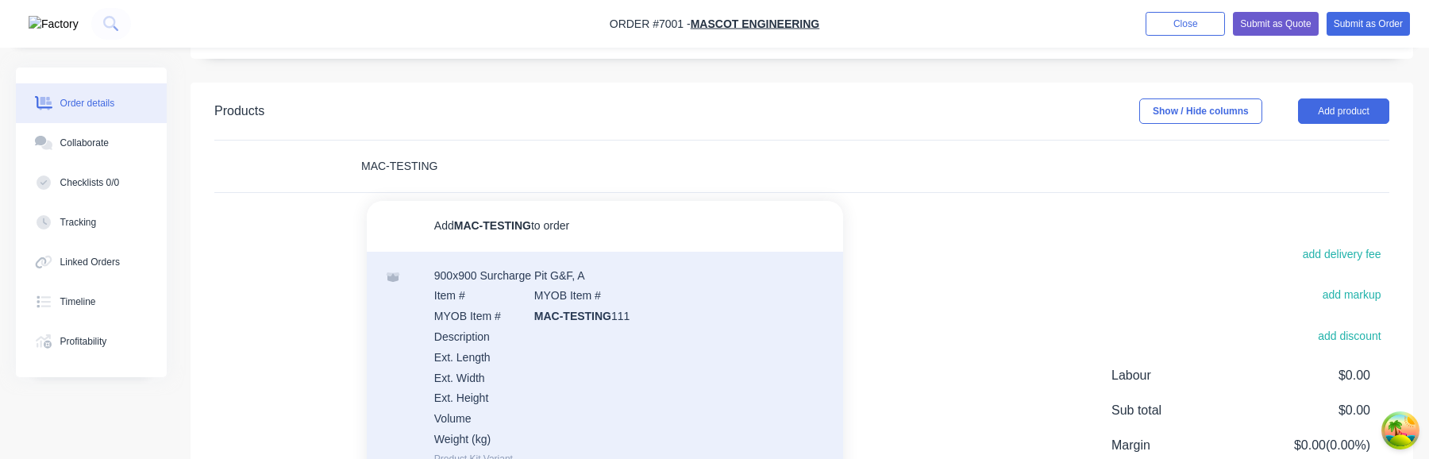
scroll to position [54, 0]
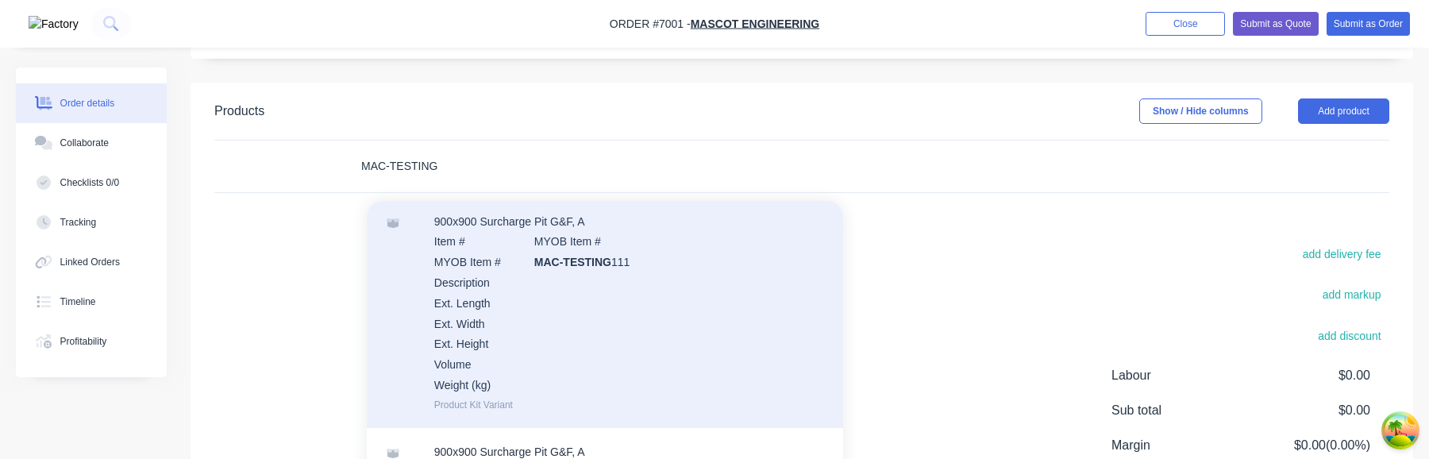
type input "MAC-TESTING"
click at [583, 252] on div "900x900 Surcharge Pit G&F, A Item # MYOB Item # MYOB Item # MAC-TESTING 111 Des…" at bounding box center [605, 313] width 476 height 230
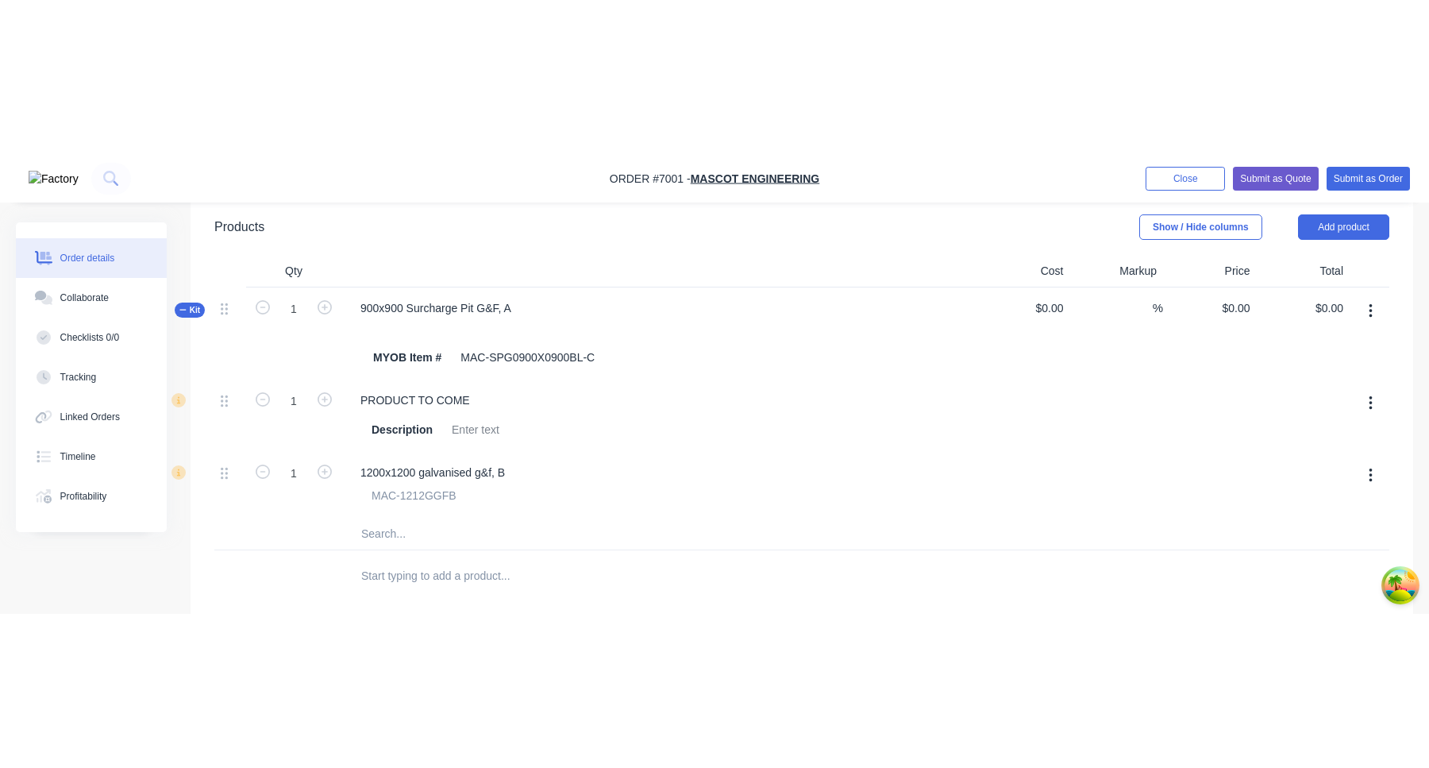
scroll to position [331, 0]
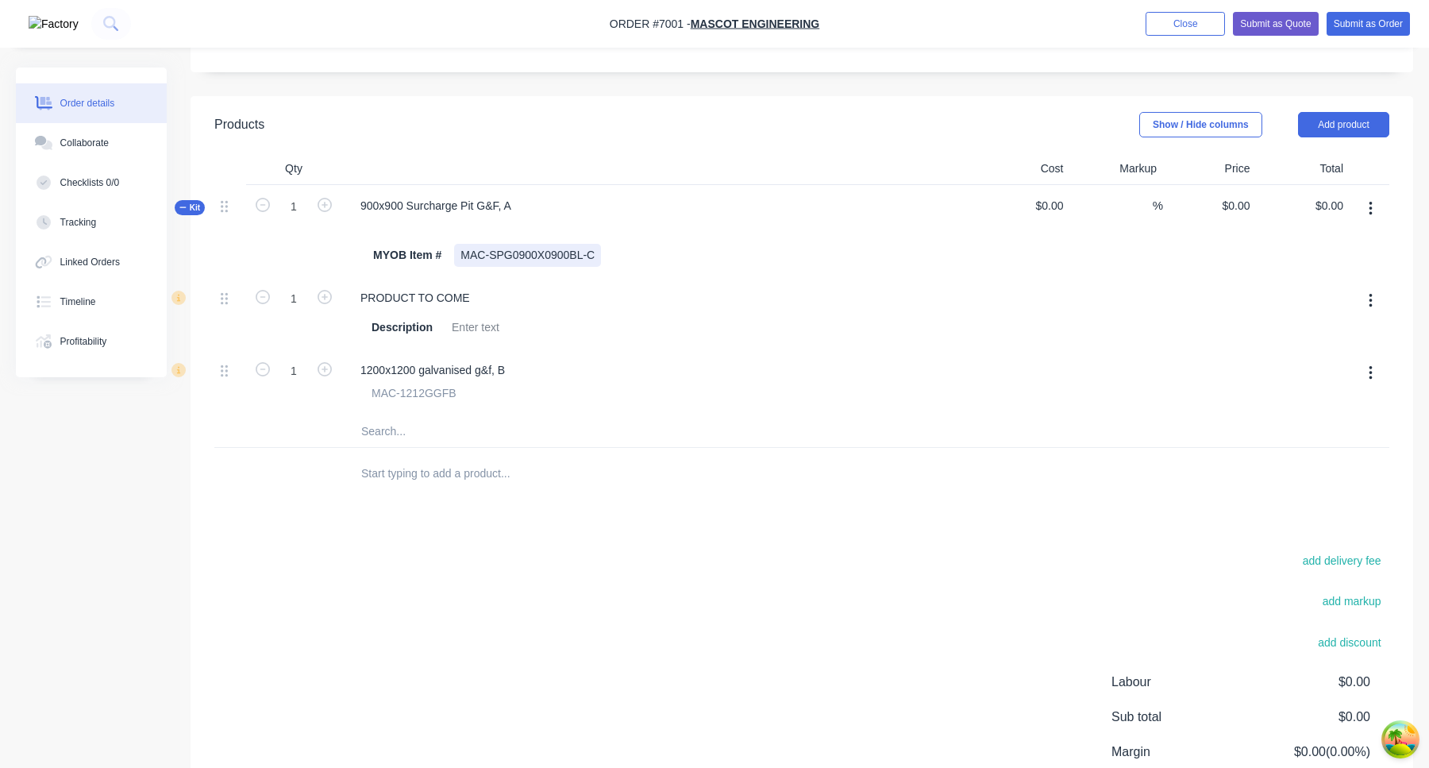
click at [569, 267] on div "900x900 Surcharge Pit G&F, A MYOB Item # MAC-SPG0900X0900BL-C" at bounding box center [658, 231] width 635 height 92
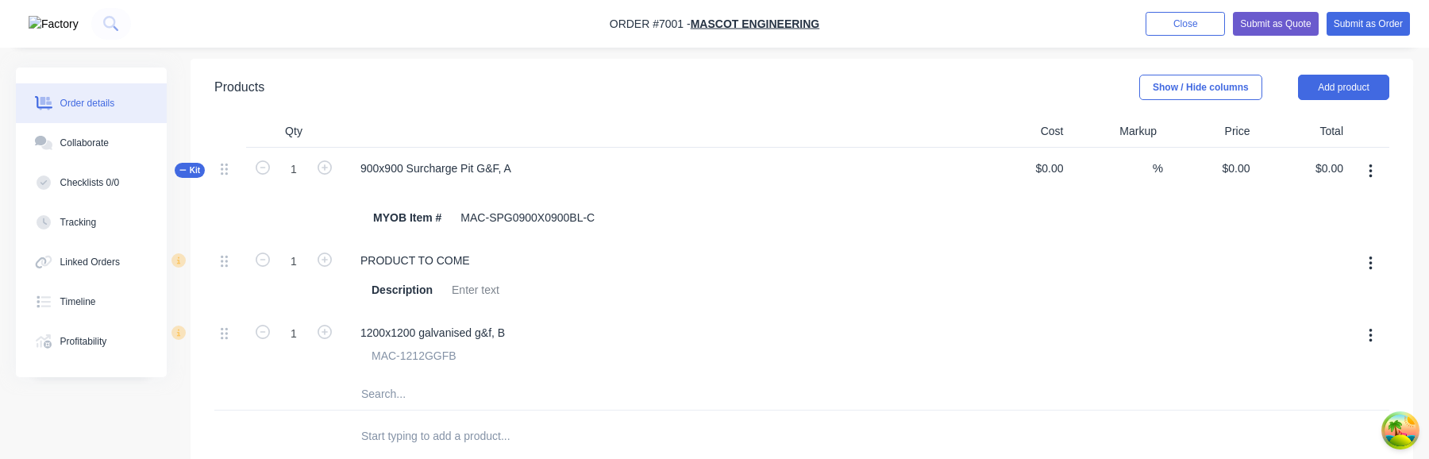
scroll to position [335, 0]
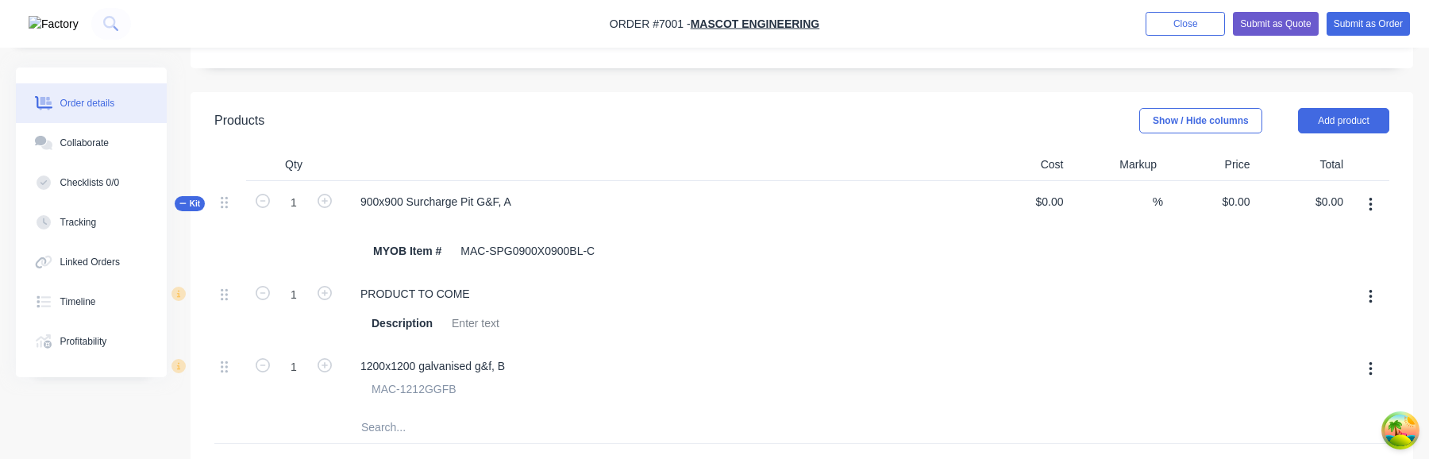
click at [1372, 210] on icon "button" at bounding box center [1370, 204] width 4 height 17
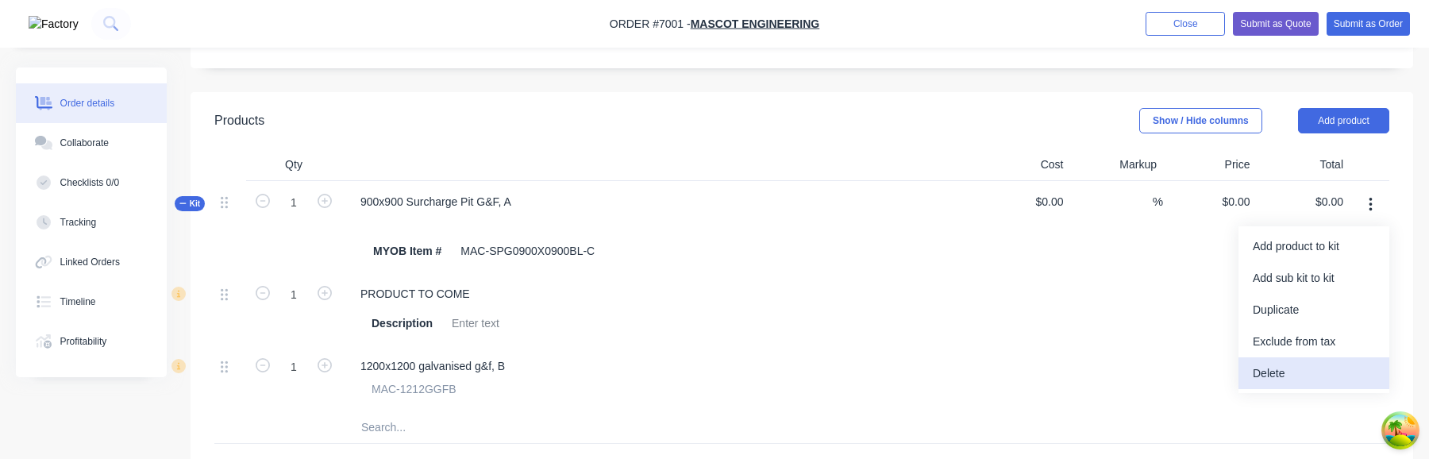
click at [1259, 372] on div "Delete" at bounding box center [1314, 373] width 122 height 23
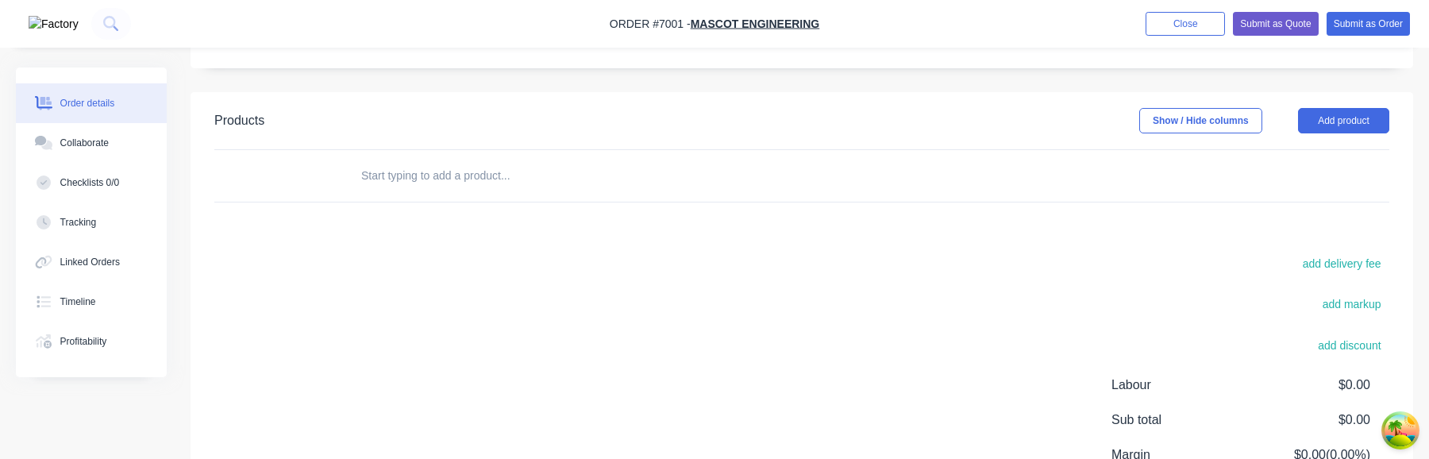
click at [453, 180] on input "text" at bounding box center [518, 176] width 317 height 32
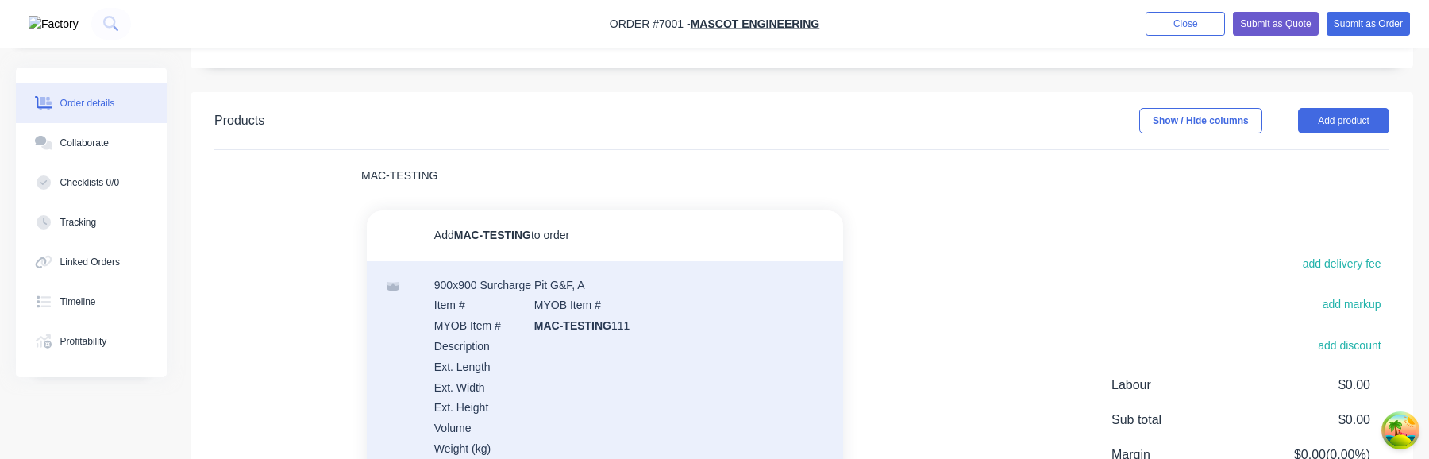
type input "MAC-TESTING"
click at [533, 337] on div "900x900 Surcharge Pit G&F, A Item # MYOB Item # MYOB Item # MAC-TESTING 111 Des…" at bounding box center [605, 376] width 476 height 230
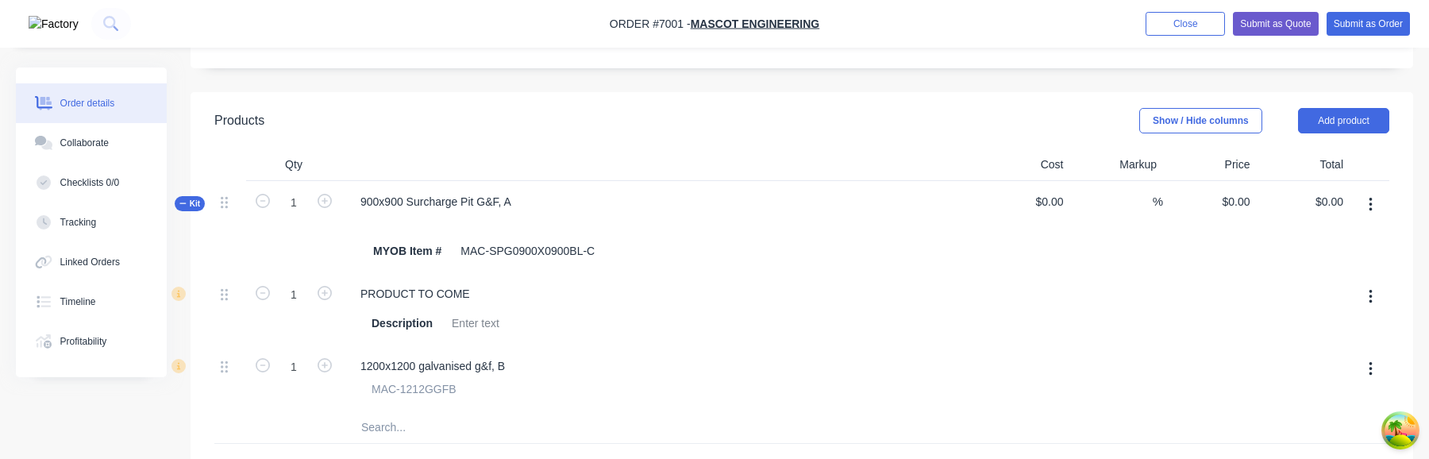
scroll to position [516, 0]
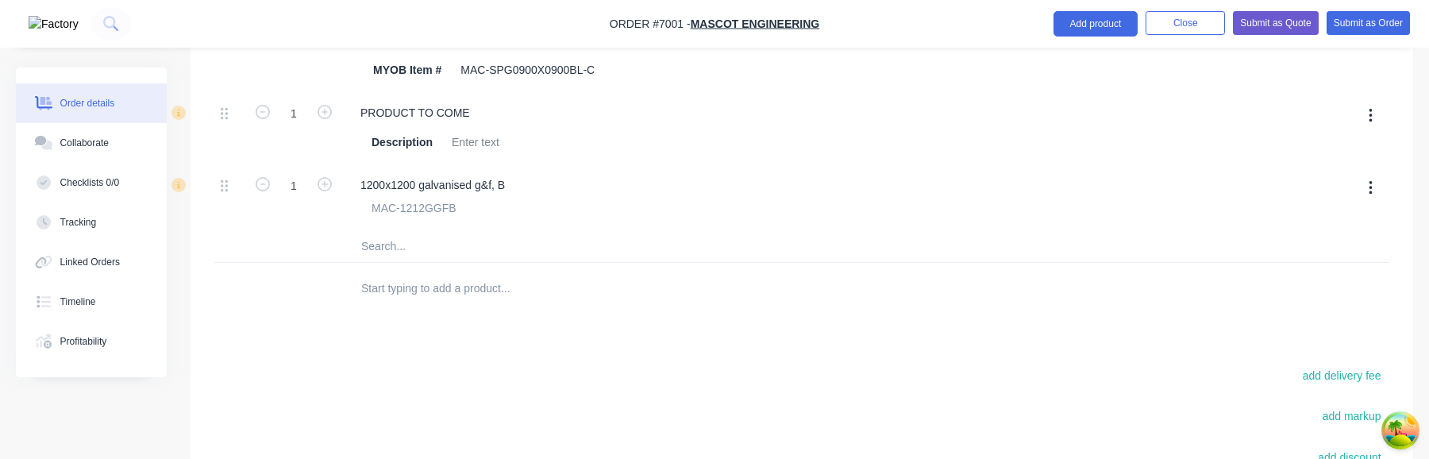
click at [405, 258] on input "text" at bounding box center [518, 246] width 317 height 32
type input "A"
type input "M"
click at [420, 293] on input "text" at bounding box center [518, 288] width 317 height 32
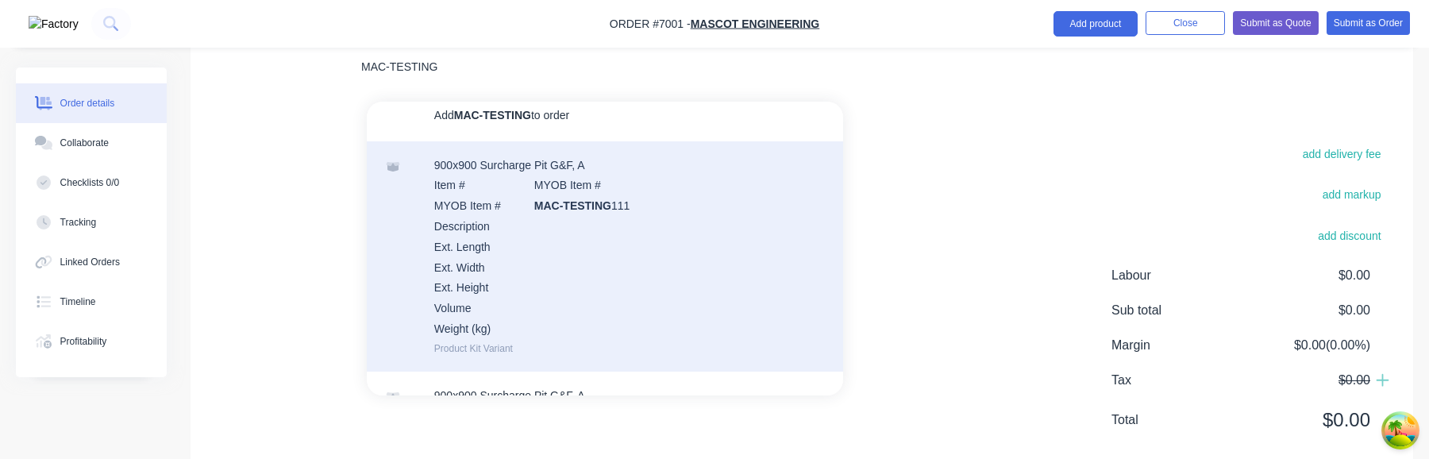
scroll to position [0, 0]
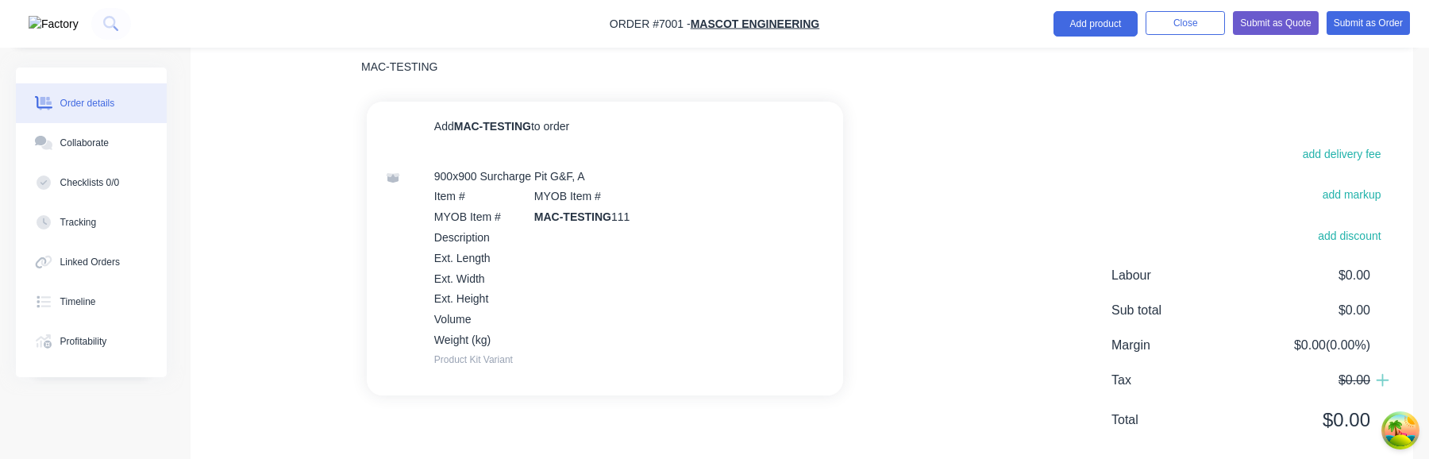
click at [508, 70] on input "MAC-TESTING" at bounding box center [518, 67] width 317 height 32
click at [512, 71] on input "MAC-TESTI" at bounding box center [518, 67] width 317 height 32
click at [476, 74] on input "MAC-TESTING" at bounding box center [518, 67] width 317 height 32
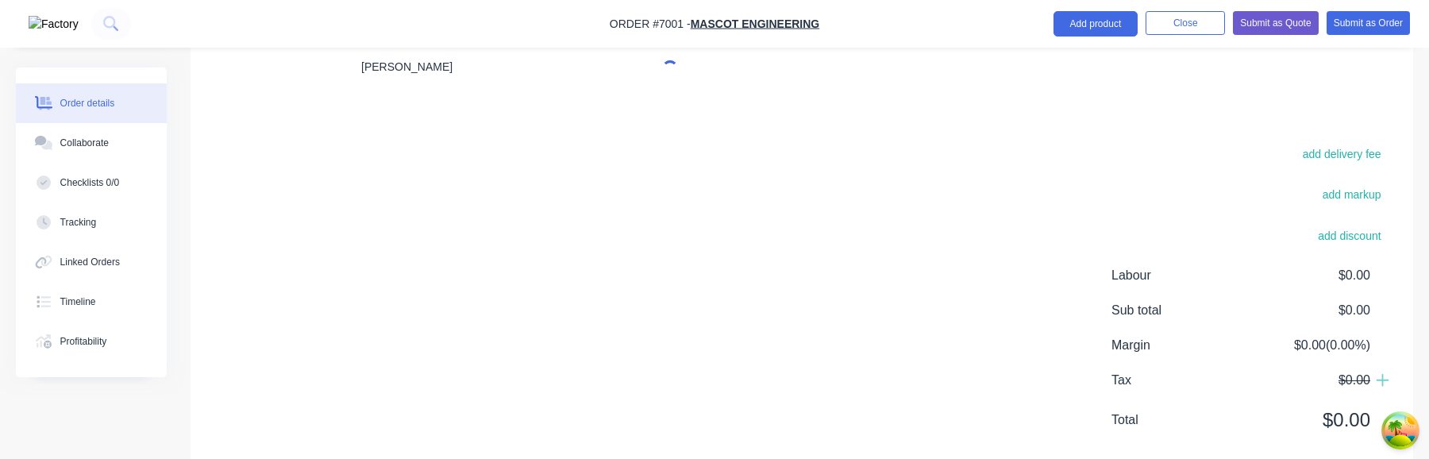
type input "MAC-TESTING"
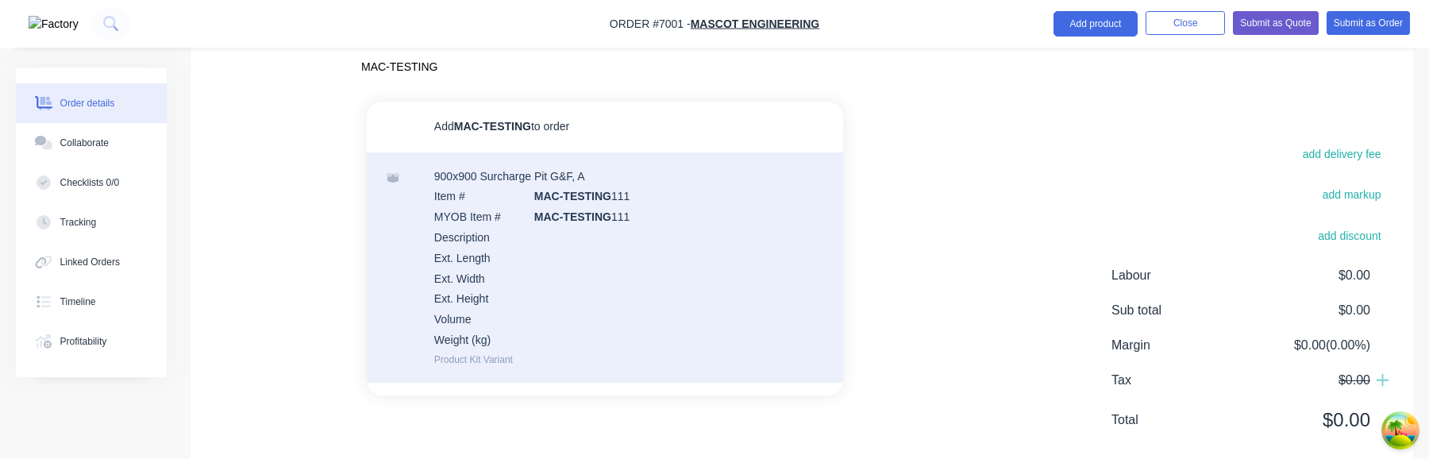
click at [583, 214] on div "900x900 Surcharge Pit G&F, A Item # MAC-TESTING 111 MYOB Item # MAC-TESTING 111…" at bounding box center [605, 267] width 476 height 230
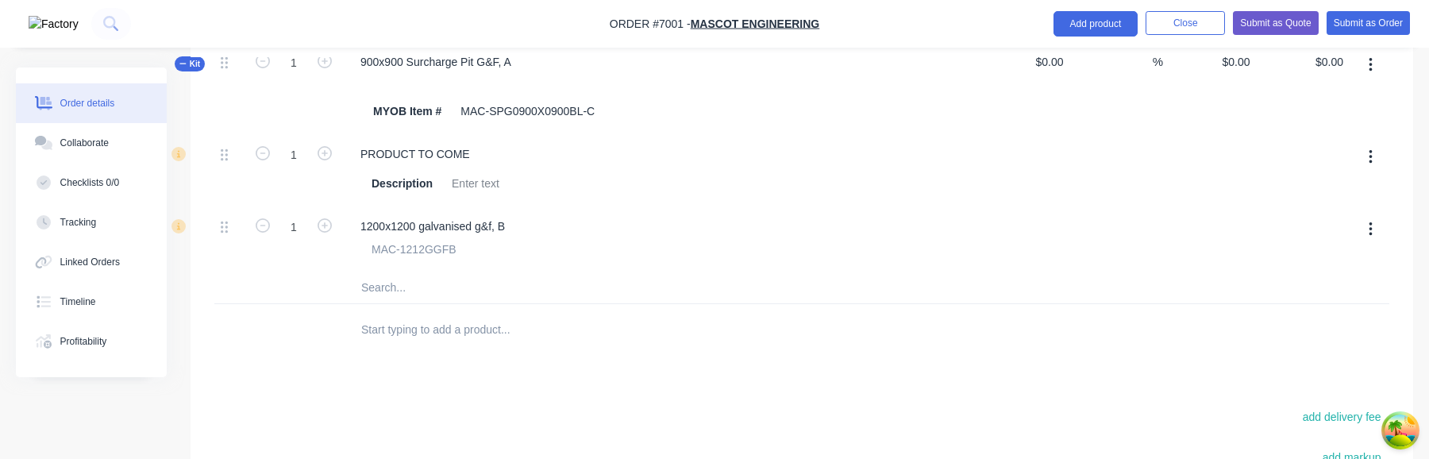
scroll to position [689, 0]
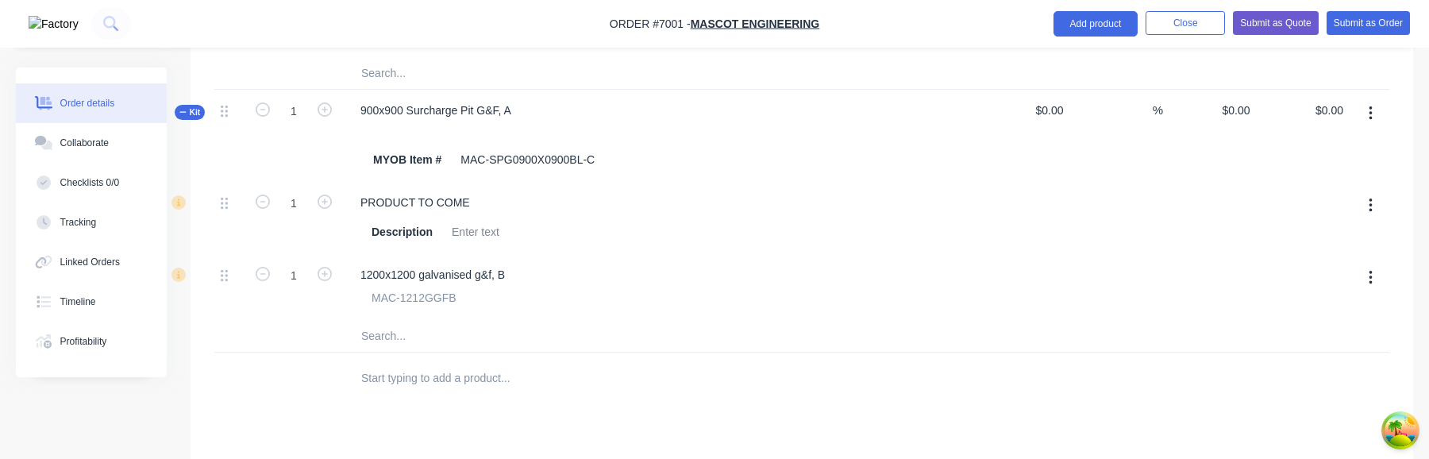
click at [1360, 105] on button "button" at bounding box center [1370, 113] width 37 height 29
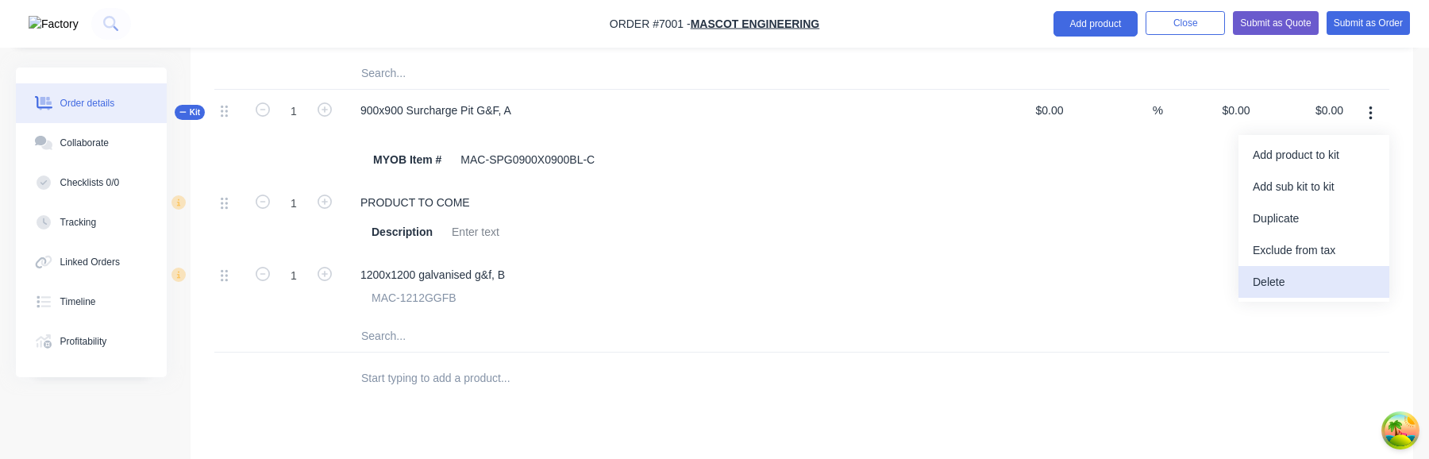
click at [1301, 283] on div "Delete" at bounding box center [1314, 282] width 122 height 23
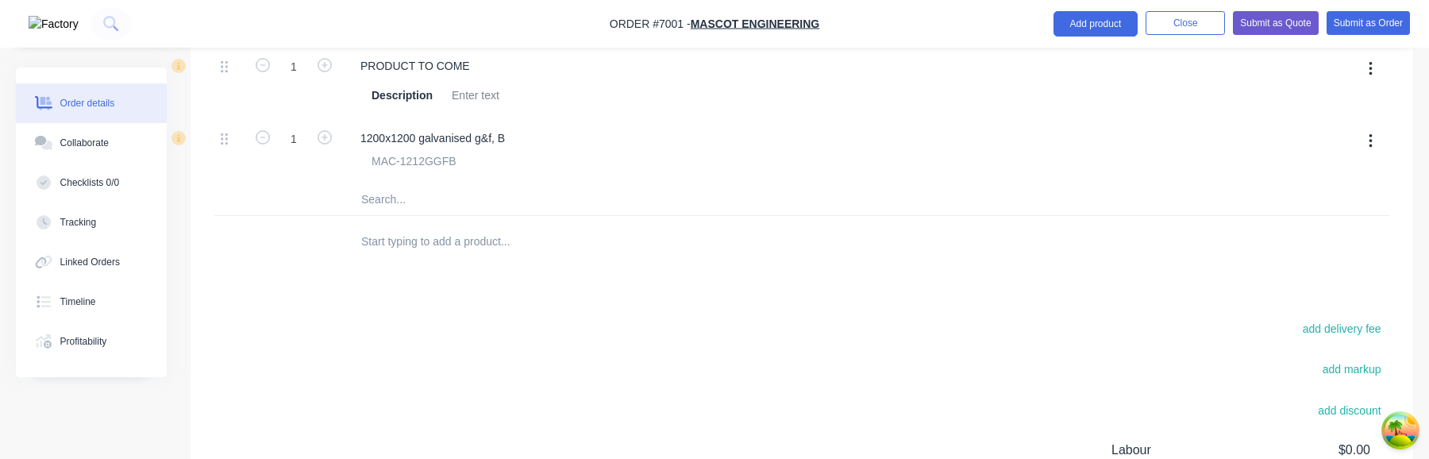
scroll to position [537, 0]
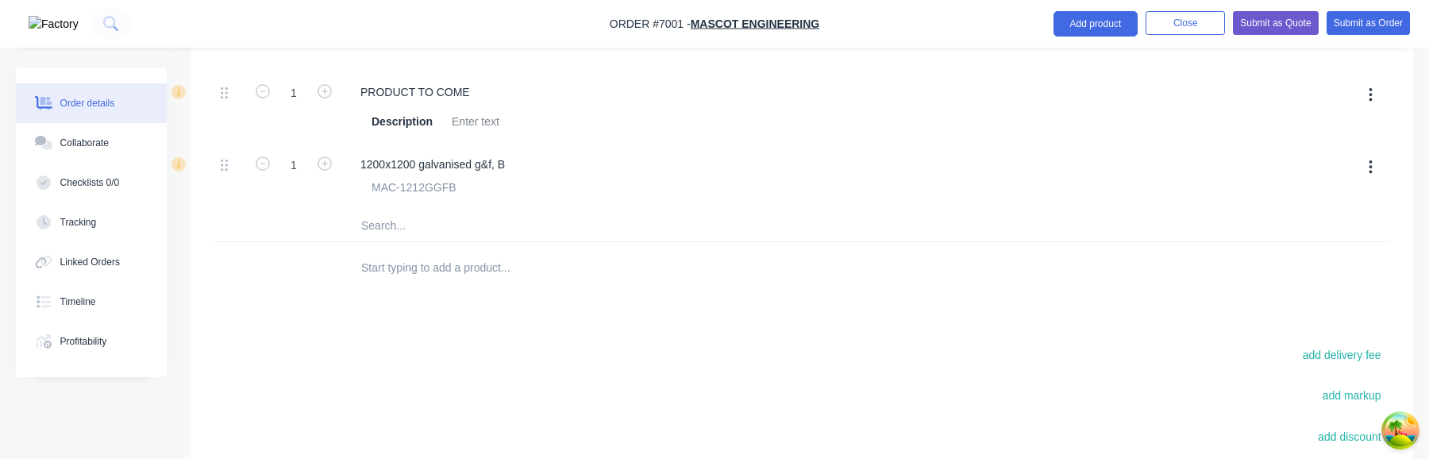
click at [437, 267] on input "text" at bounding box center [518, 268] width 317 height 32
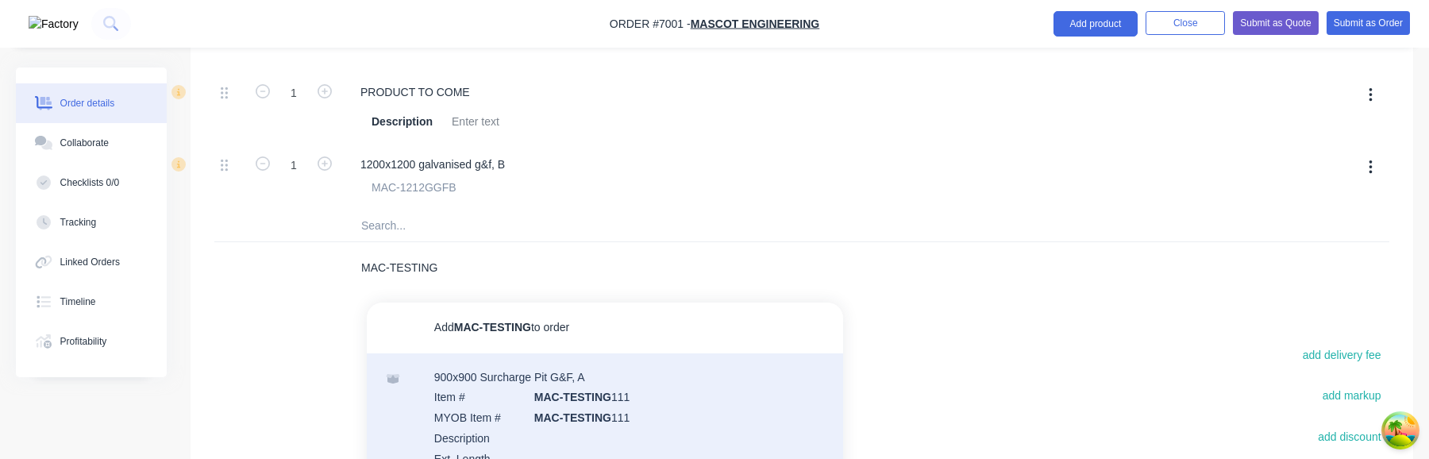
type input "MAC-TESTING"
click at [516, 402] on div "900x900 Surcharge Pit G&F, A Item # MAC-TESTING 111 MYOB Item # MAC-TESTING 111…" at bounding box center [605, 468] width 476 height 230
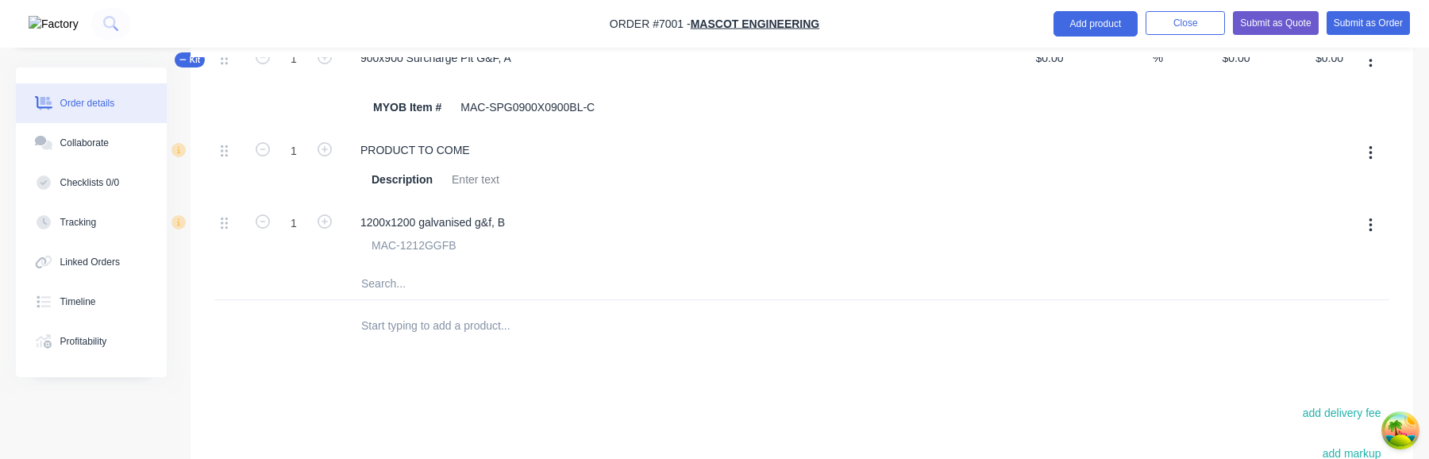
scroll to position [763, 0]
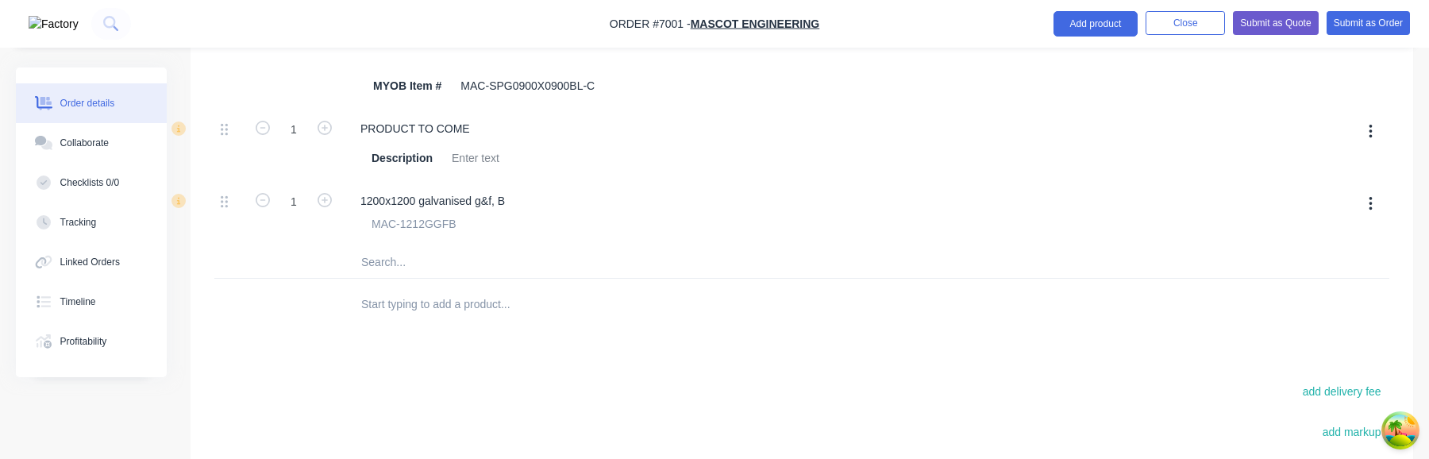
click at [467, 260] on input "text" at bounding box center [518, 262] width 317 height 32
type input "M"
click at [442, 298] on input "text" at bounding box center [518, 304] width 317 height 32
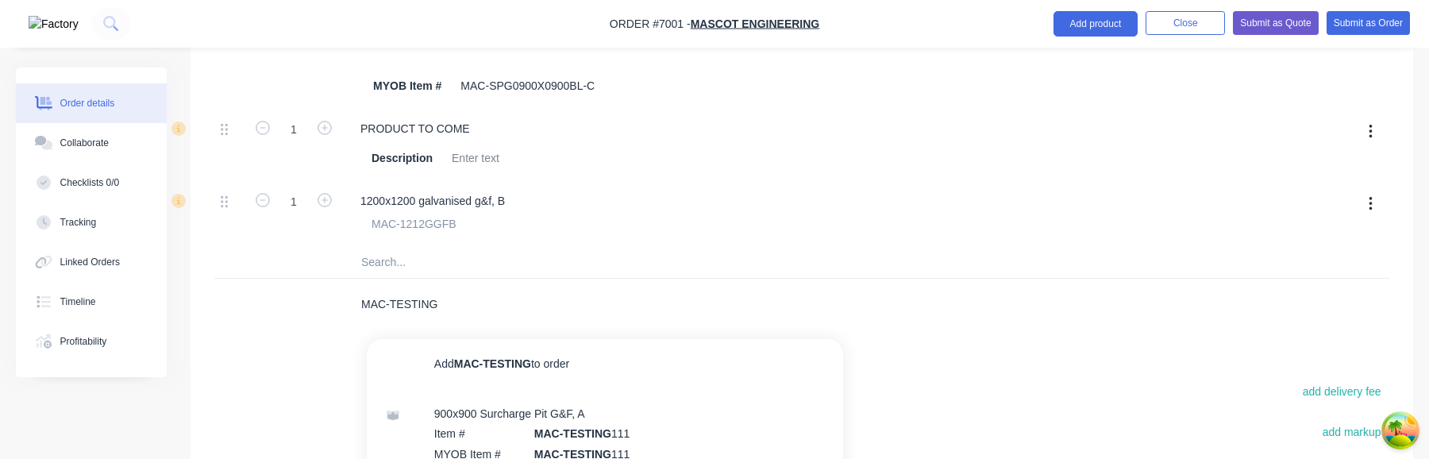
click at [410, 297] on input "MAC-TESTING" at bounding box center [518, 304] width 317 height 32
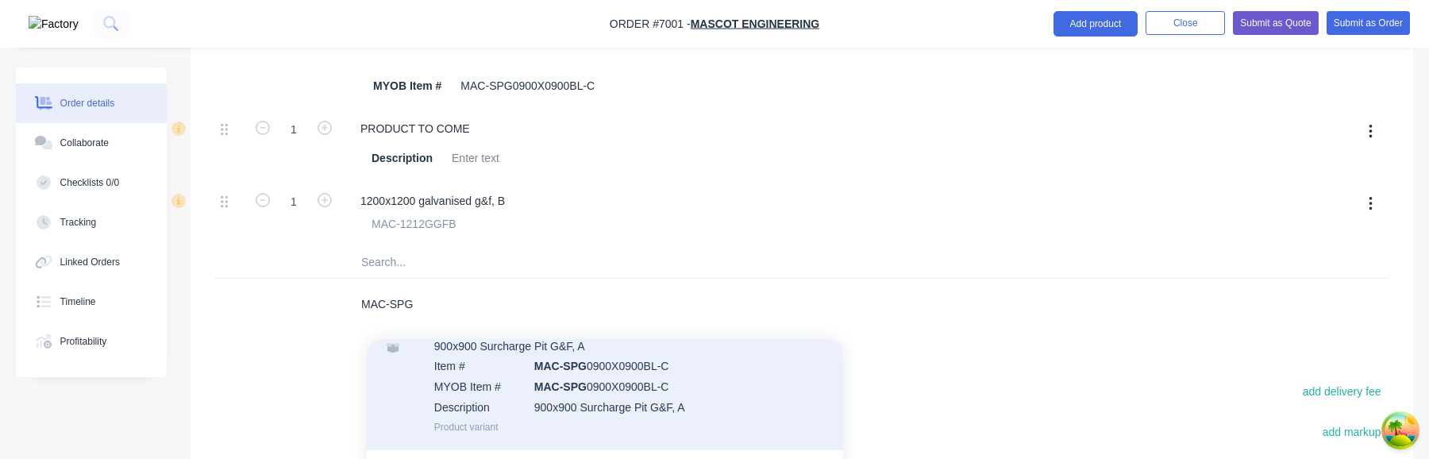
scroll to position [72, 0]
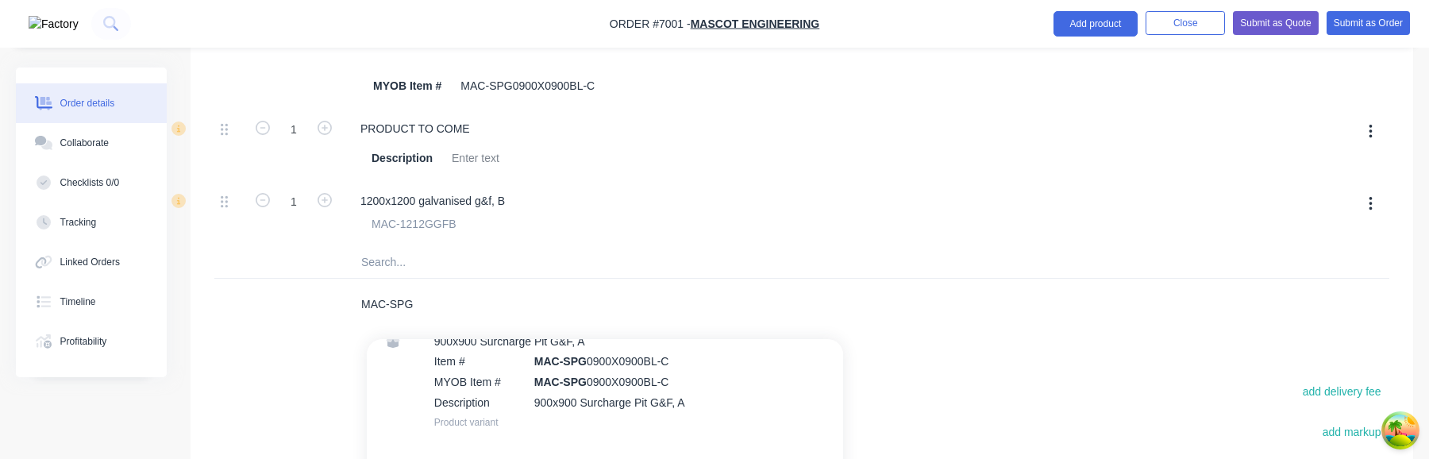
click at [499, 310] on input "MAC-SPG" at bounding box center [518, 304] width 317 height 32
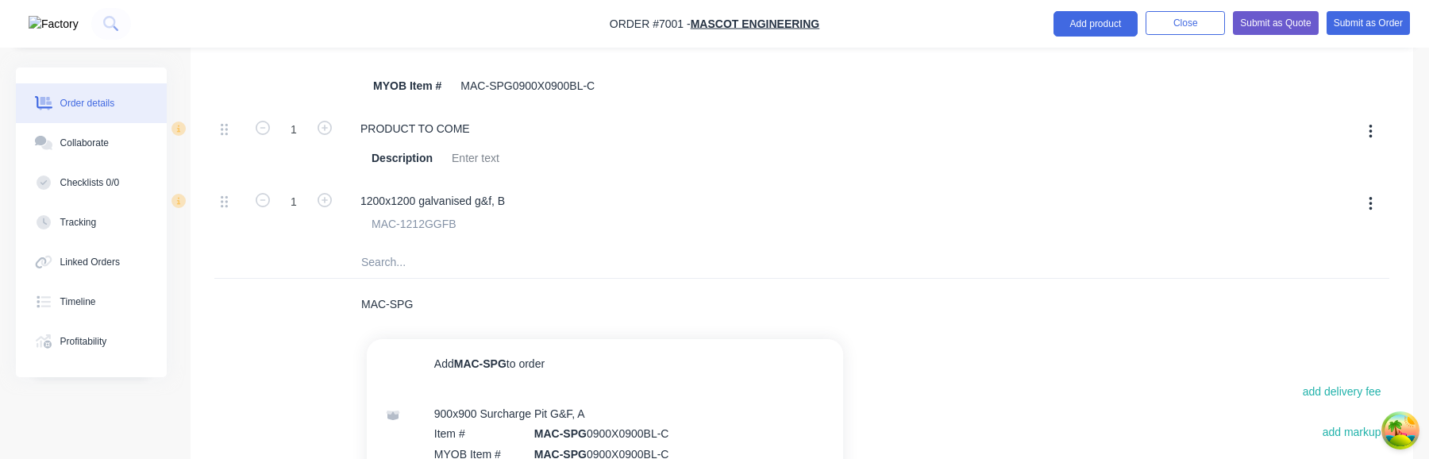
click at [414, 304] on input "MAC-SPG" at bounding box center [518, 304] width 317 height 32
click at [493, 301] on input "MAC-TE" at bounding box center [518, 304] width 317 height 32
type input "MAC-TESTING"
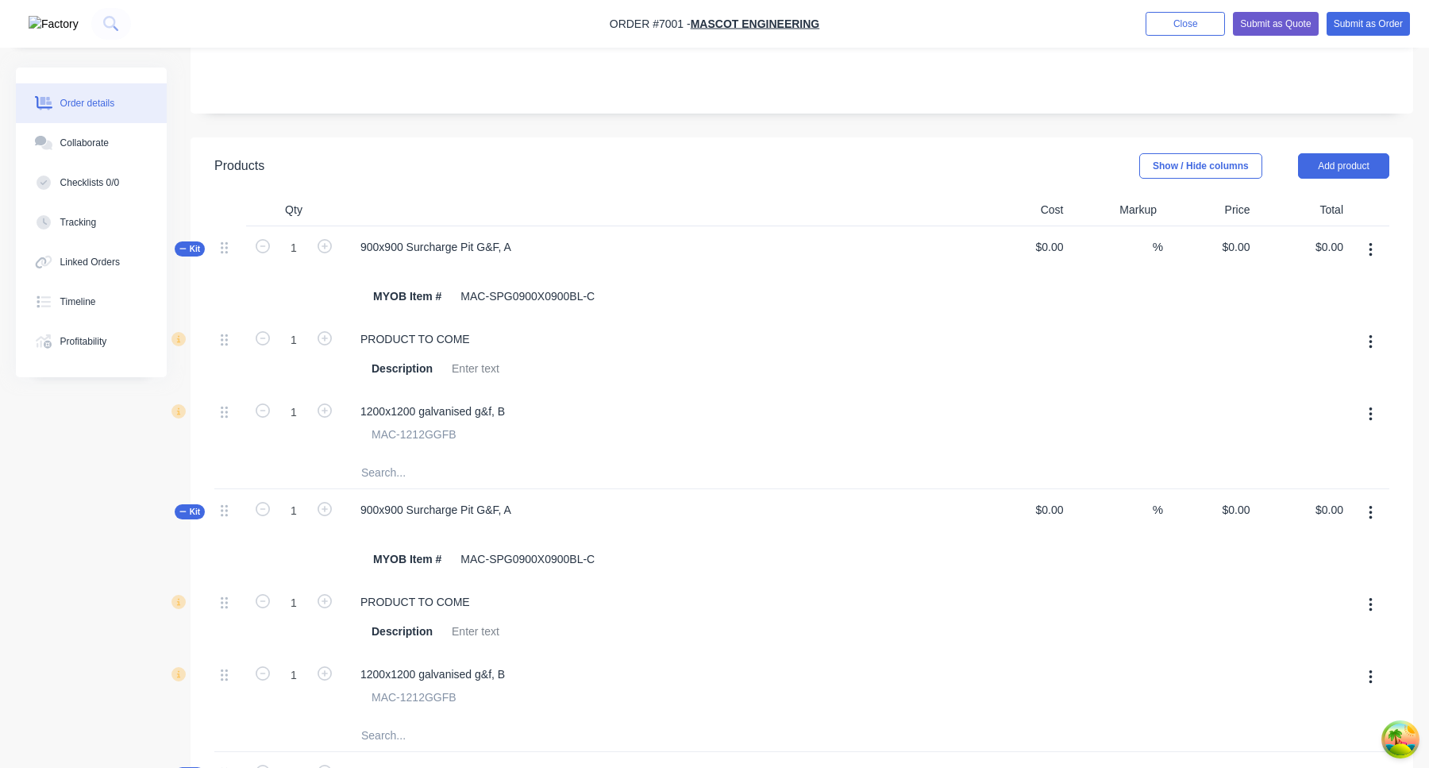
scroll to position [272, 0]
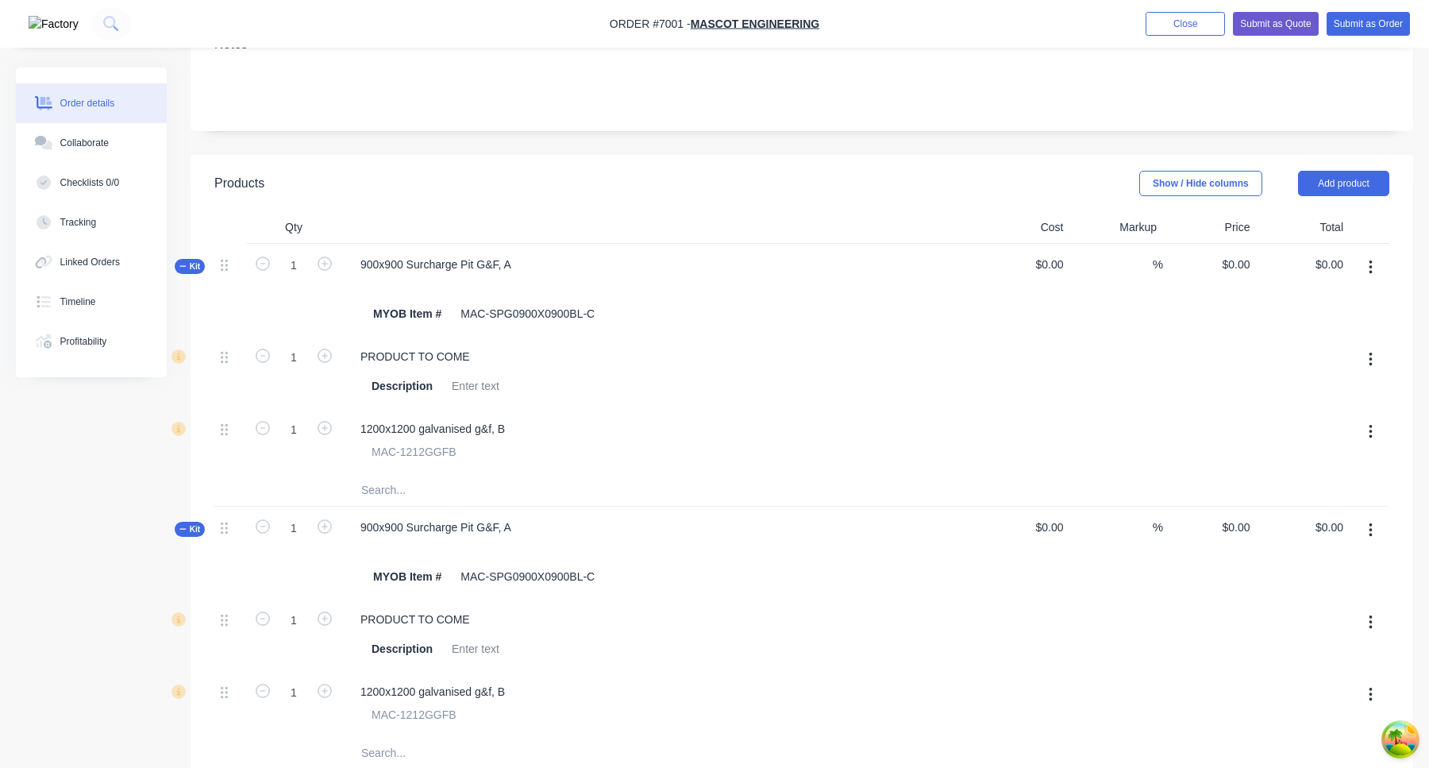
click at [1365, 274] on button "button" at bounding box center [1370, 267] width 37 height 29
click at [1301, 434] on div "Delete" at bounding box center [1314, 436] width 122 height 23
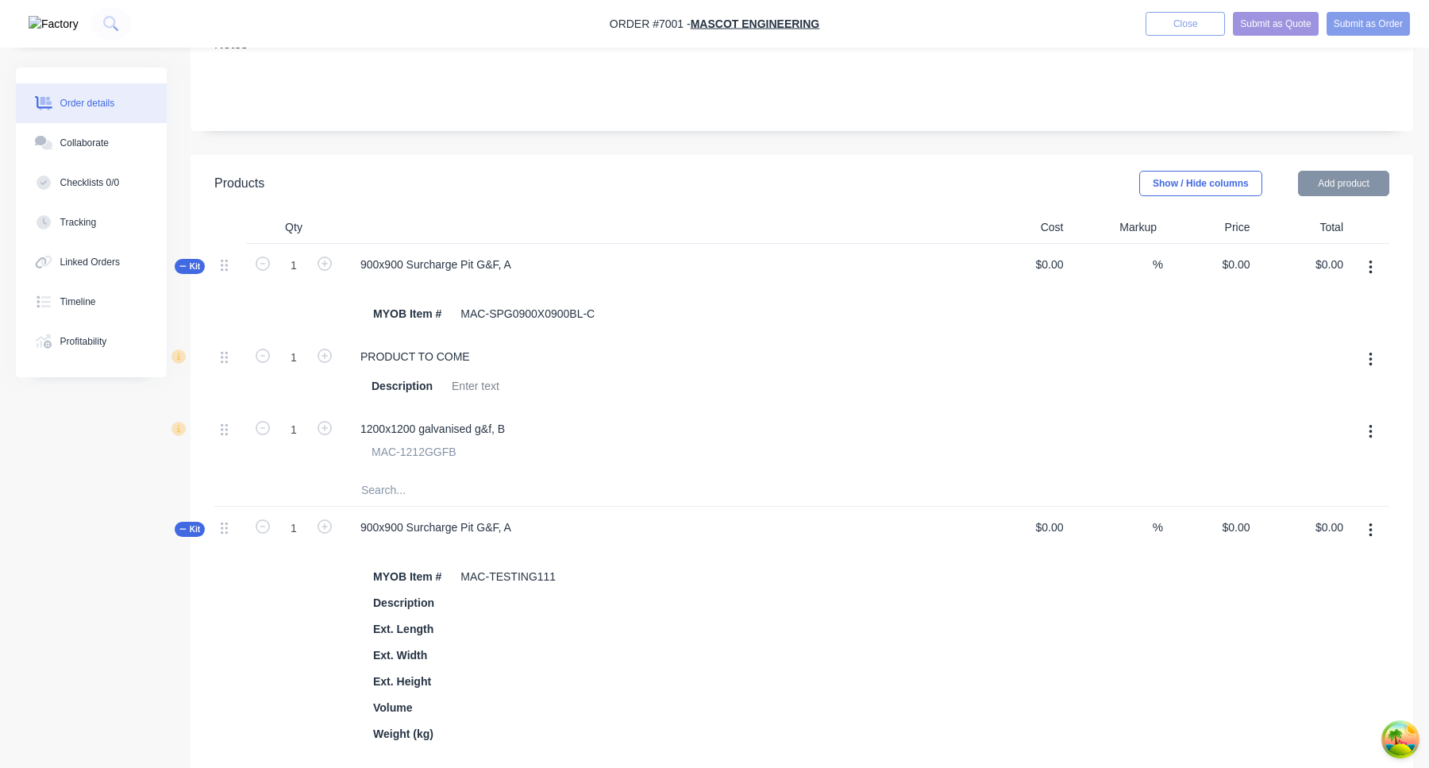
click at [1373, 270] on button "button" at bounding box center [1370, 267] width 37 height 29
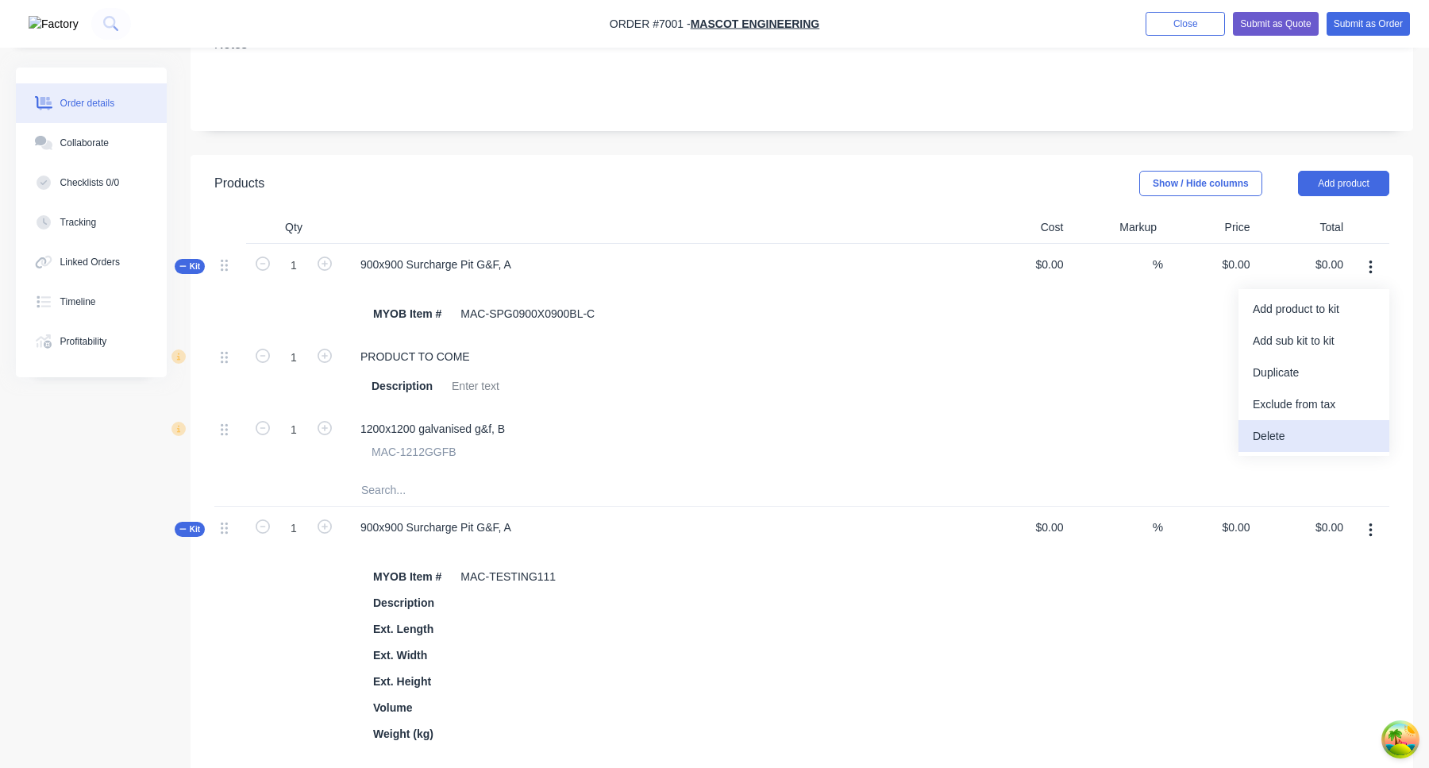
click at [1322, 434] on div "Delete" at bounding box center [1314, 436] width 122 height 23
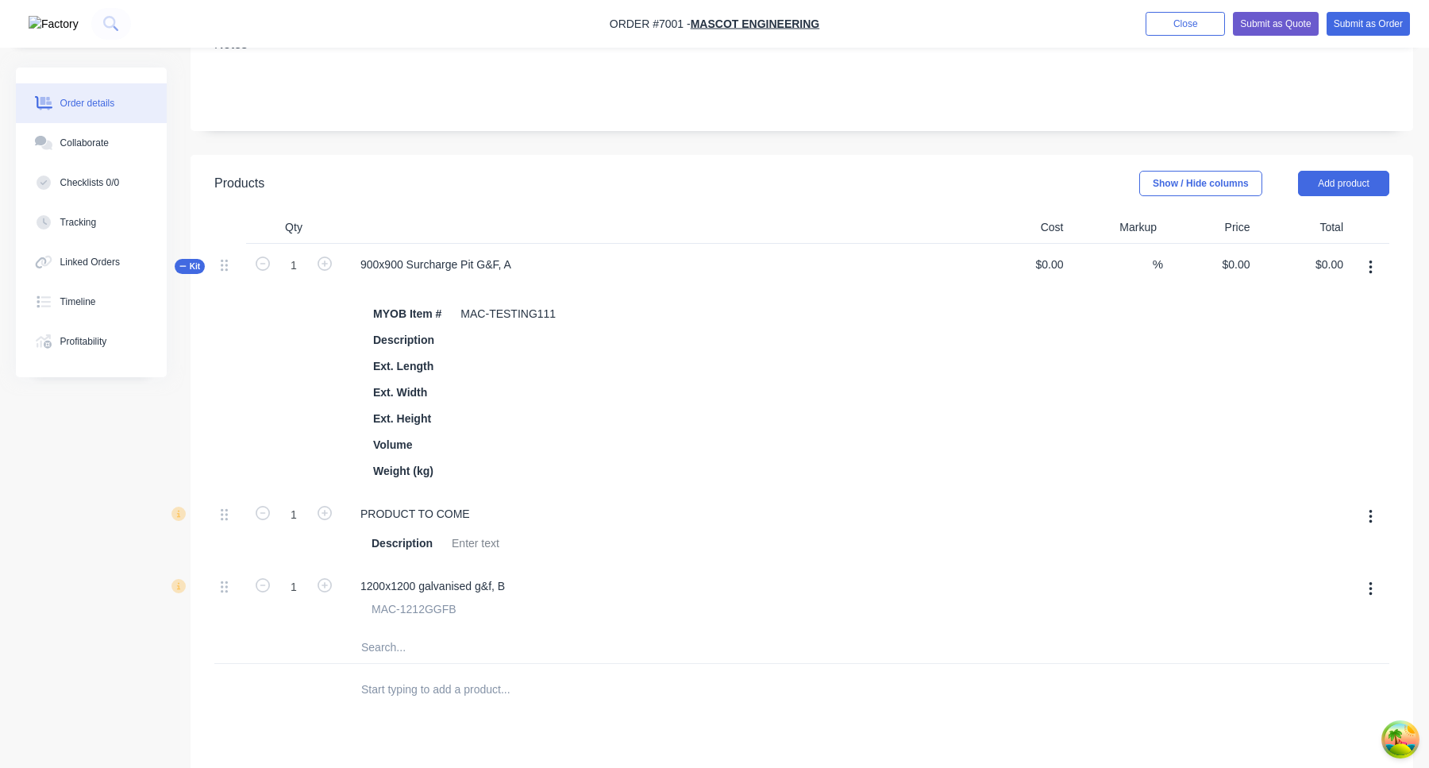
click at [1372, 262] on icon "button" at bounding box center [1370, 267] width 4 height 17
click at [1310, 444] on div "Delete" at bounding box center [1314, 436] width 122 height 23
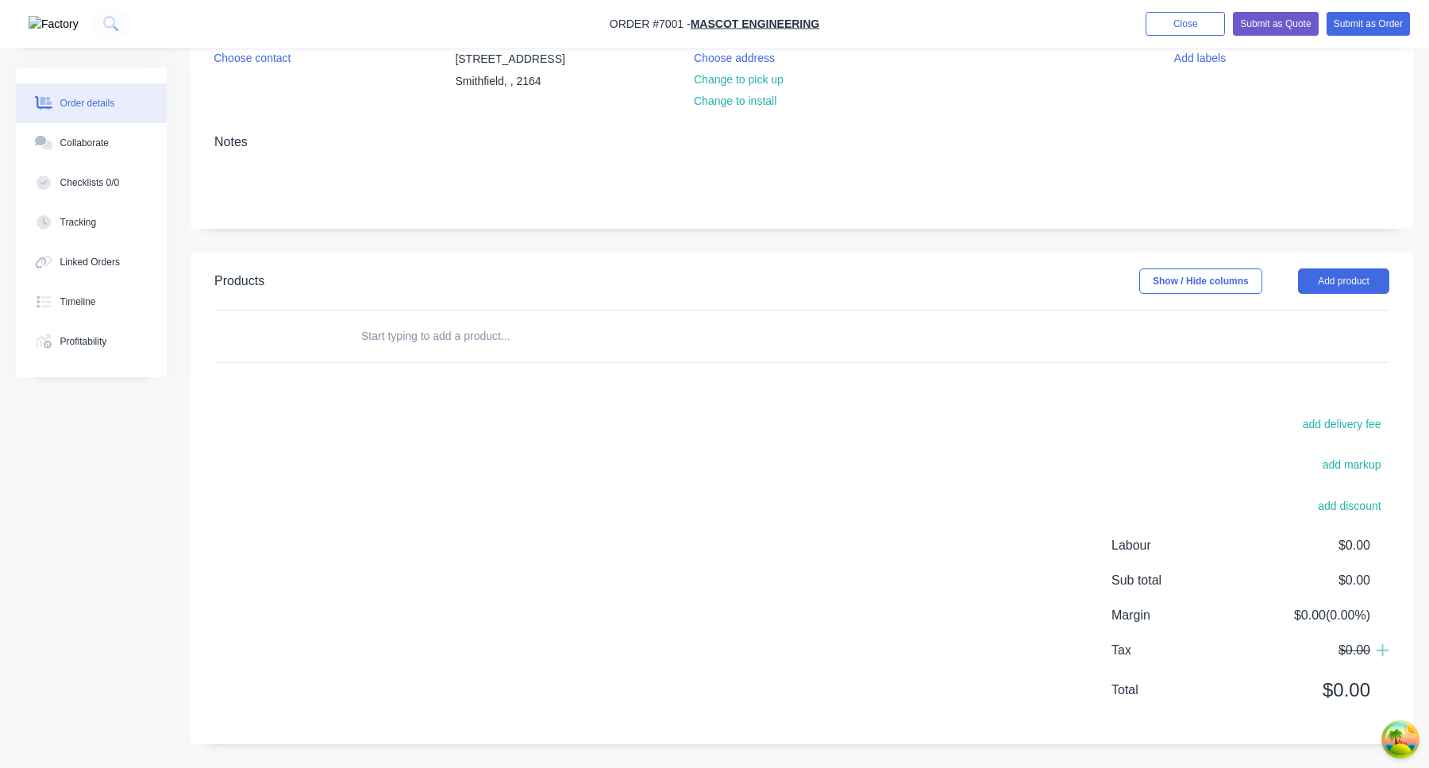
scroll to position [175, 0]
click at [565, 344] on input "text" at bounding box center [518, 336] width 317 height 32
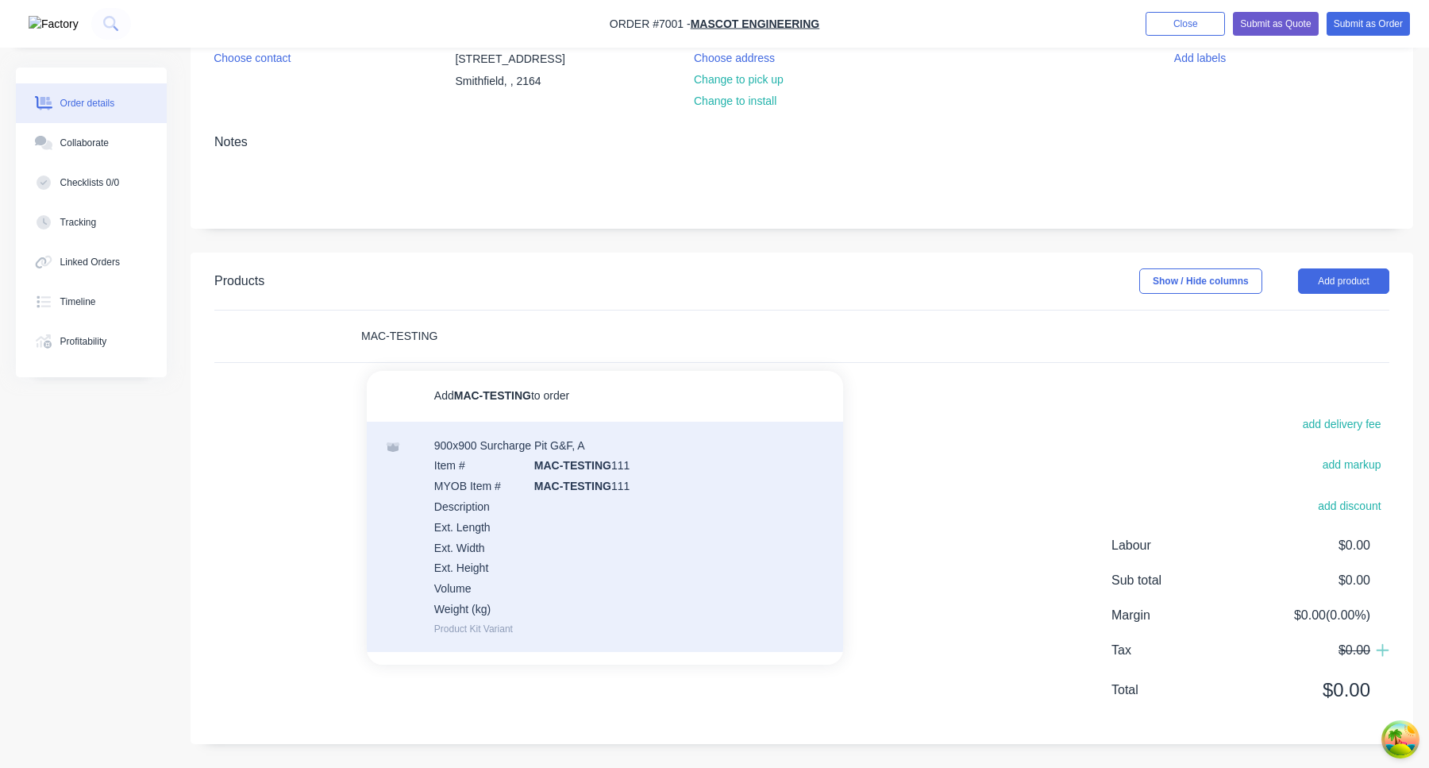
type input "MAC-TESTING"
click at [512, 490] on div "900x900 Surcharge Pit G&F, A Item # MAC-TESTING 111 MYOB Item # MAC-TESTING 111…" at bounding box center [605, 536] width 476 height 230
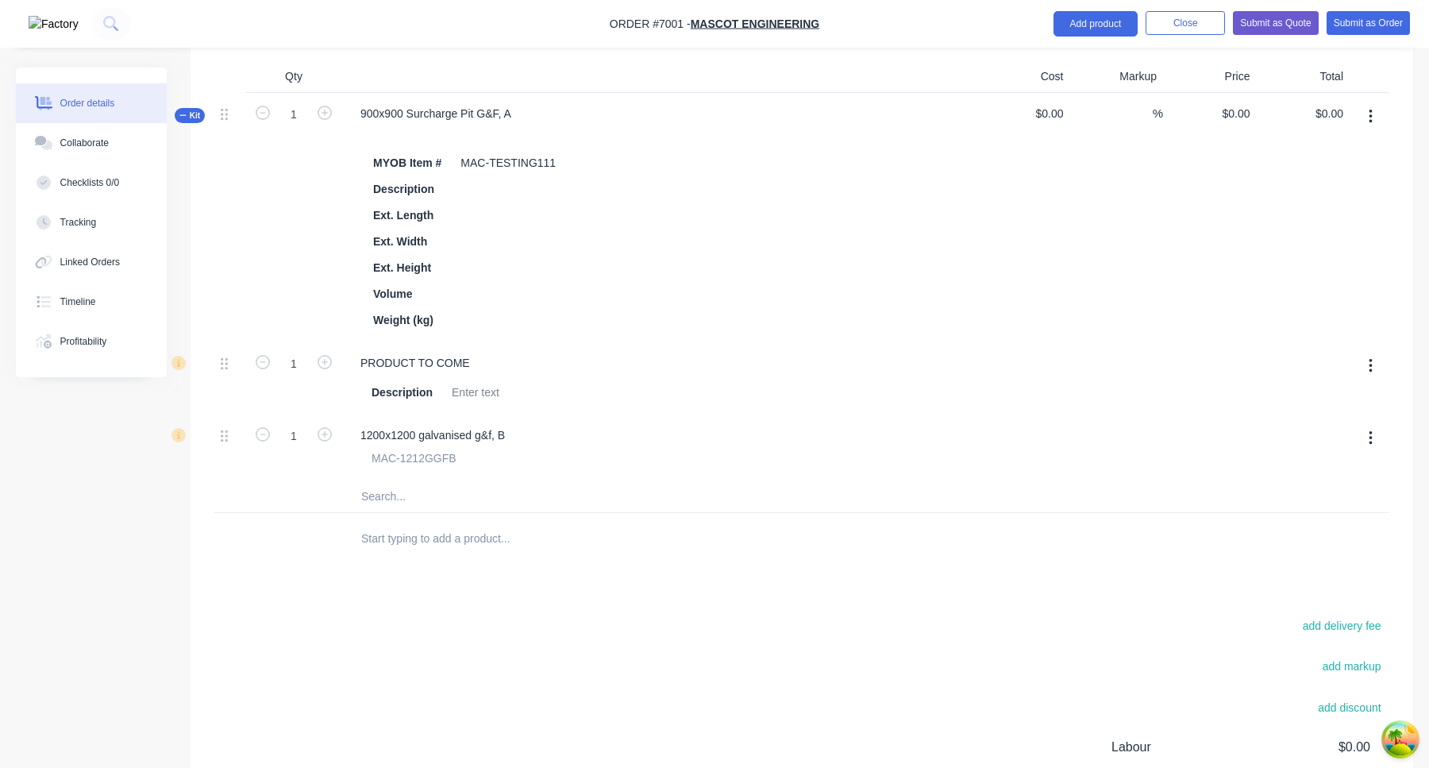
scroll to position [340, 0]
